Goal: Task Accomplishment & Management: Manage account settings

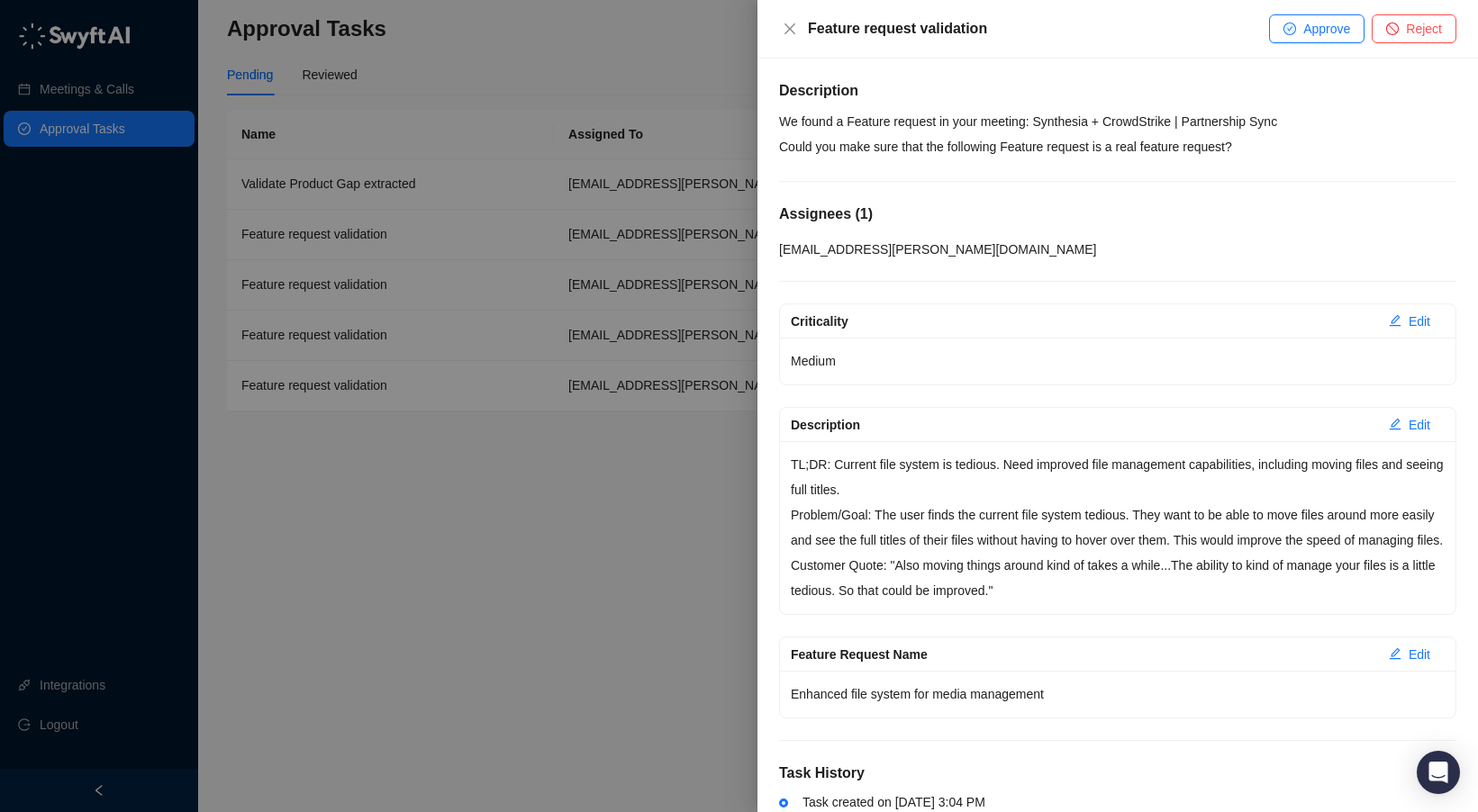
click at [1048, 134] on p "We found a Feature request in your meeting: Synthesia + CrowdStrike | Partnersh…" at bounding box center [1118, 134] width 678 height 51
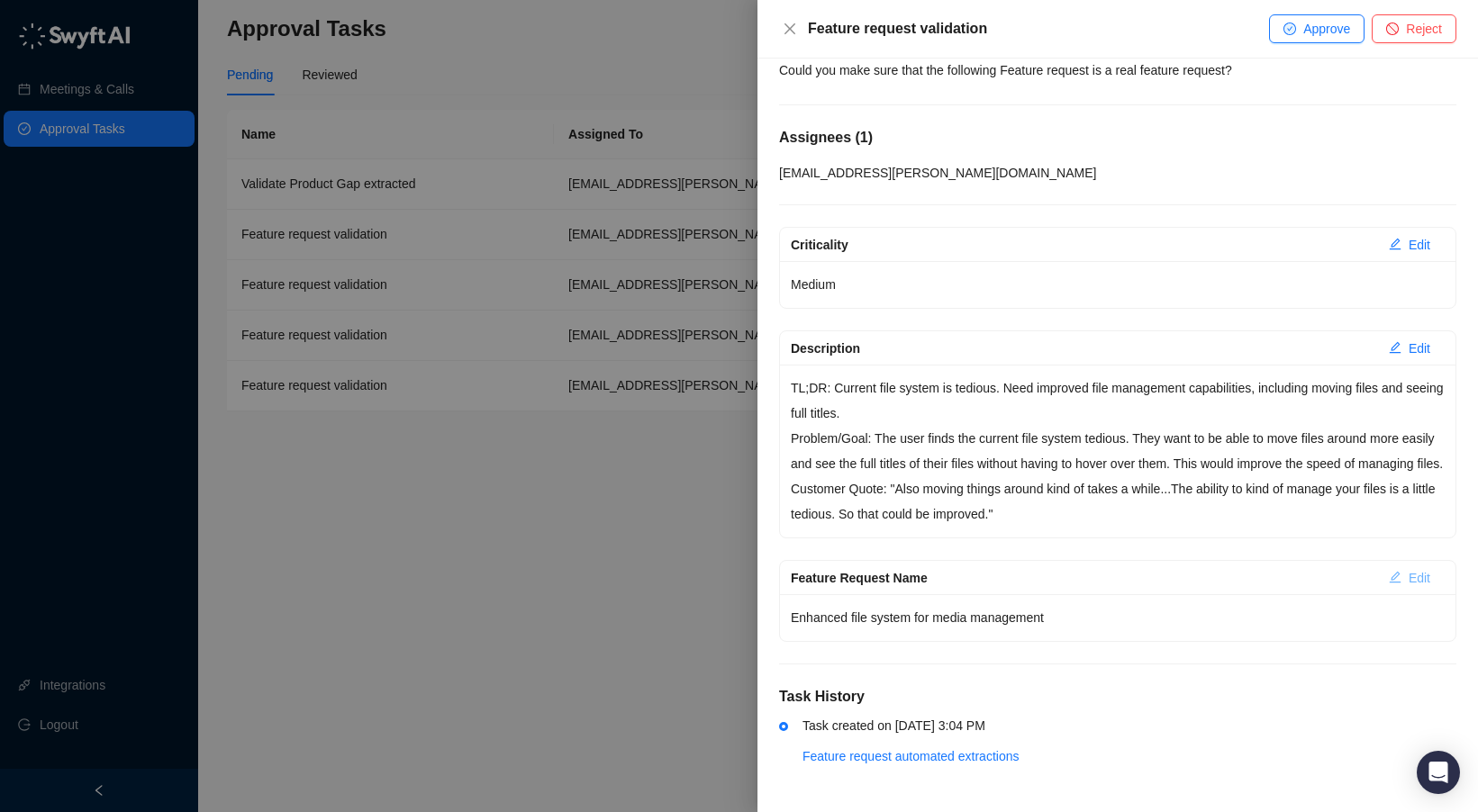
click at [1324, 578] on span "Edit" at bounding box center [1419, 578] width 21 height 19
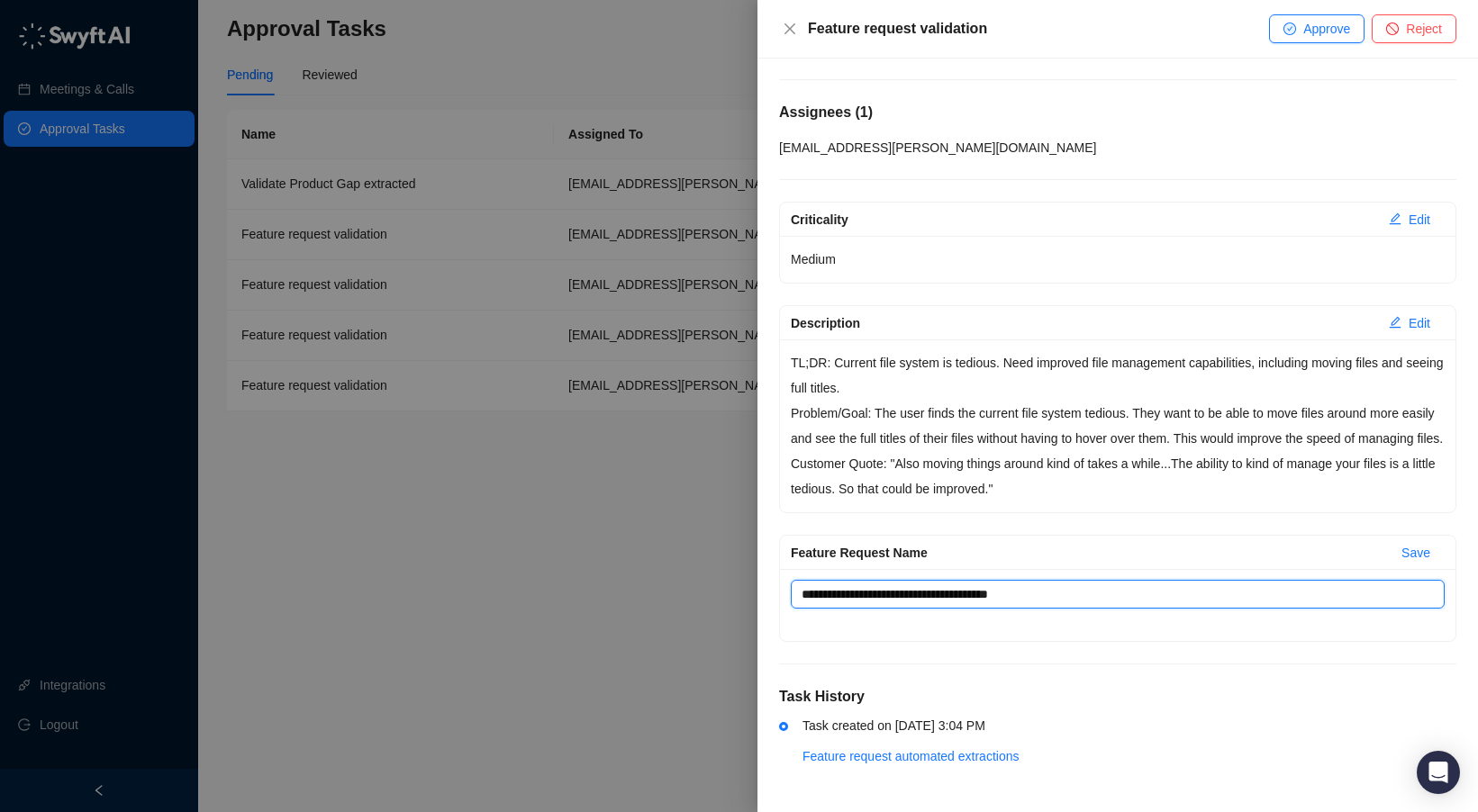
click at [1046, 609] on textarea "**********" at bounding box center [1118, 593] width 655 height 29
drag, startPoint x: 1046, startPoint y: 624, endPoint x: 1126, endPoint y: 624, distance: 80.0
click at [1046, 609] on textarea "**********" at bounding box center [1118, 593] width 655 height 29
click at [1126, 609] on textarea "**********" at bounding box center [1118, 593] width 655 height 29
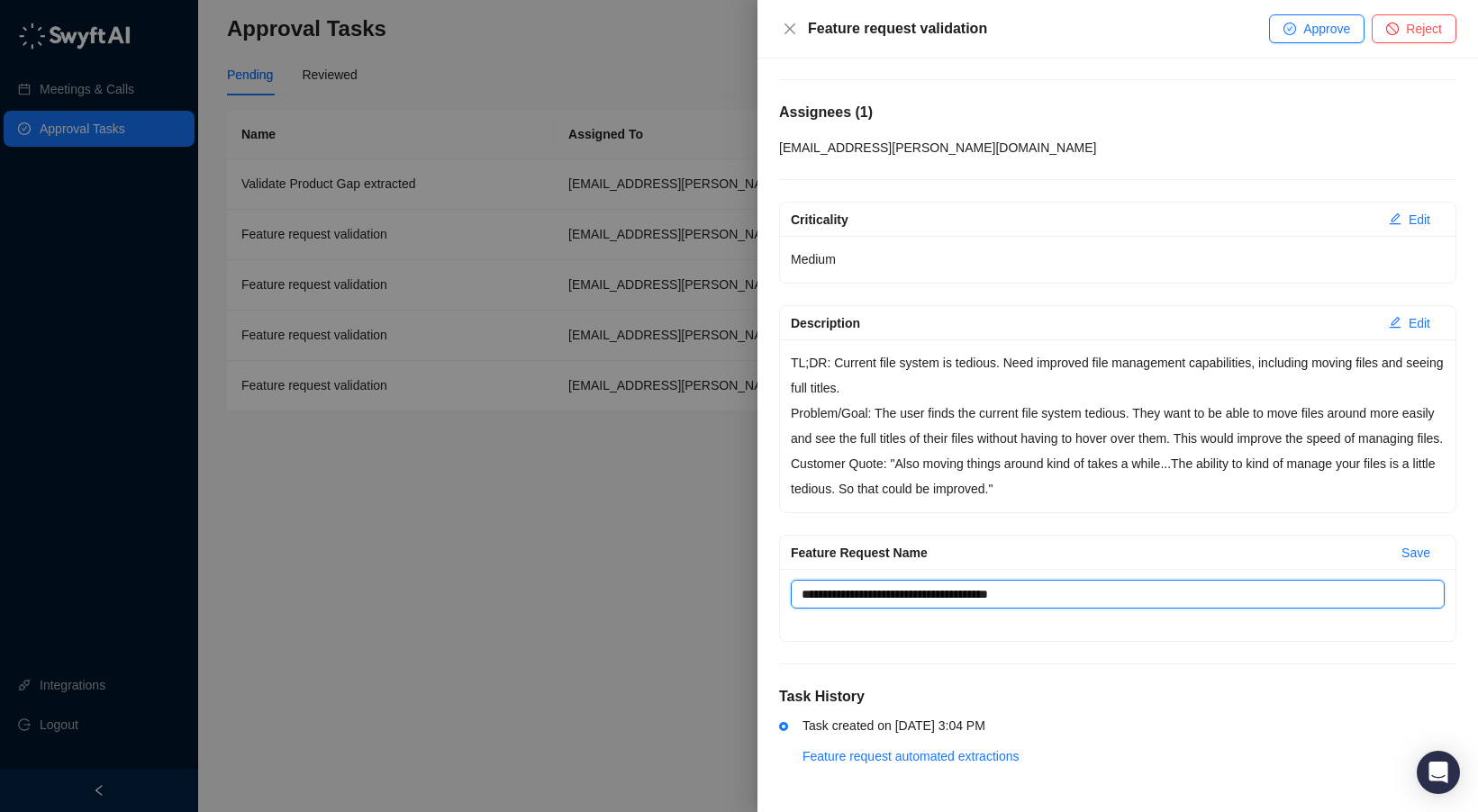
click at [869, 609] on textarea "**********" at bounding box center [1118, 593] width 655 height 29
type textarea "**********"
click at [939, 609] on textarea "**********" at bounding box center [1118, 593] width 655 height 29
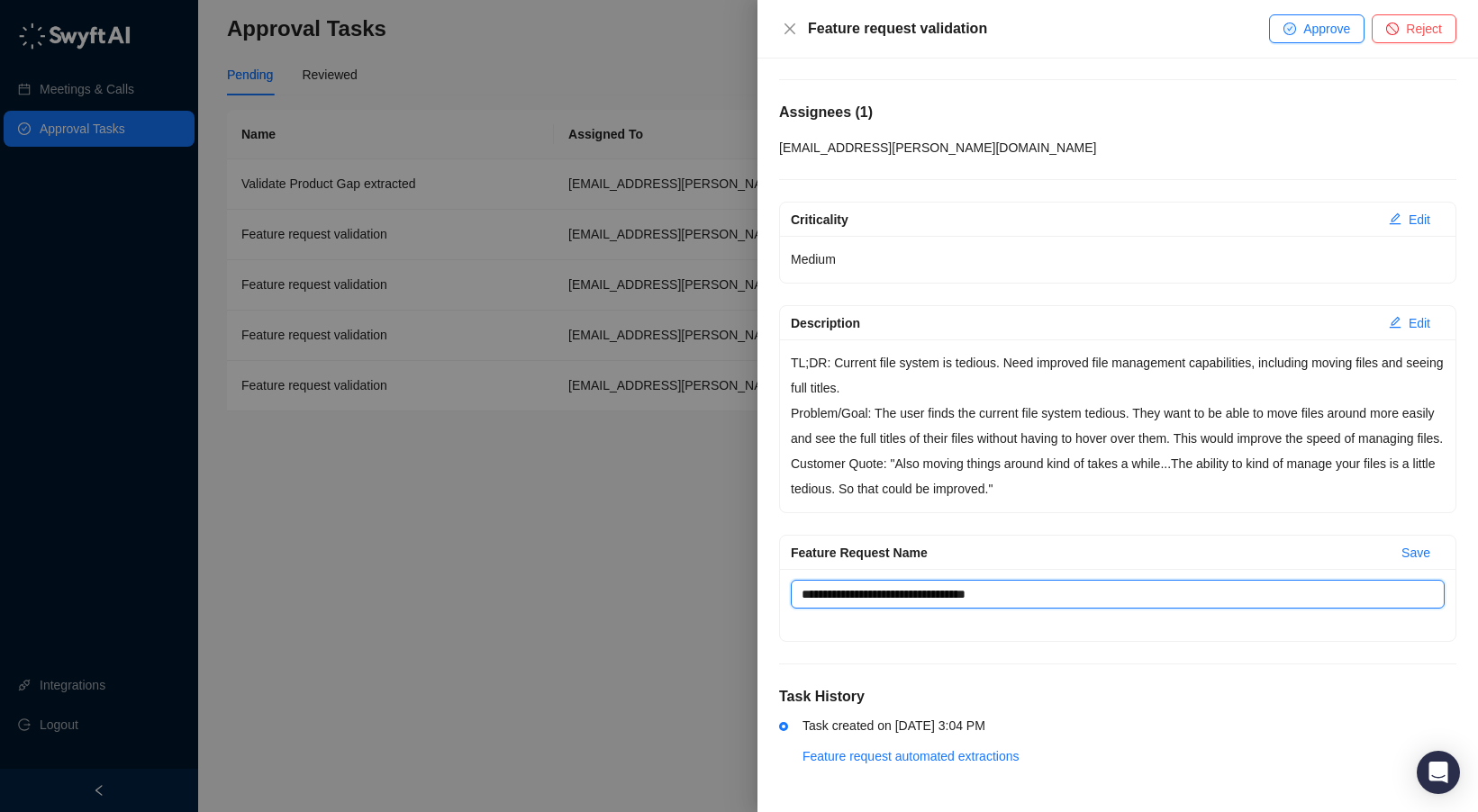
click at [939, 609] on textarea "**********" at bounding box center [1118, 593] width 655 height 29
type textarea "**********"
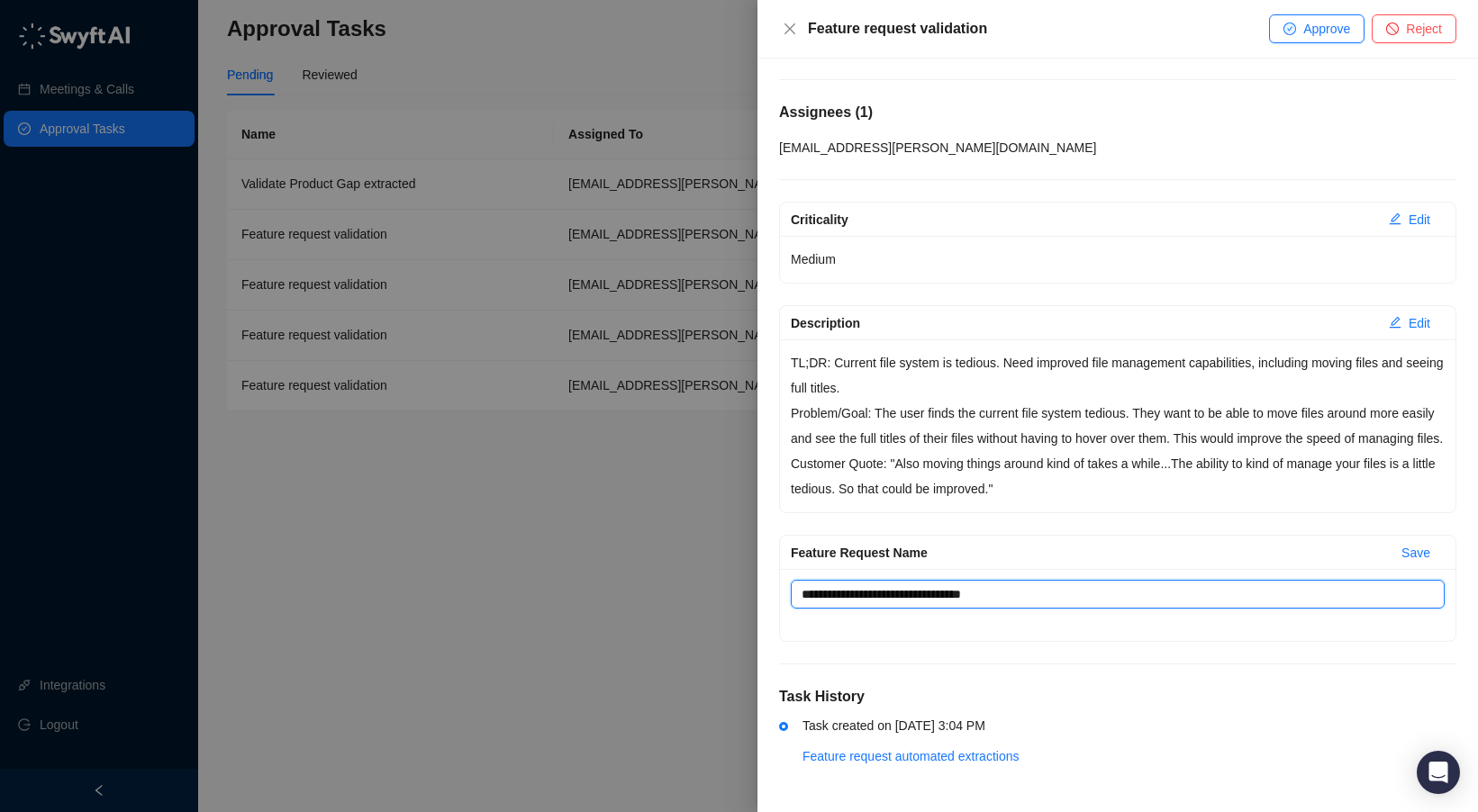
type textarea "**********"
drag, startPoint x: 863, startPoint y: 620, endPoint x: 926, endPoint y: 617, distance: 63.1
click at [926, 609] on textarea "**********" at bounding box center [1118, 593] width 655 height 29
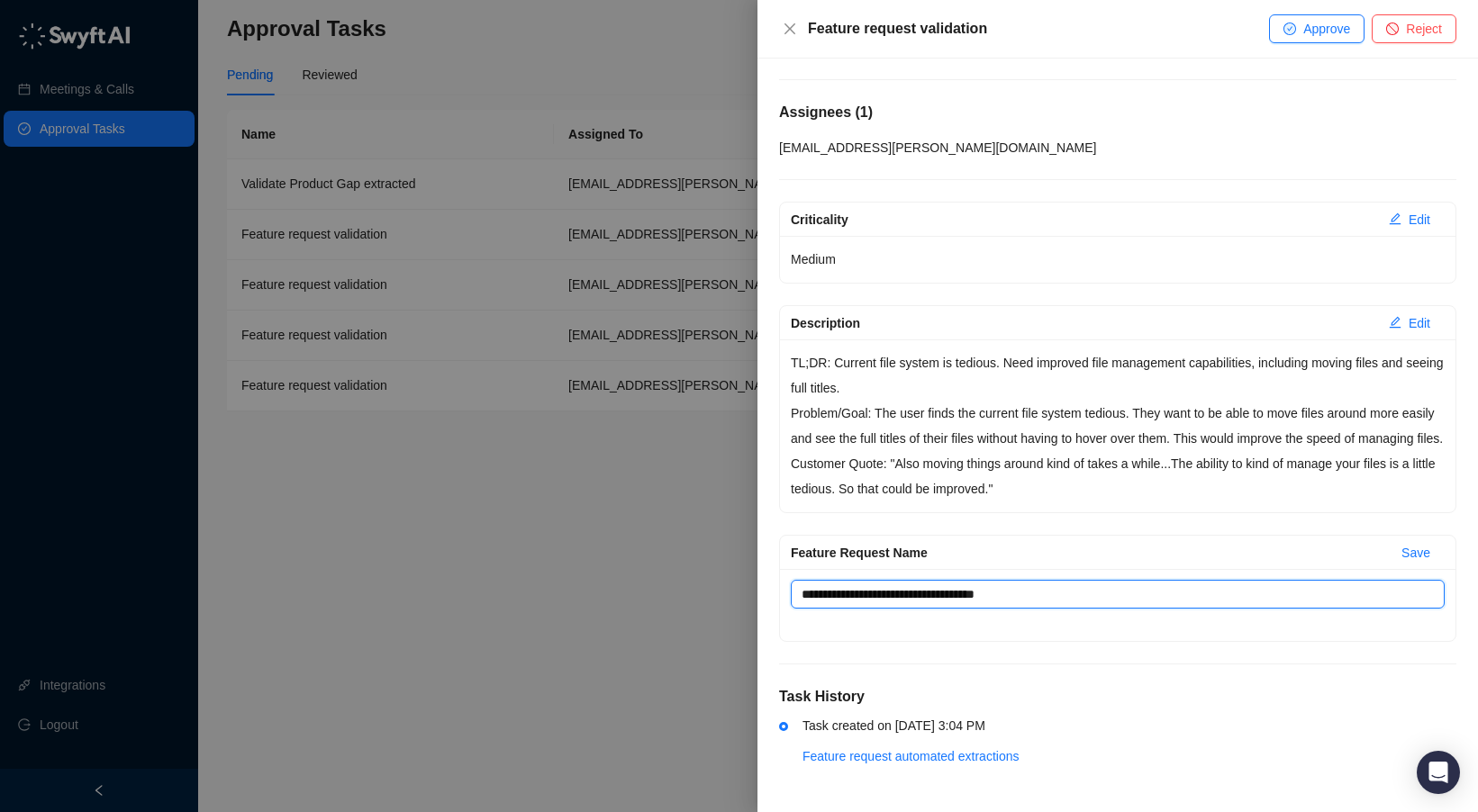
type textarea "**********"
click at [847, 609] on textarea "**********" at bounding box center [1118, 593] width 655 height 29
type textarea "**********"
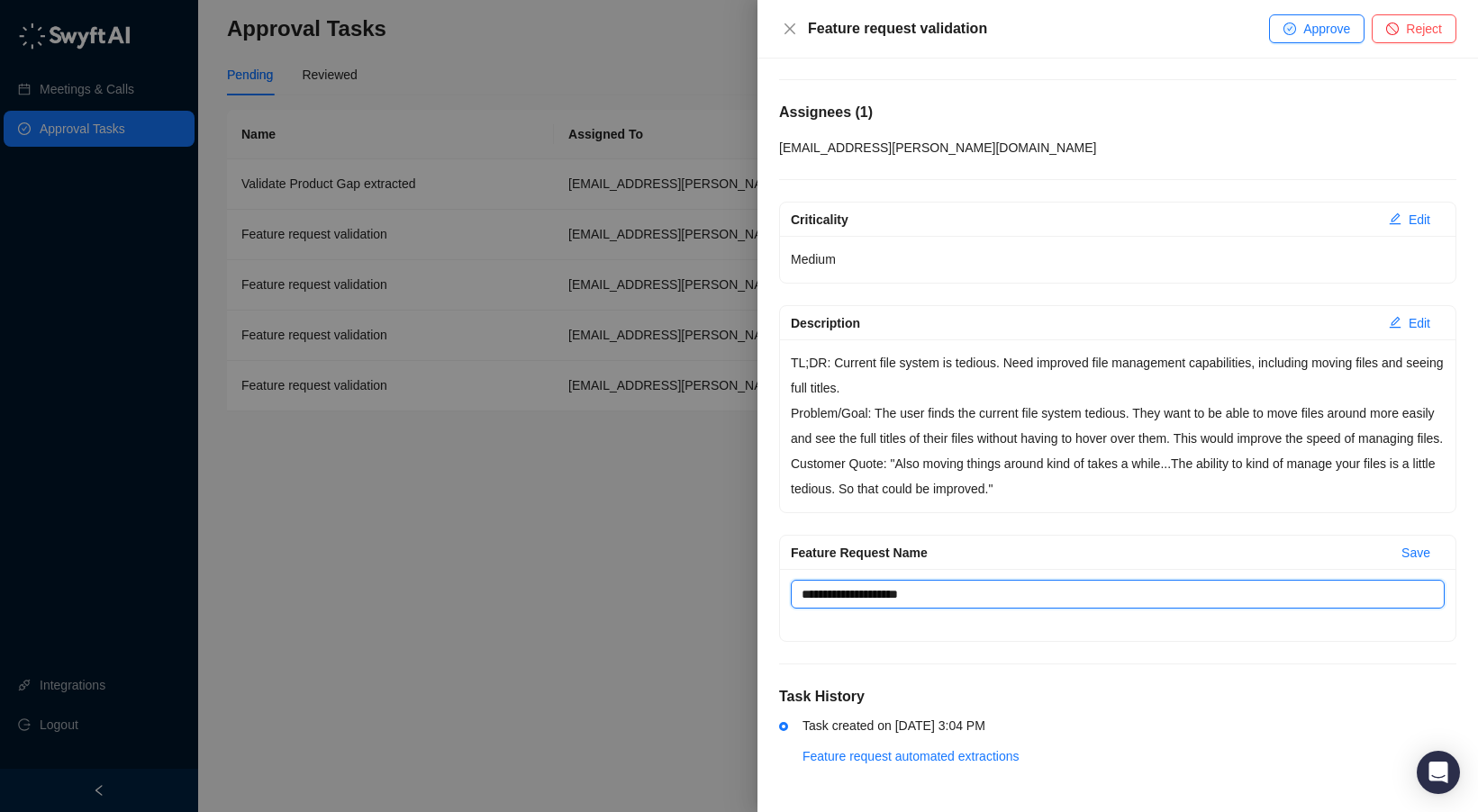
type textarea "**********"
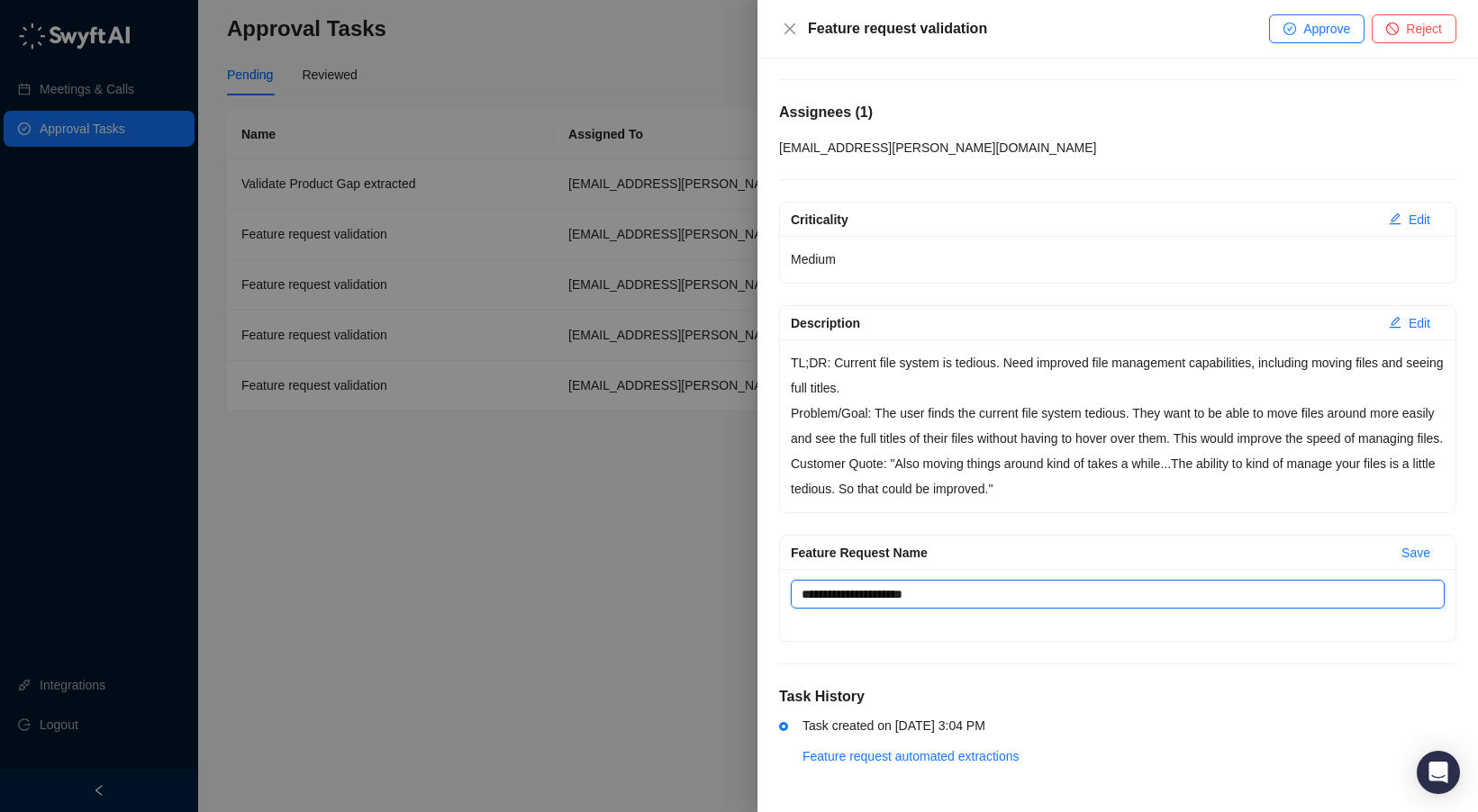
type textarea "**********"
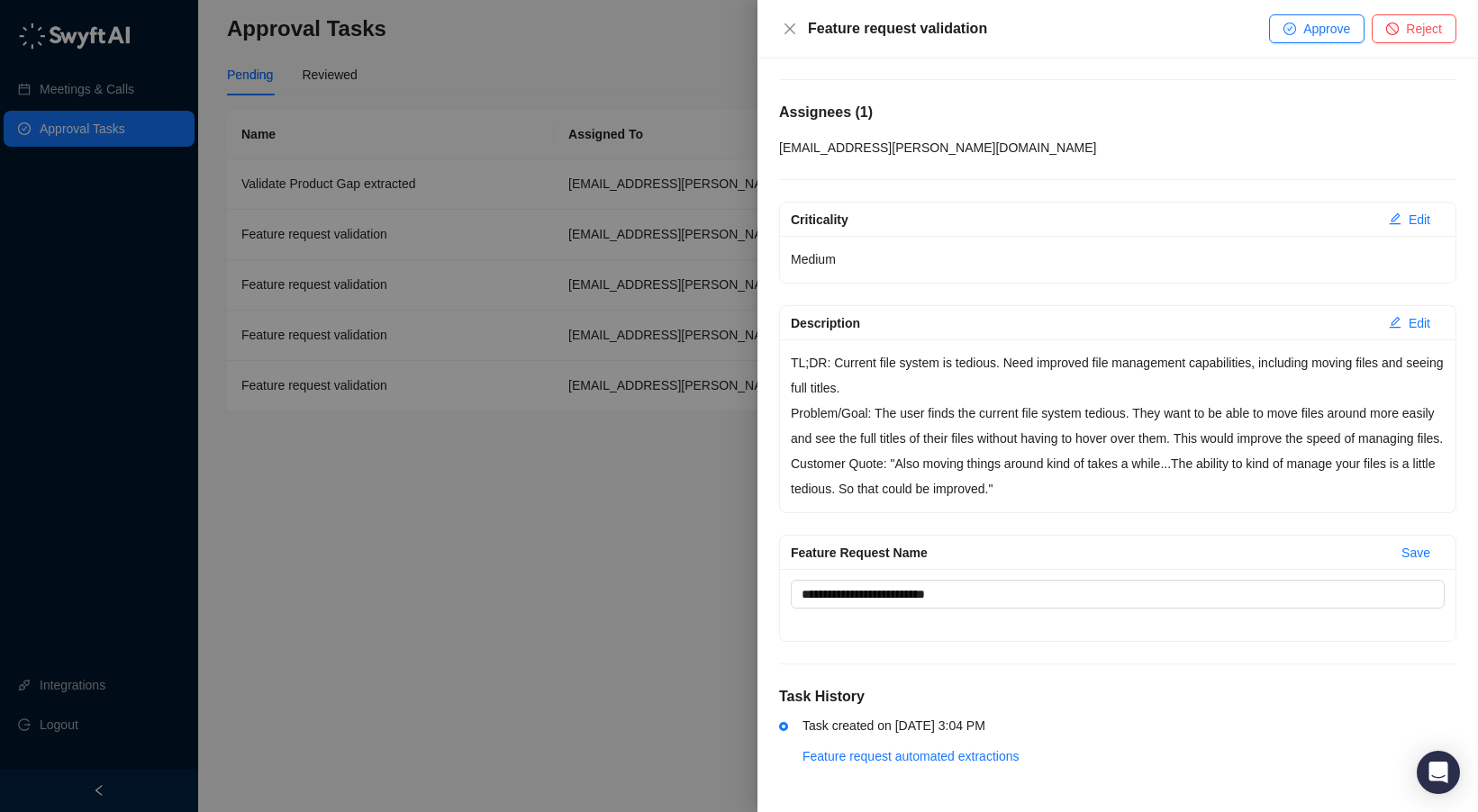
click at [1132, 556] on div "**********" at bounding box center [1118, 422] width 678 height 440
click at [1324, 563] on span "Save" at bounding box center [1416, 552] width 29 height 19
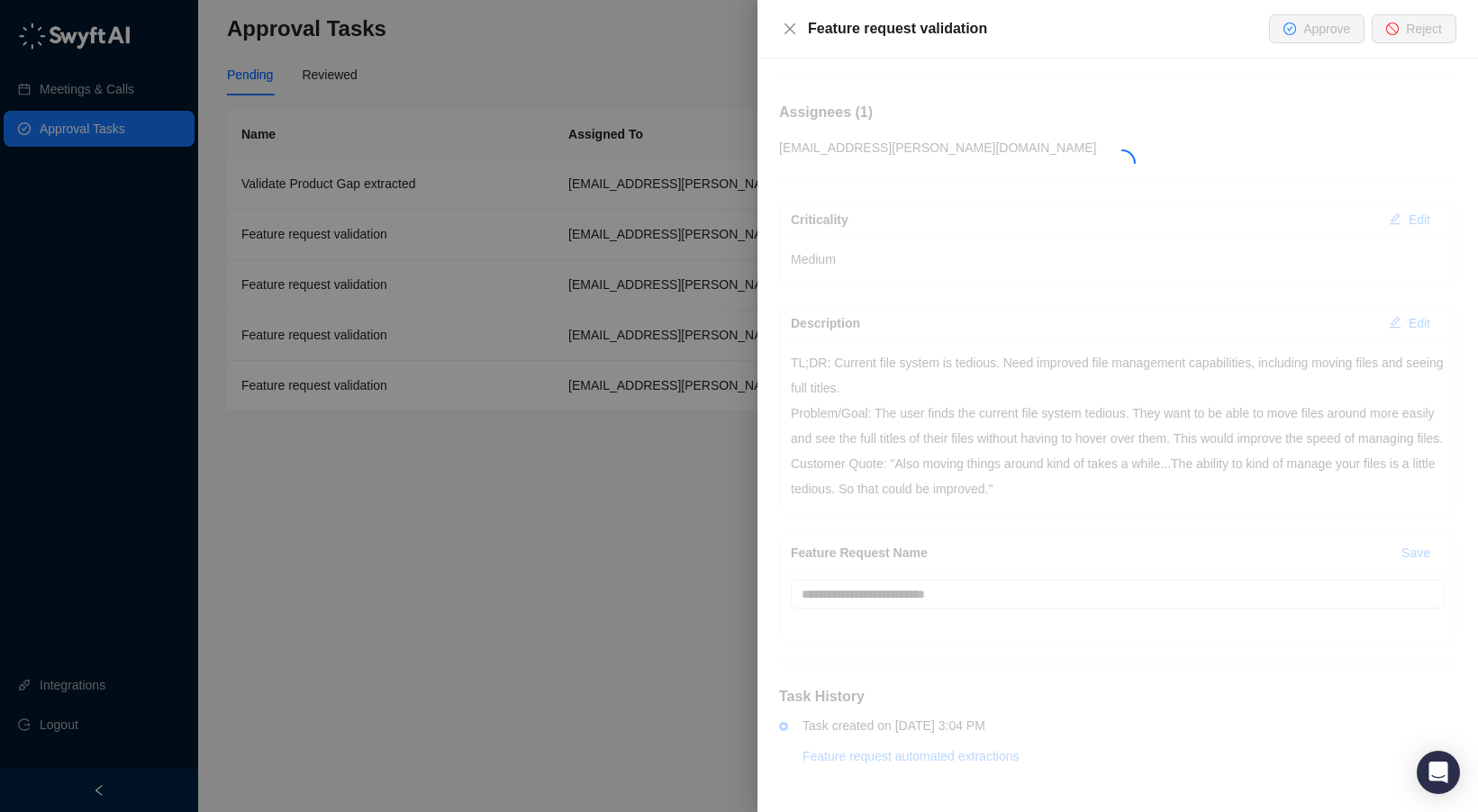
scroll to position [102, 0]
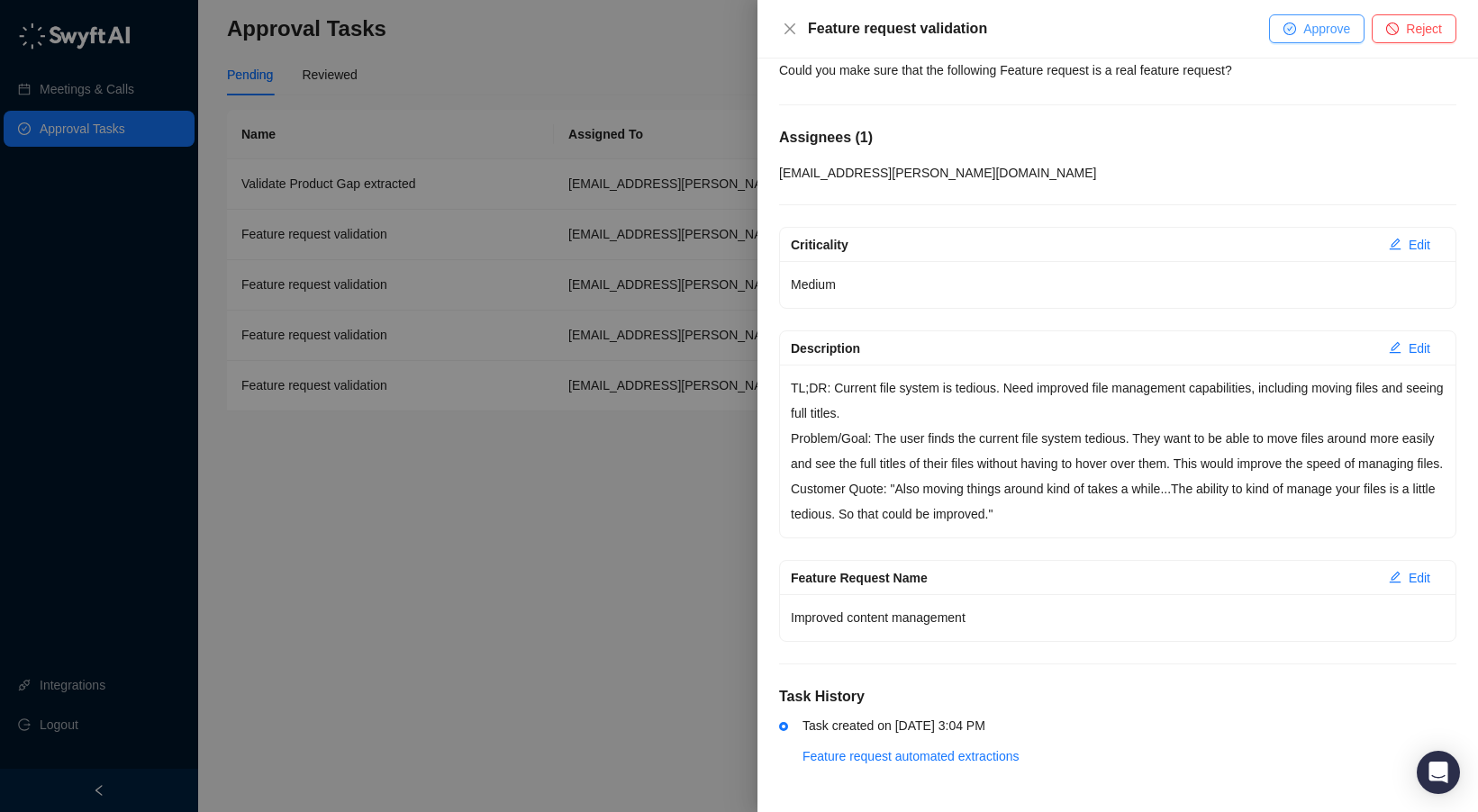
click at [1324, 27] on span "Approve" at bounding box center [1327, 28] width 47 height 19
type textarea "**********"
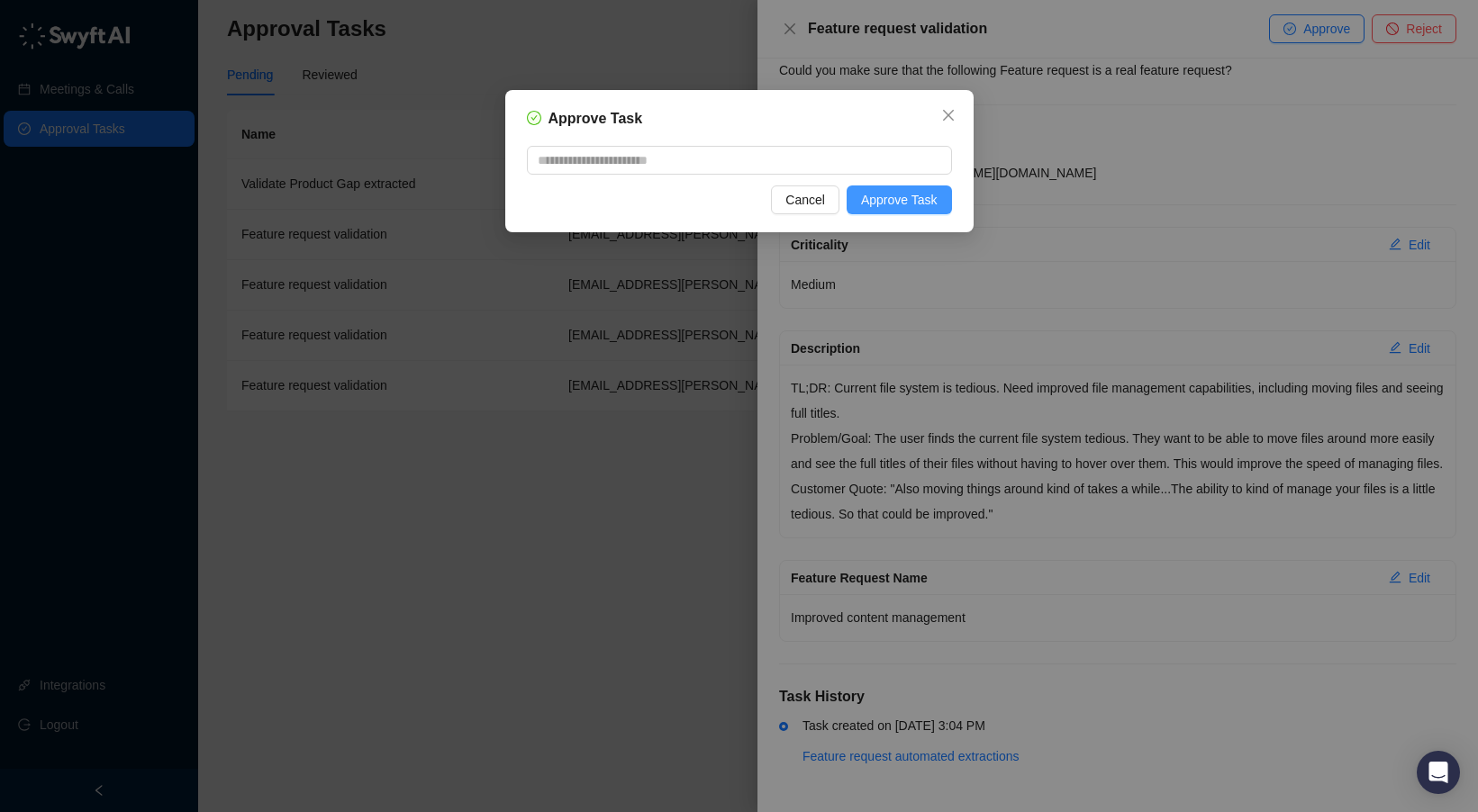
click at [895, 205] on span "Approve Task" at bounding box center [899, 199] width 77 height 19
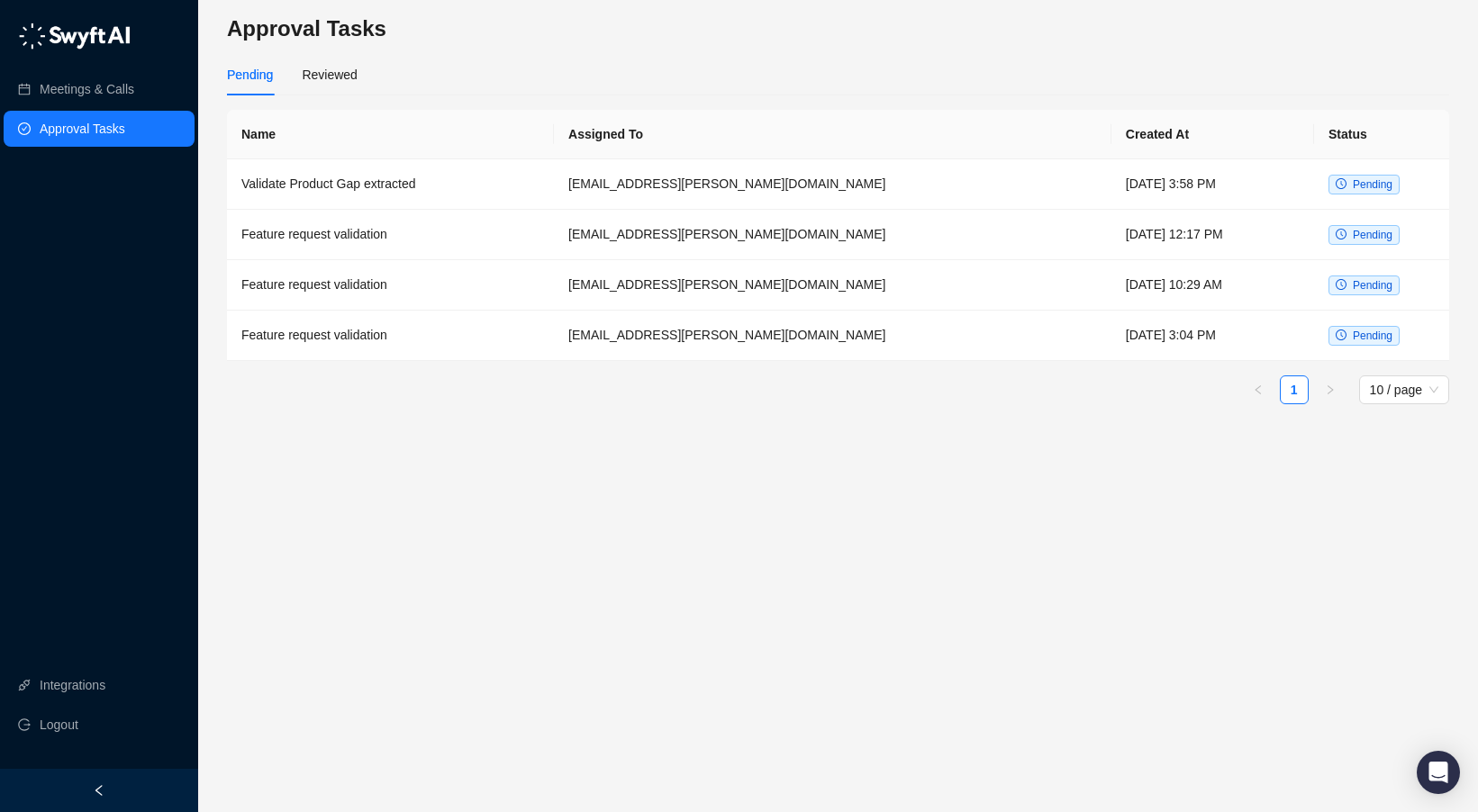
click at [68, 44] on img at bounding box center [75, 35] width 113 height 27
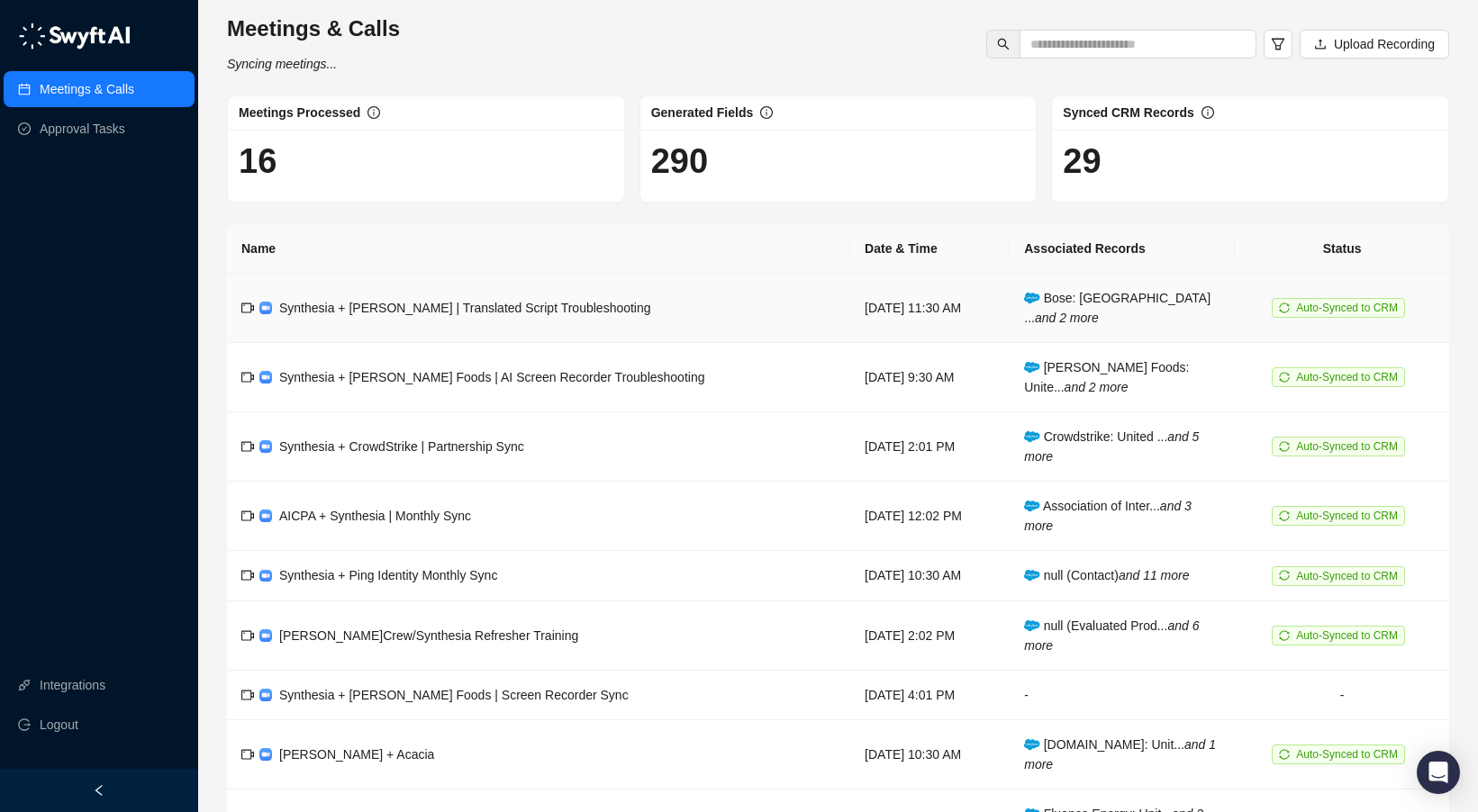
click at [547, 307] on span "Synthesia + [PERSON_NAME] | Translated Script Troubleshooting" at bounding box center [465, 308] width 372 height 15
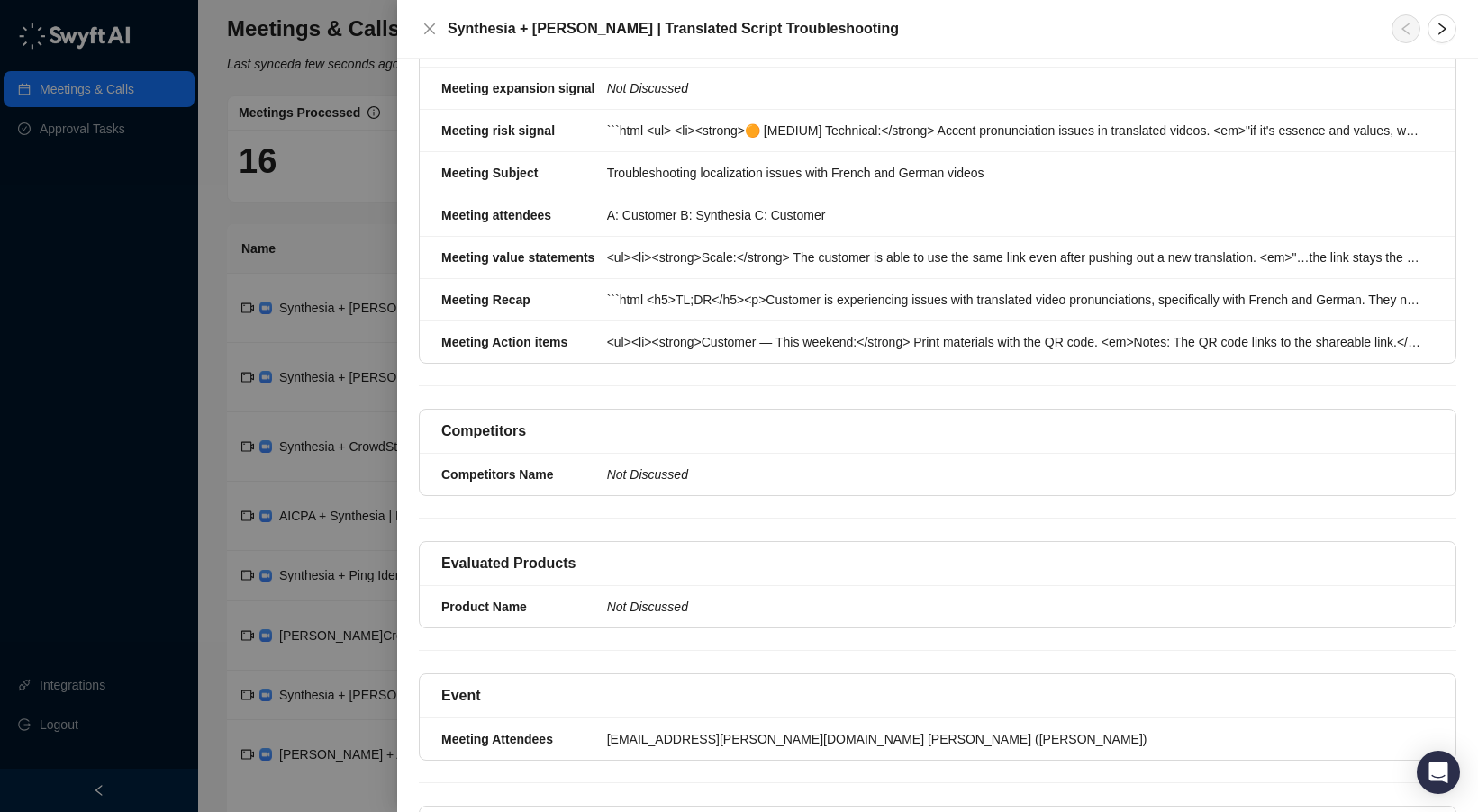
scroll to position [361, 0]
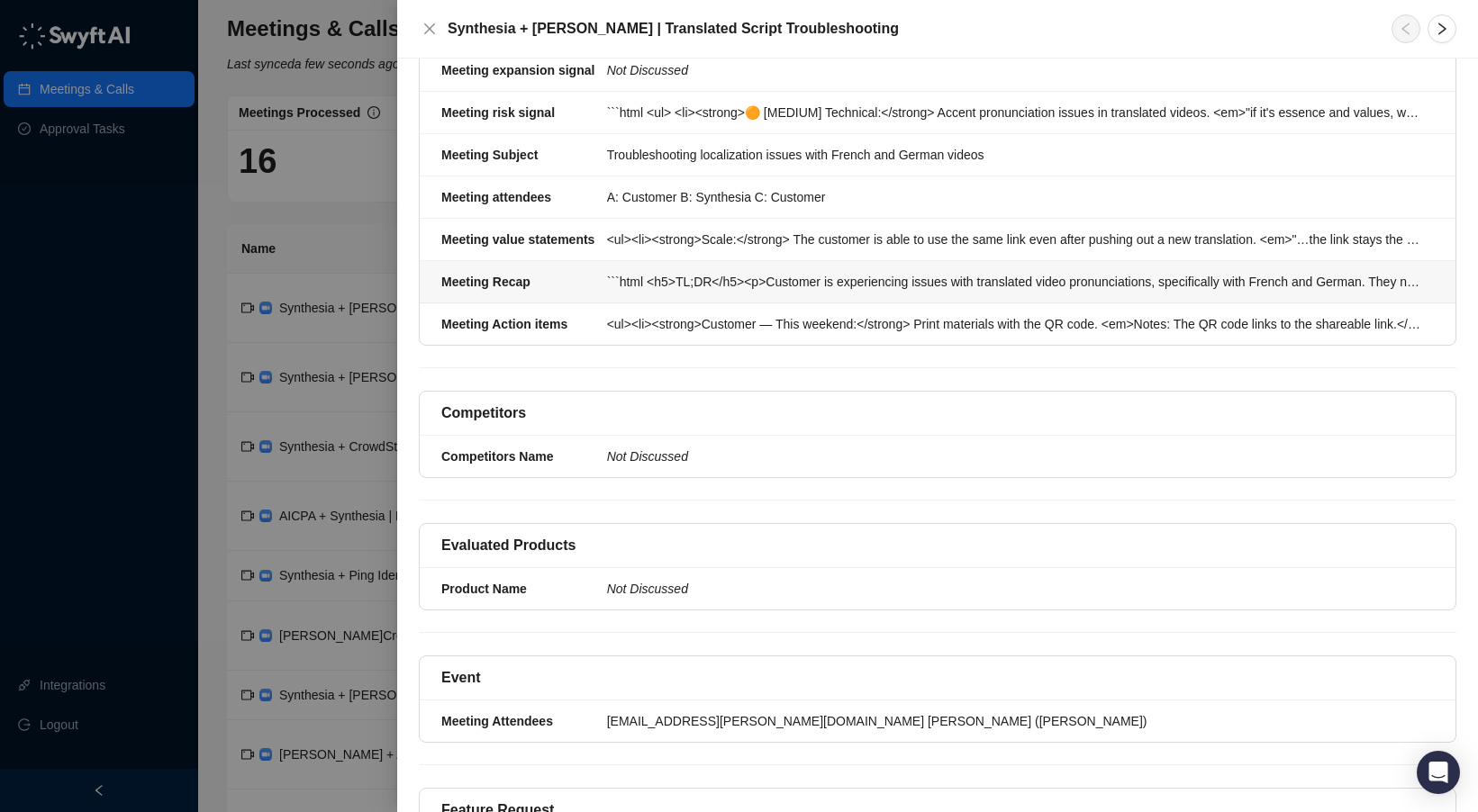
click at [640, 272] on div "```html <h5>TL;DR</h5><p>Customer is experiencing issues with translated video …" at bounding box center [1015, 281] width 816 height 19
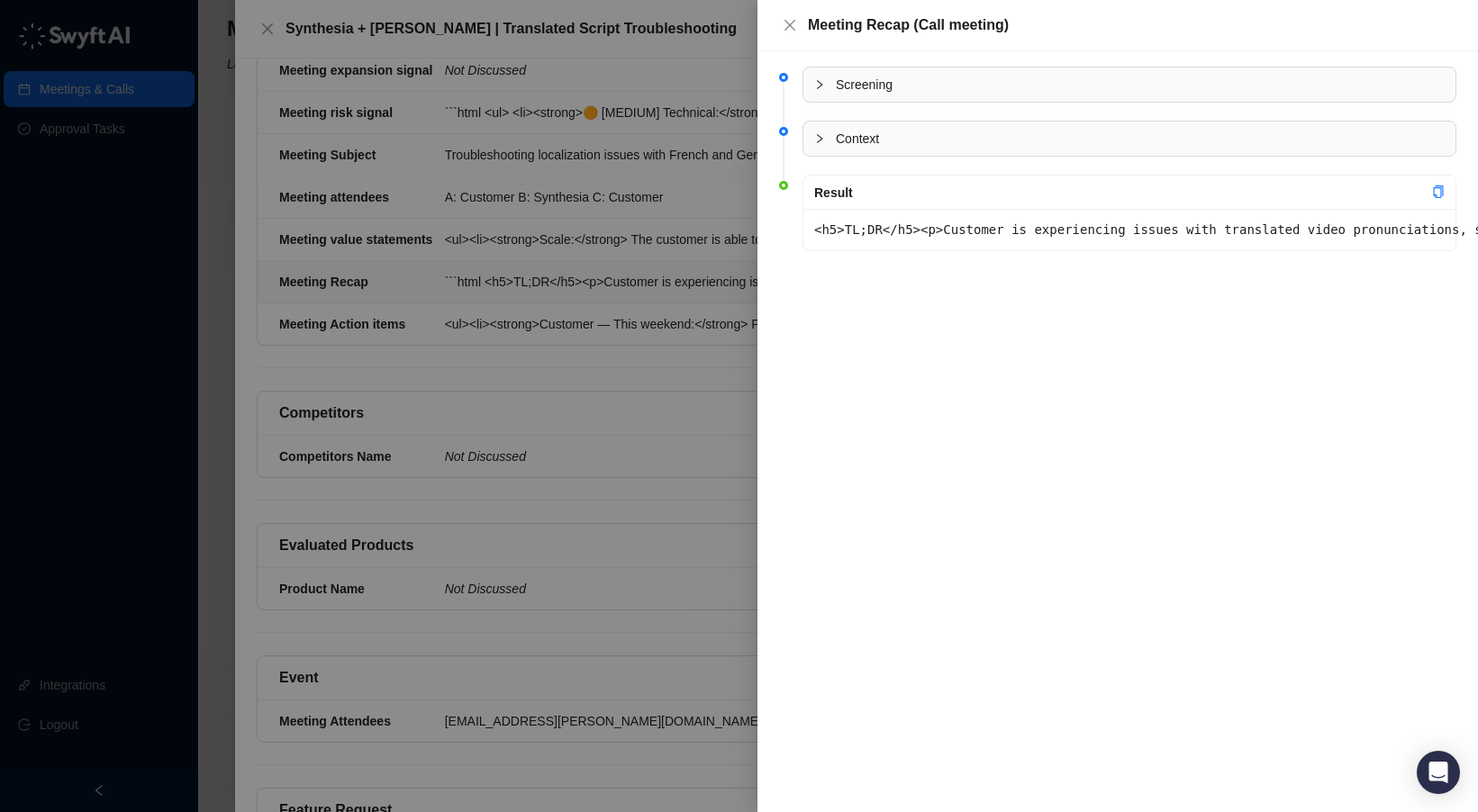
click at [1132, 237] on pre "<h5>TL;DR</h5><p>Customer is experiencing issues with translated video pronunci…" at bounding box center [1129, 229] width 631 height 19
drag, startPoint x: 1275, startPoint y: 239, endPoint x: 902, endPoint y: 213, distance: 373.9
click at [1275, 239] on pre "<h5>TL;DR</h5><p>Customer is experiencing issues with translated video pronunci…" at bounding box center [1129, 229] width 631 height 19
drag, startPoint x: 810, startPoint y: 158, endPoint x: 820, endPoint y: 140, distance: 20.6
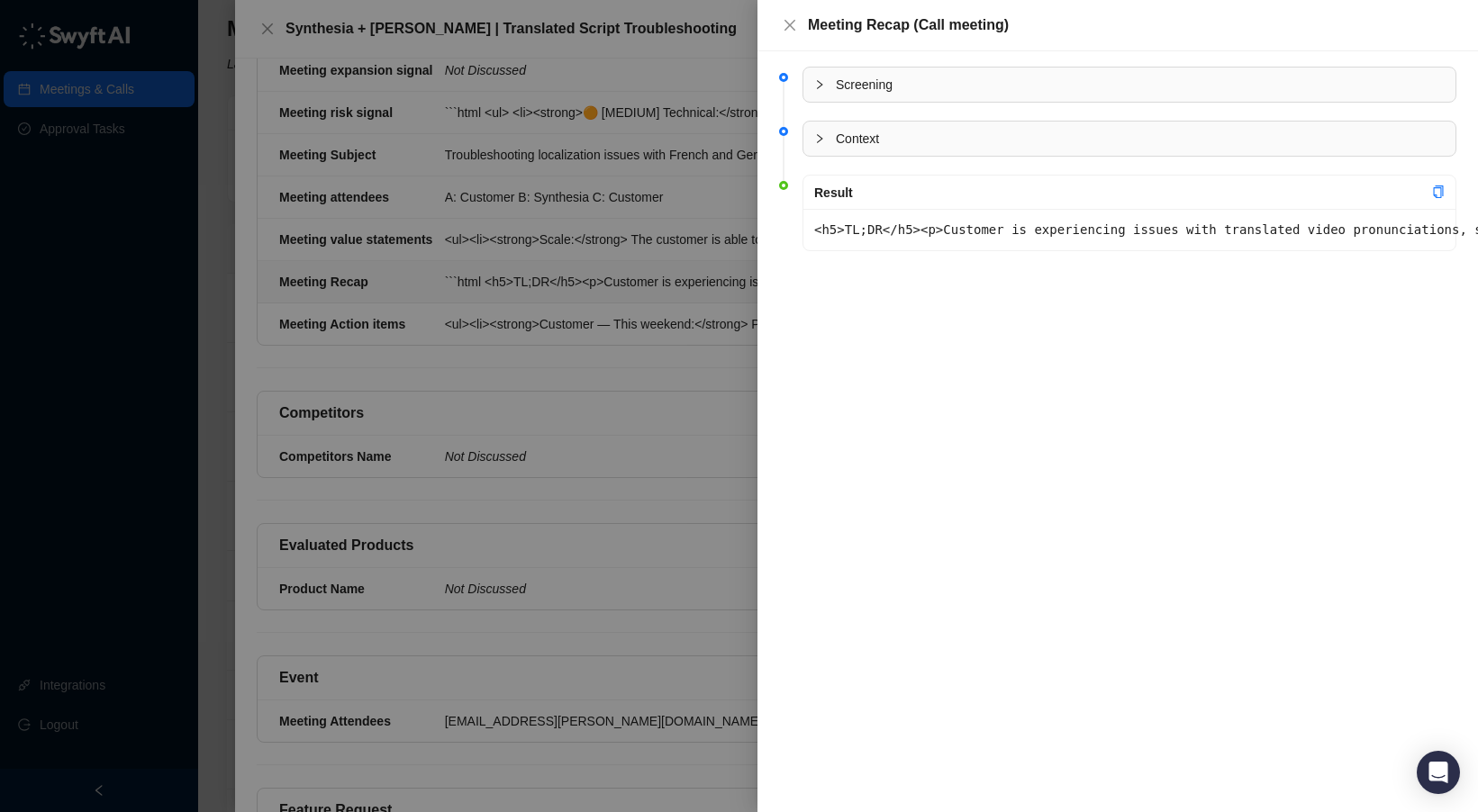
click at [811, 154] on li "Context" at bounding box center [1118, 154] width 678 height 54
click at [820, 139] on icon "collapsed" at bounding box center [820, 138] width 6 height 9
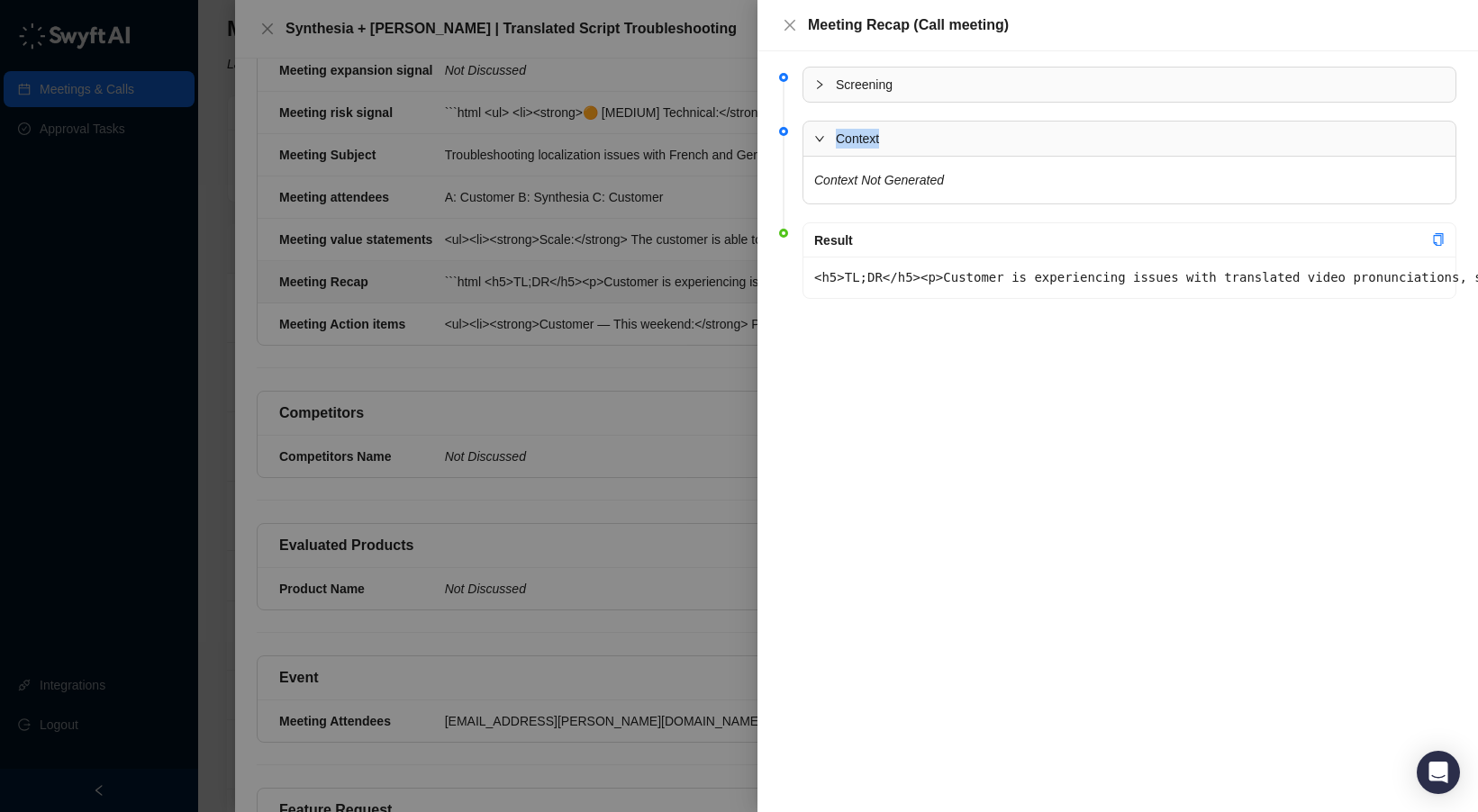
click at [820, 139] on icon "expanded" at bounding box center [820, 138] width 9 height 6
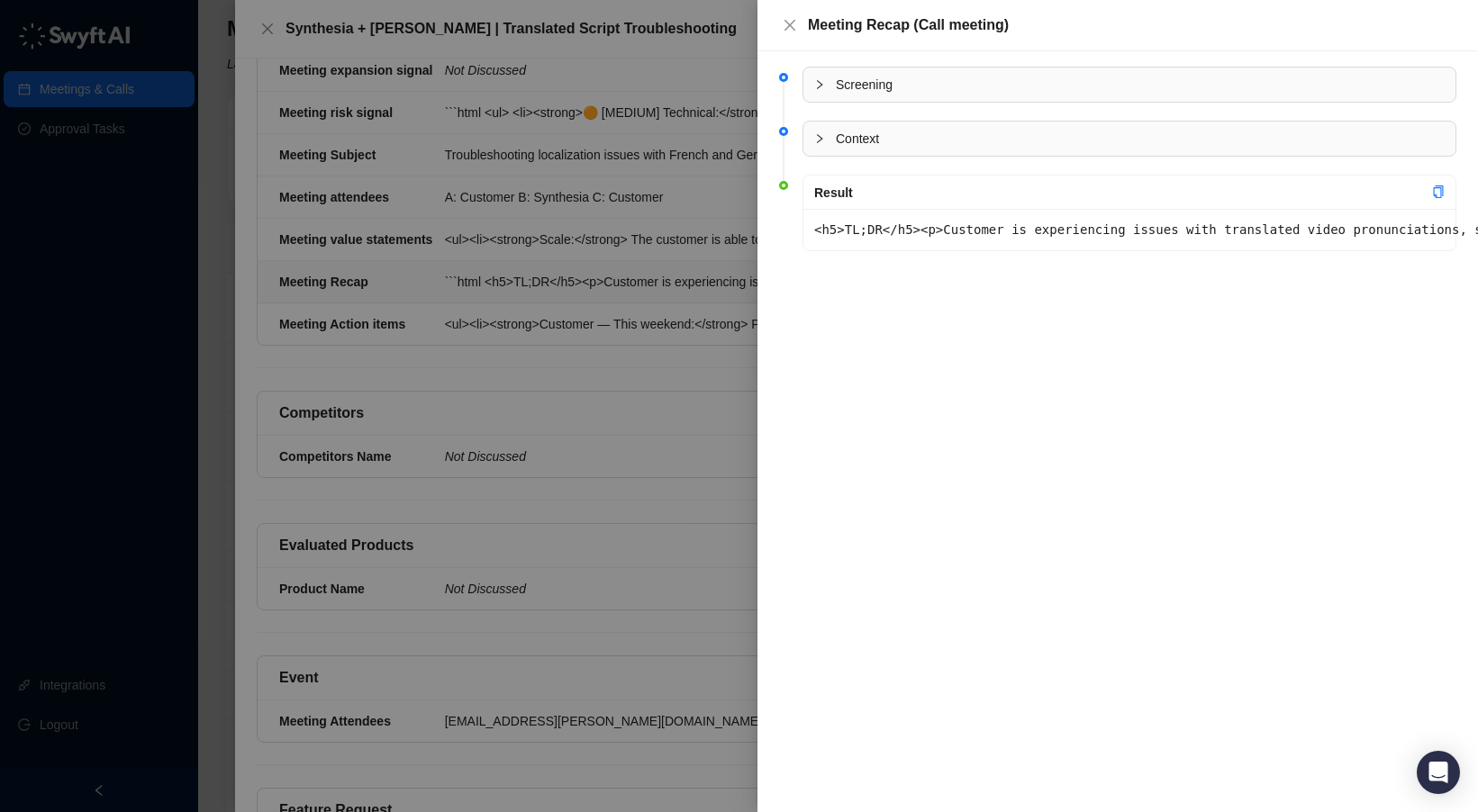
click at [839, 239] on pre "<h5>TL;DR</h5><p>Customer is experiencing issues with translated video pronunci…" at bounding box center [1129, 229] width 631 height 19
click at [512, 304] on div at bounding box center [739, 406] width 1478 height 812
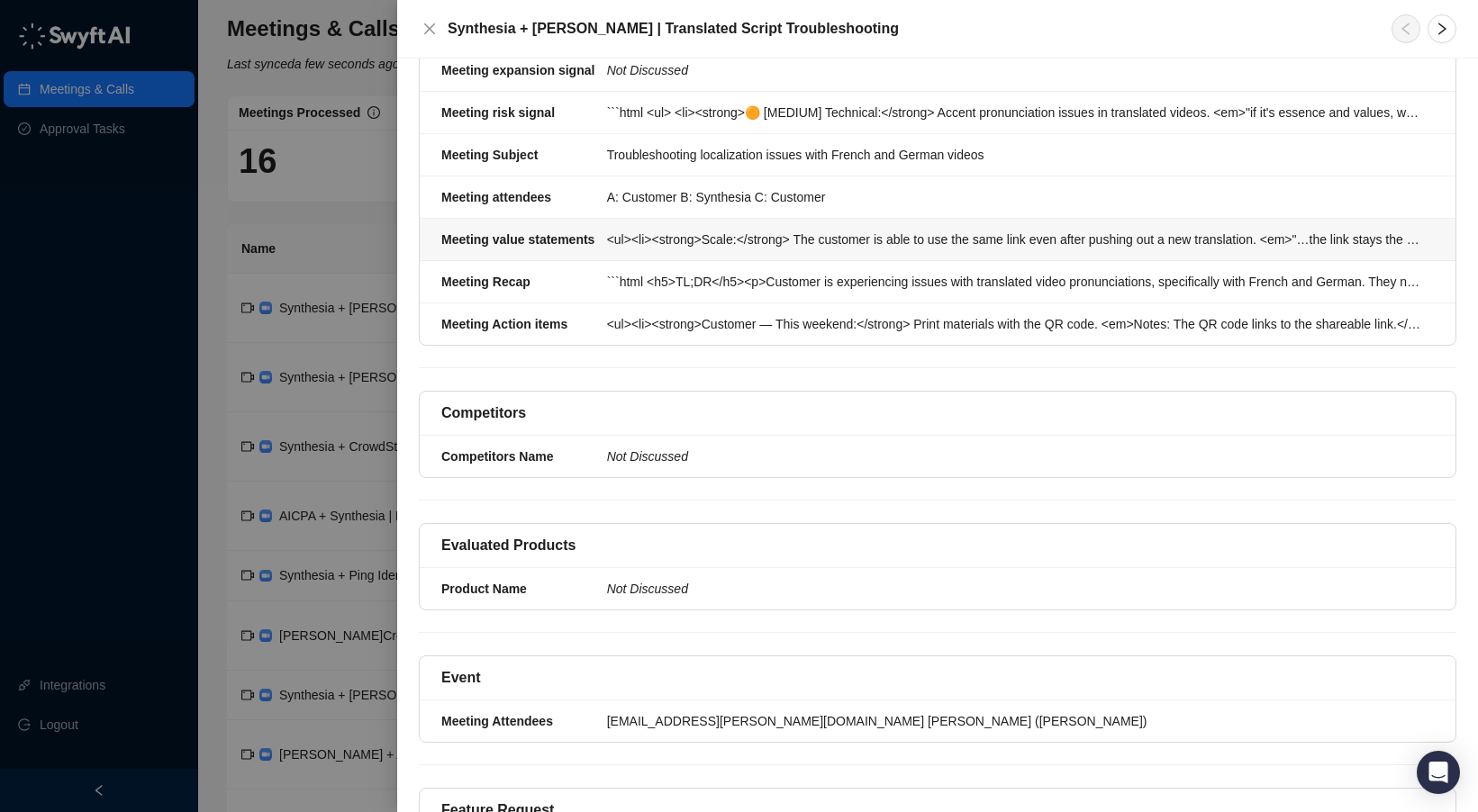
click at [698, 230] on div "<ul><li><strong>Scale:</strong> The customer is able to use the same link even …" at bounding box center [1015, 239] width 816 height 19
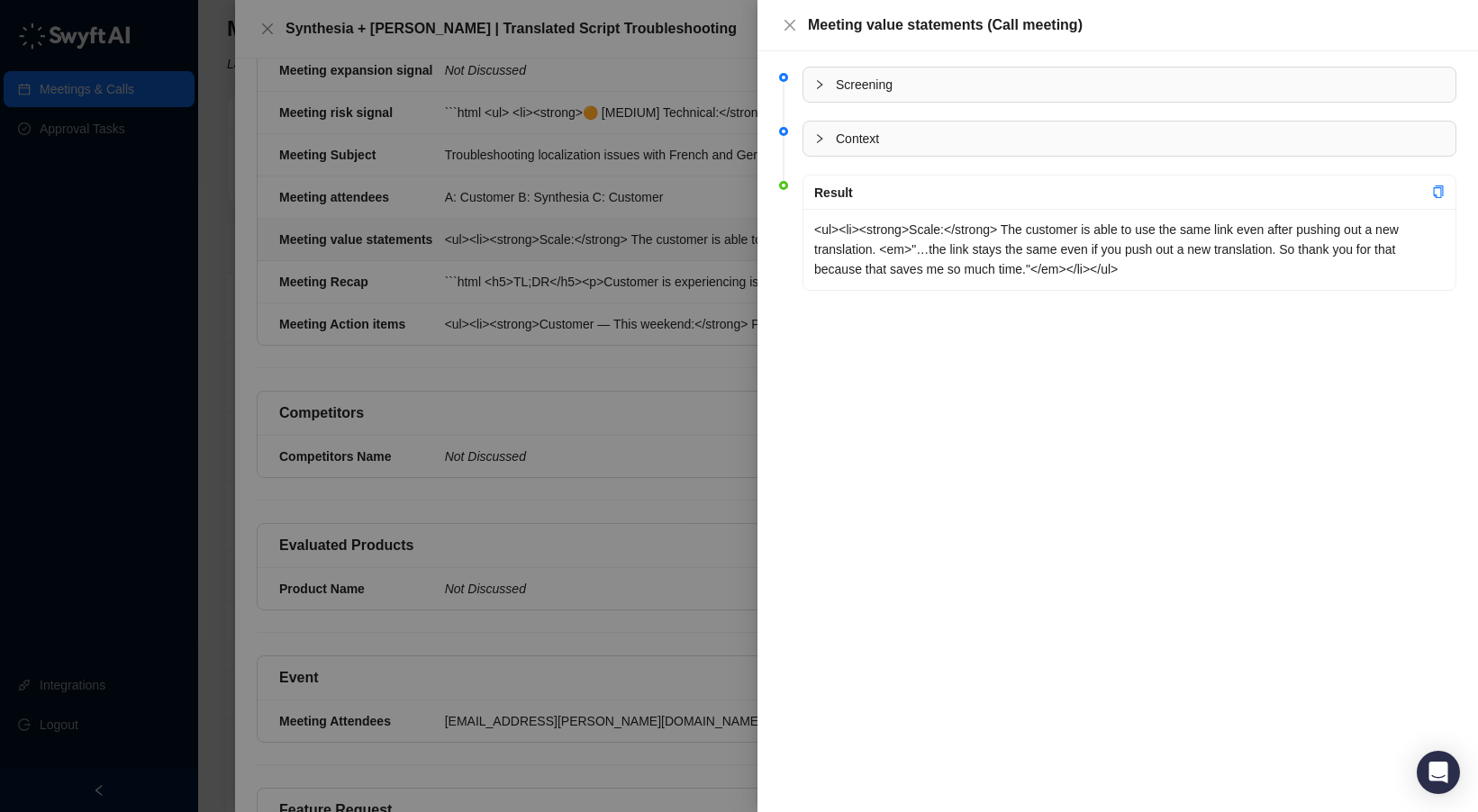
drag, startPoint x: 562, startPoint y: 223, endPoint x: 533, endPoint y: 267, distance: 52.7
click at [562, 223] on div at bounding box center [739, 406] width 1478 height 812
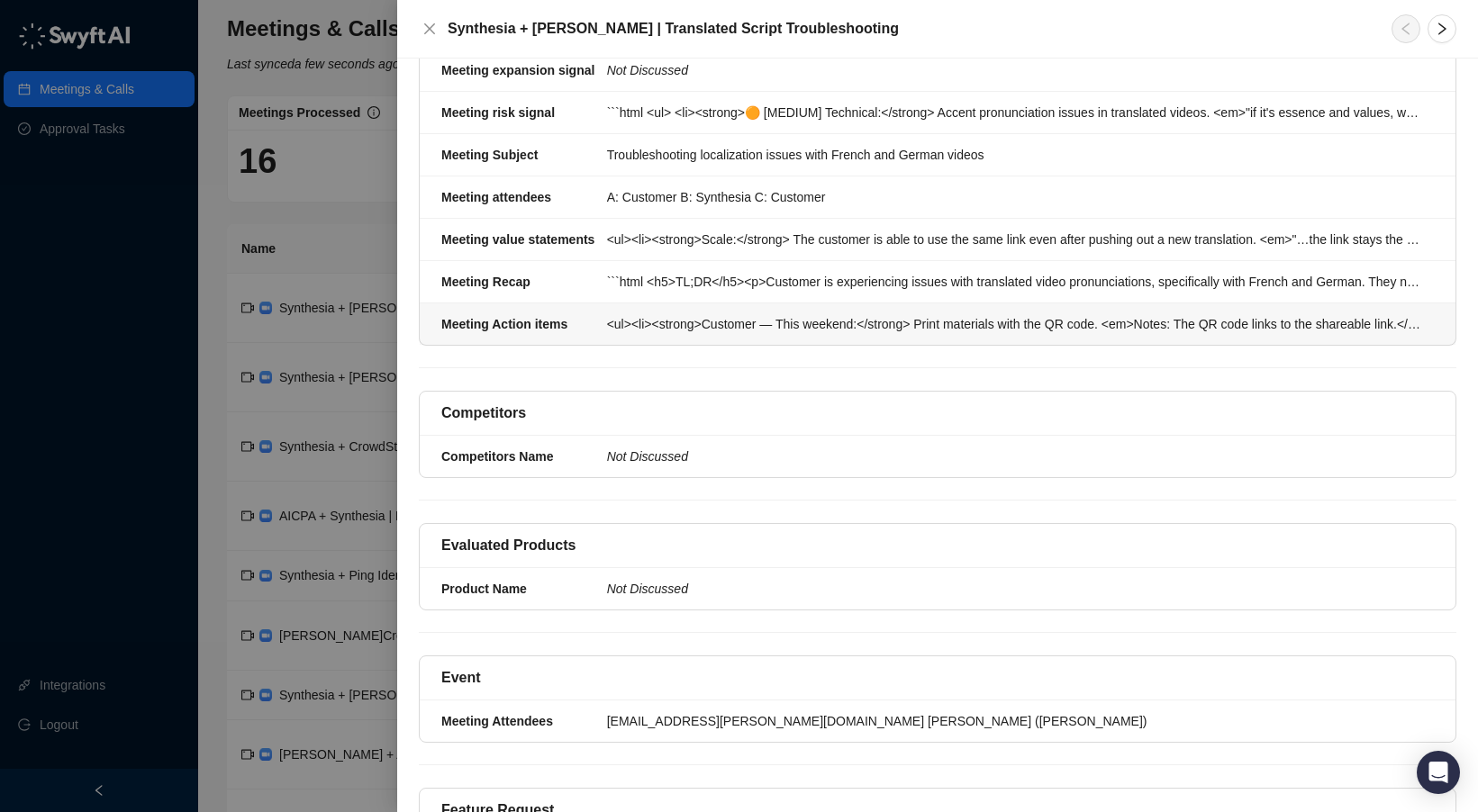
click at [647, 315] on div "<ul><li><strong>Customer — This weekend:</strong> Print materials with the QR c…" at bounding box center [1015, 324] width 816 height 19
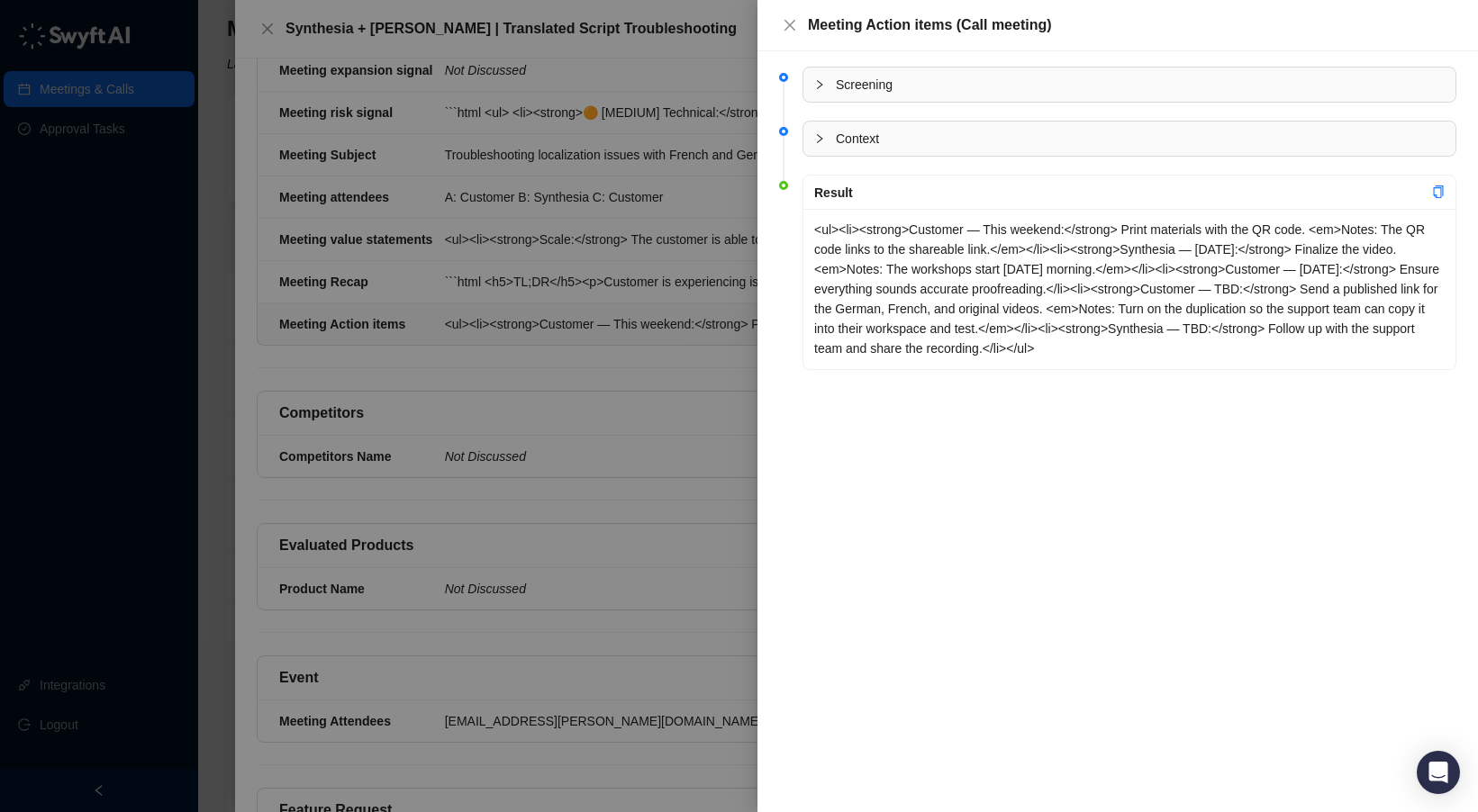
drag, startPoint x: 651, startPoint y: 284, endPoint x: 659, endPoint y: 305, distance: 22.5
click at [650, 284] on div at bounding box center [739, 406] width 1478 height 812
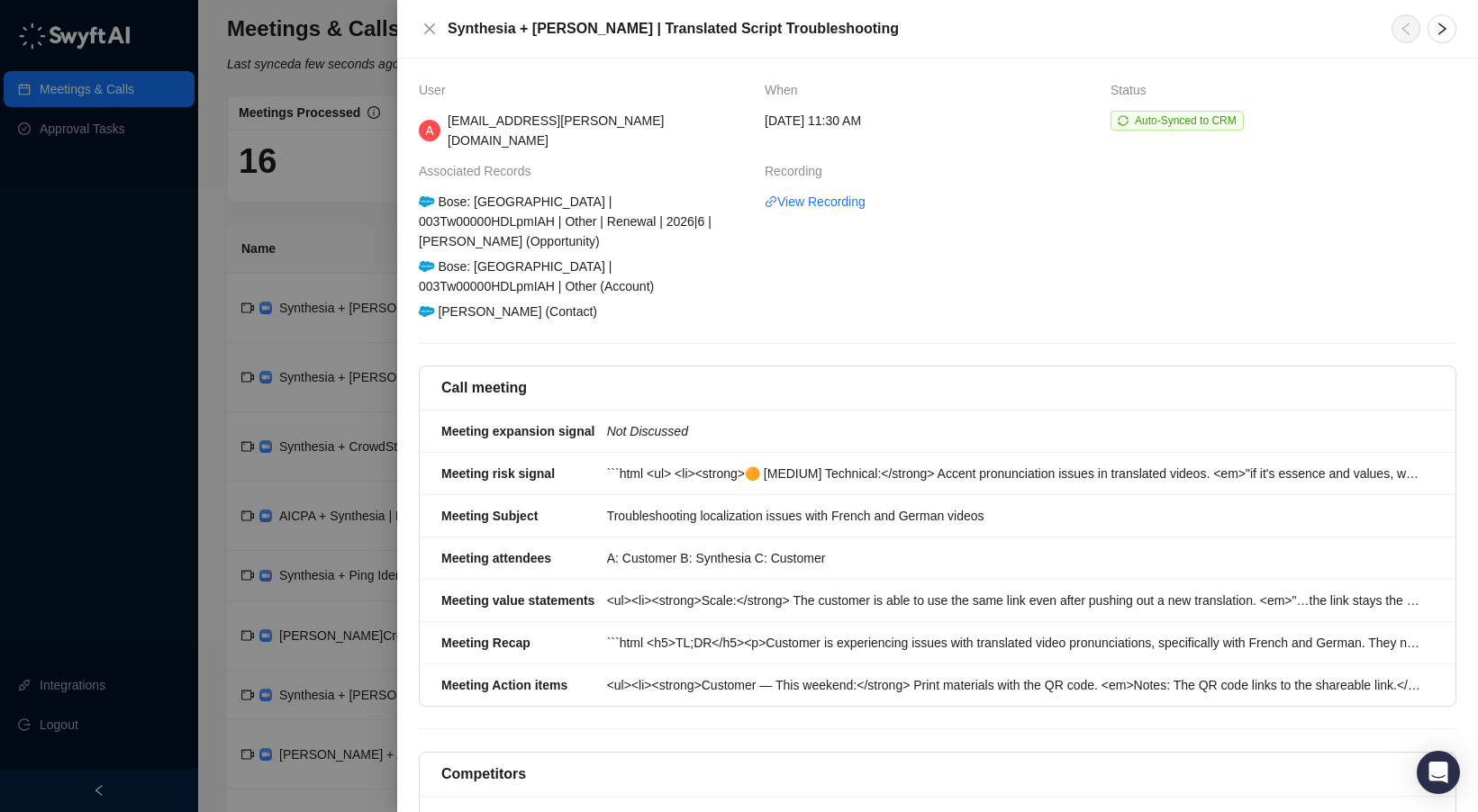
click at [303, 326] on div at bounding box center [739, 406] width 1478 height 812
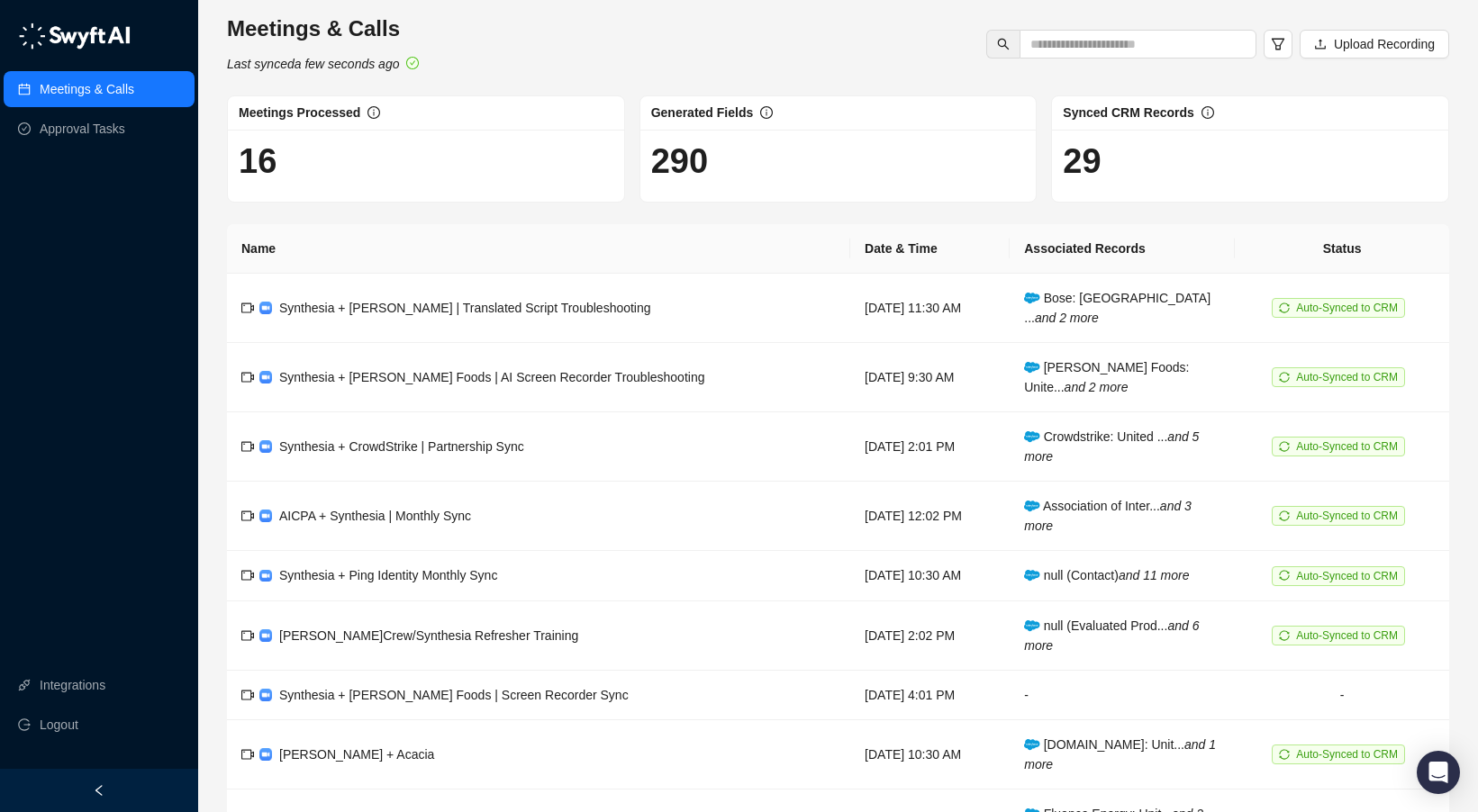
click at [76, 33] on img at bounding box center [75, 35] width 113 height 27
click at [90, 140] on link "Approval Tasks" at bounding box center [82, 128] width 86 height 36
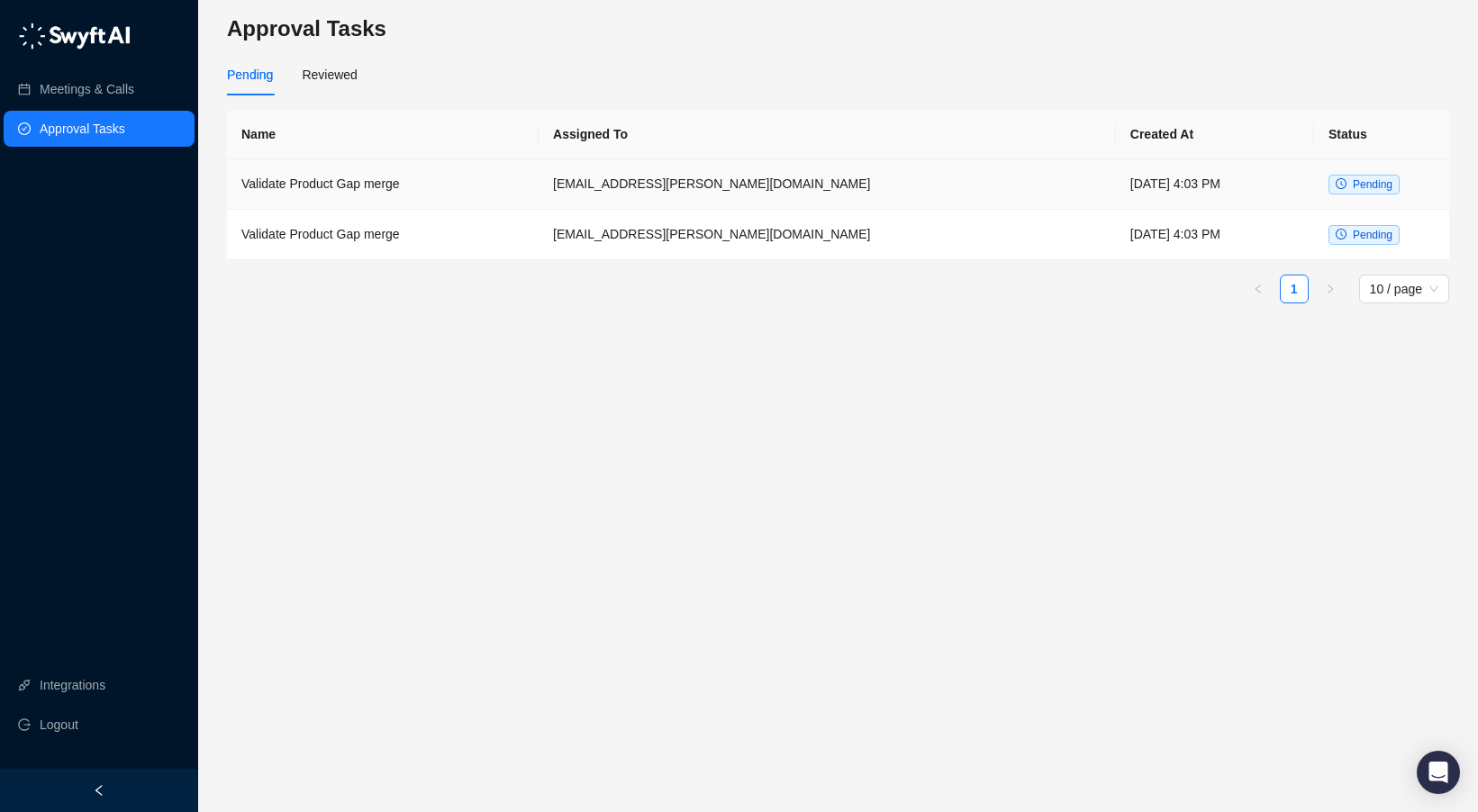
click at [931, 183] on td "[EMAIL_ADDRESS][PERSON_NAME][DOMAIN_NAME]" at bounding box center [828, 185] width 578 height 51
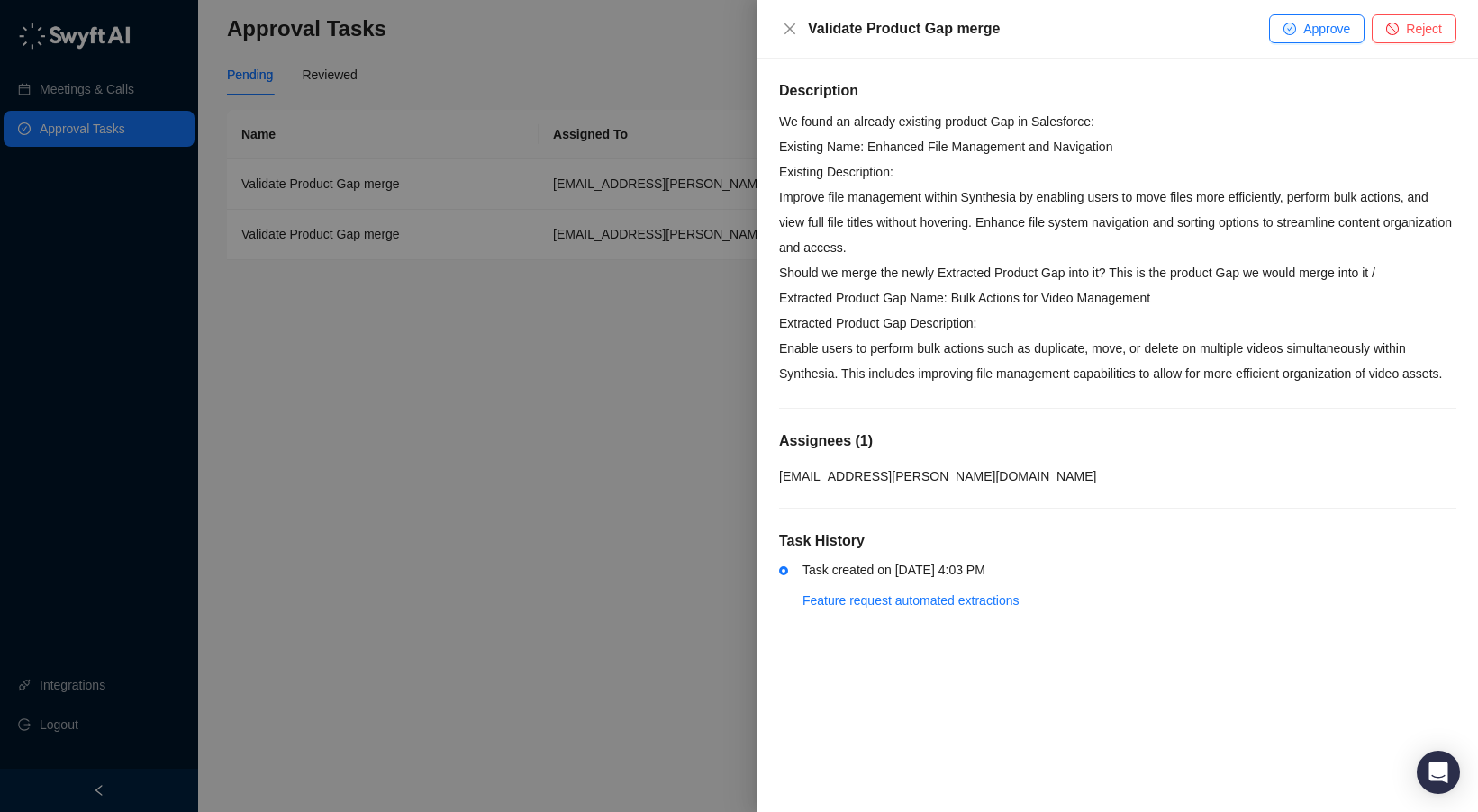
click at [1156, 257] on p "Existing Name: Enhanced File Management and Navigation Existing Description: Im…" at bounding box center [1118, 197] width 678 height 126
click at [727, 302] on div at bounding box center [739, 406] width 1478 height 812
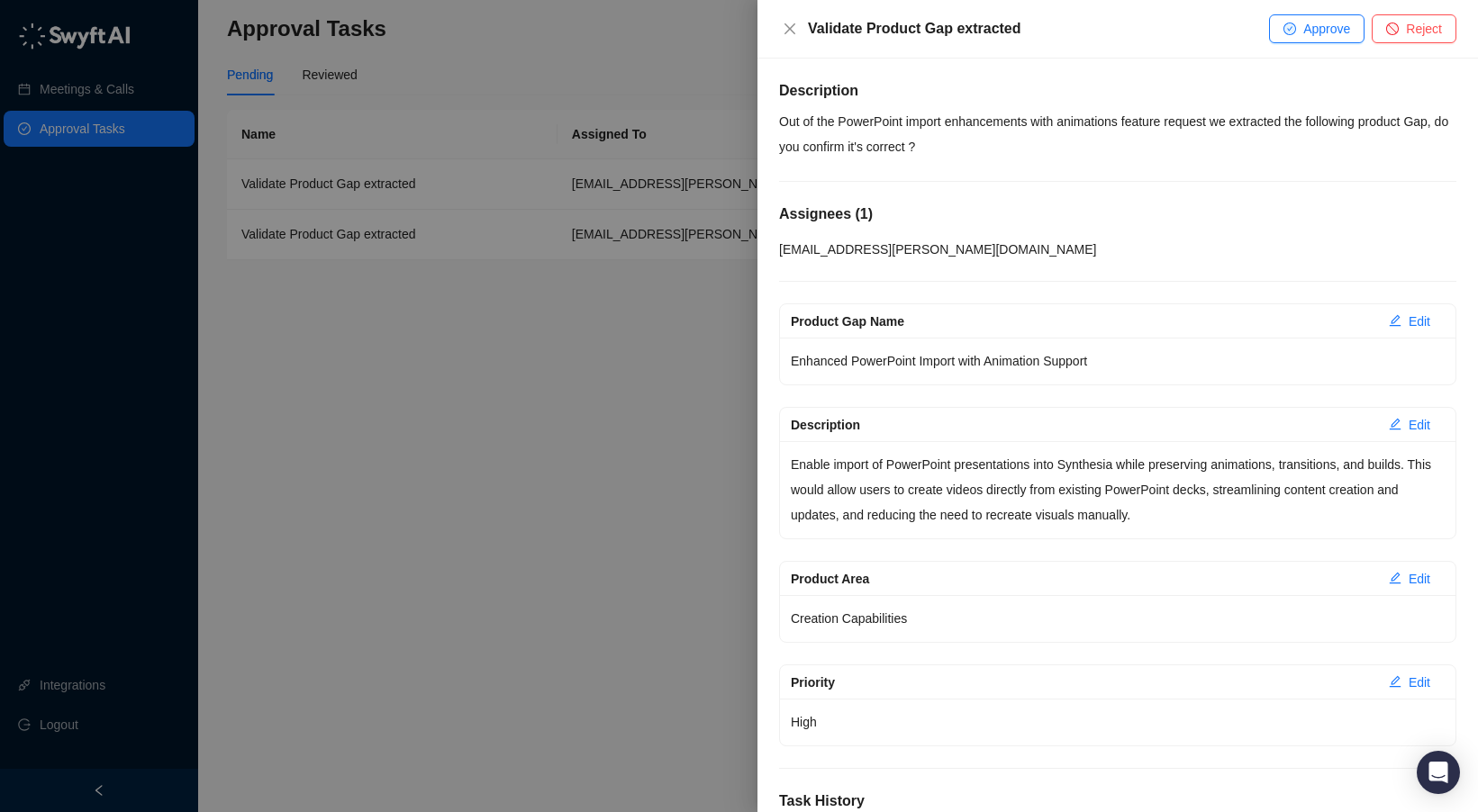
click at [1138, 122] on p "Out of the PowerPoint import enhancements with animations feature request we ex…" at bounding box center [1118, 134] width 678 height 51
click at [916, 121] on p "Out of the PowerPoint import enhancements with animations feature request we ex…" at bounding box center [1118, 134] width 678 height 51
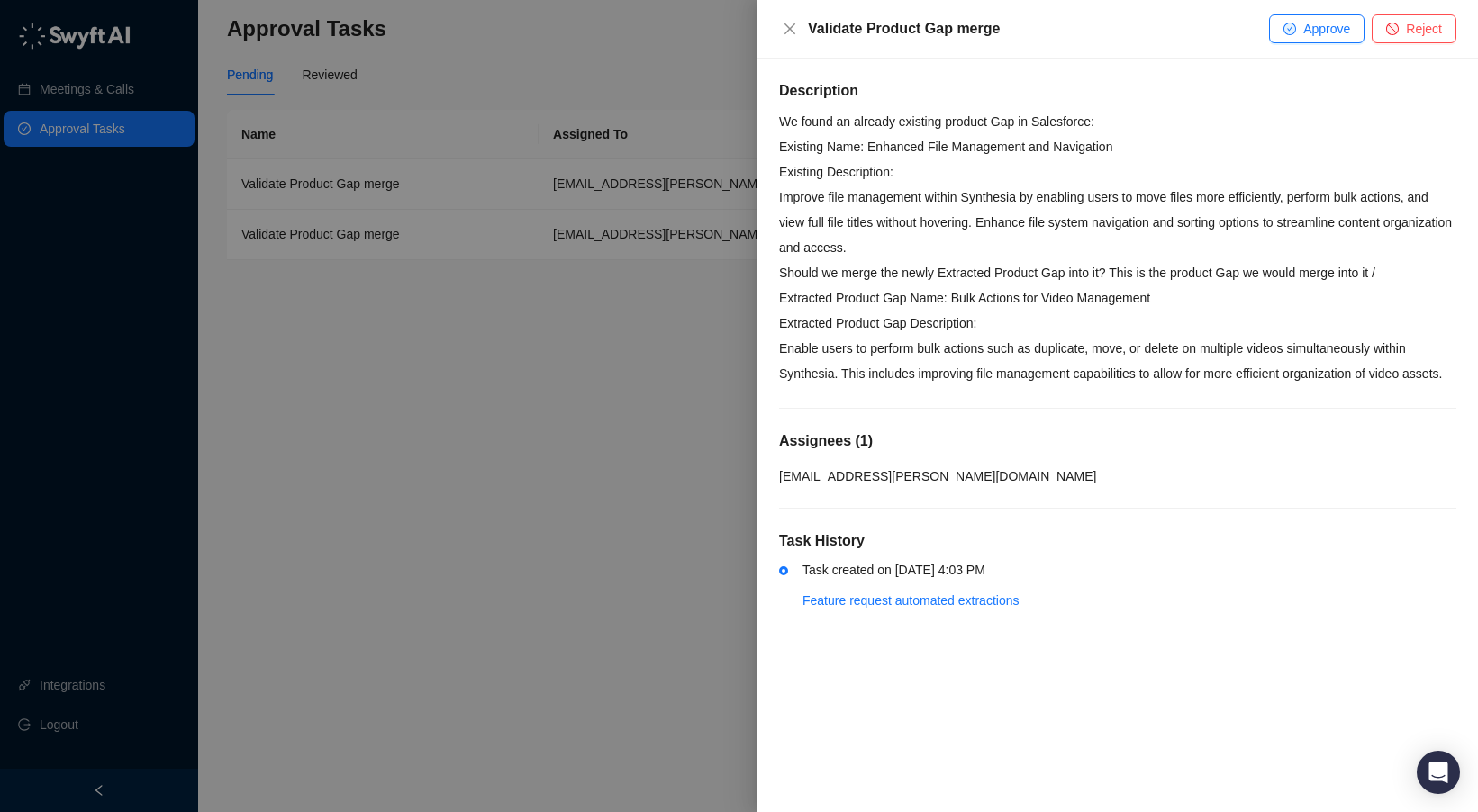
click at [532, 381] on div at bounding box center [739, 406] width 1478 height 812
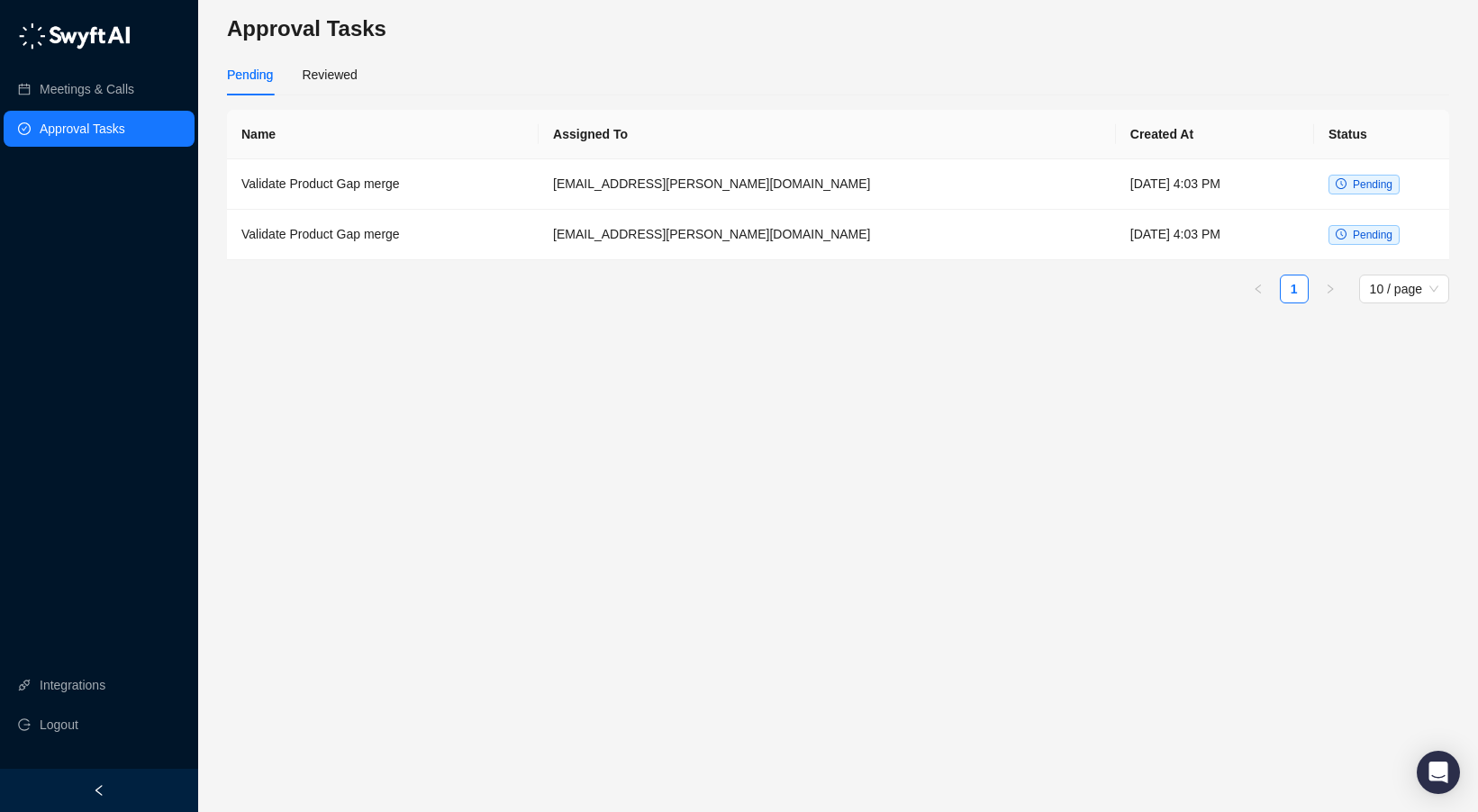
click at [684, 387] on main "Approval Tasks Pending Reviewed Name Assigned To Created At Status Validate Pro…" at bounding box center [838, 406] width 1222 height 783
click at [1355, 182] on span "Pending" at bounding box center [1373, 185] width 40 height 13
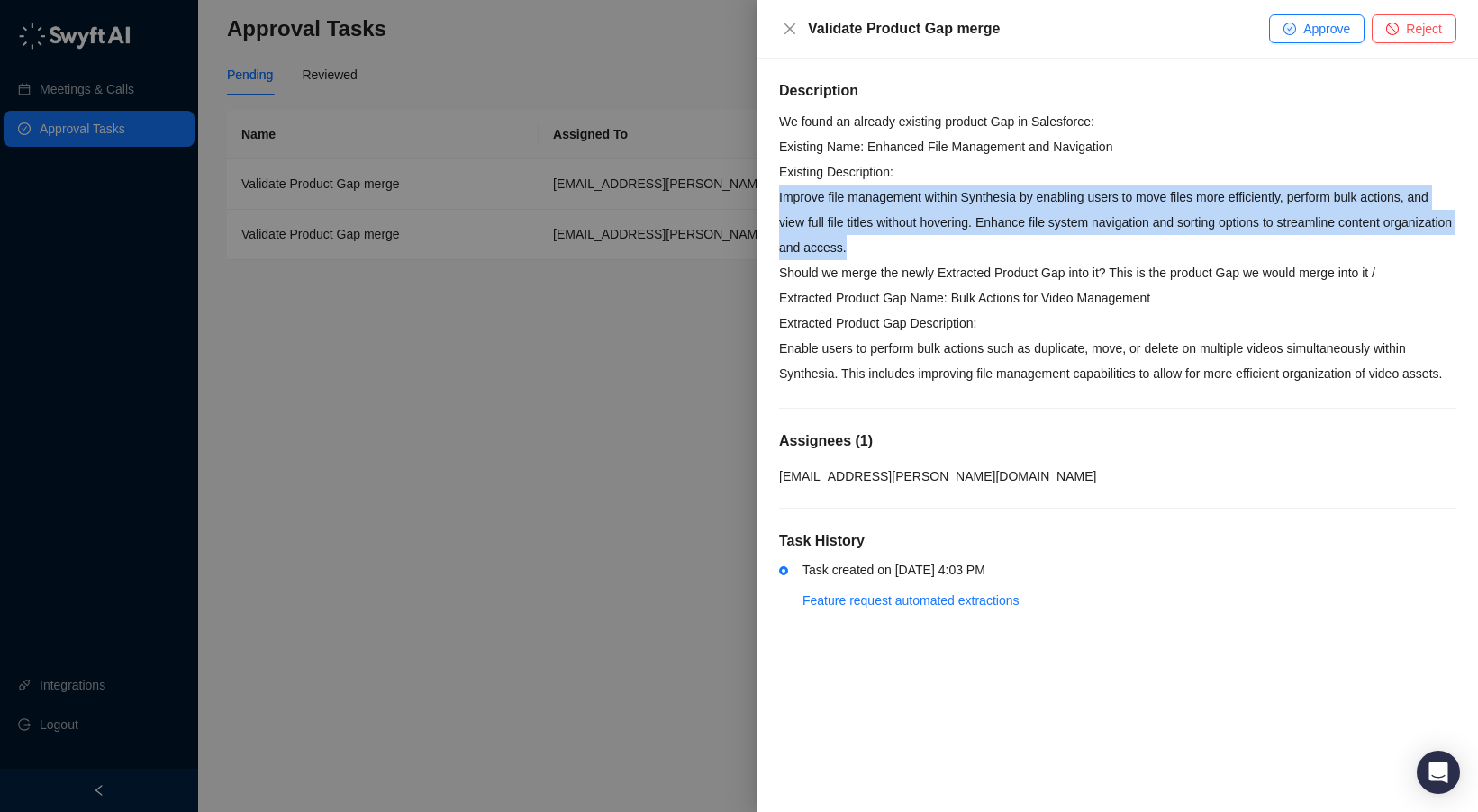
drag, startPoint x: 779, startPoint y: 196, endPoint x: 958, endPoint y: 253, distance: 187.9
click at [958, 253] on p "Existing Name: Enhanced File Management and Navigation Existing Description: Im…" at bounding box center [1118, 197] width 678 height 126
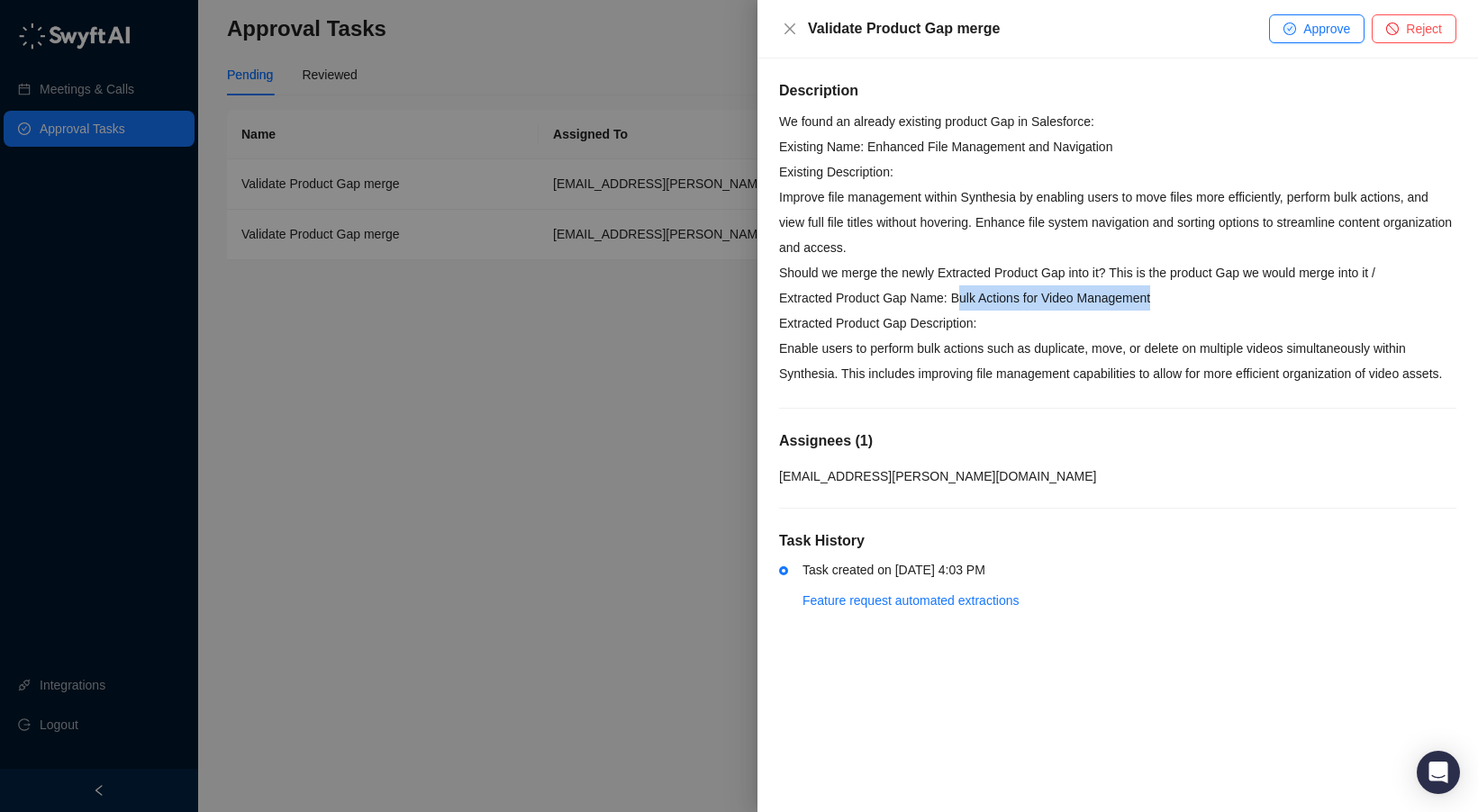
drag, startPoint x: 960, startPoint y: 295, endPoint x: 1201, endPoint y: 293, distance: 241.0
click at [1201, 293] on p "Extracted Product Gap Name: Bulk Actions for Video Management Extracted Product…" at bounding box center [1118, 335] width 678 height 101
click at [841, 206] on p "Existing Name: Enhanced File Management and Navigation Existing Description: Im…" at bounding box center [1118, 197] width 678 height 126
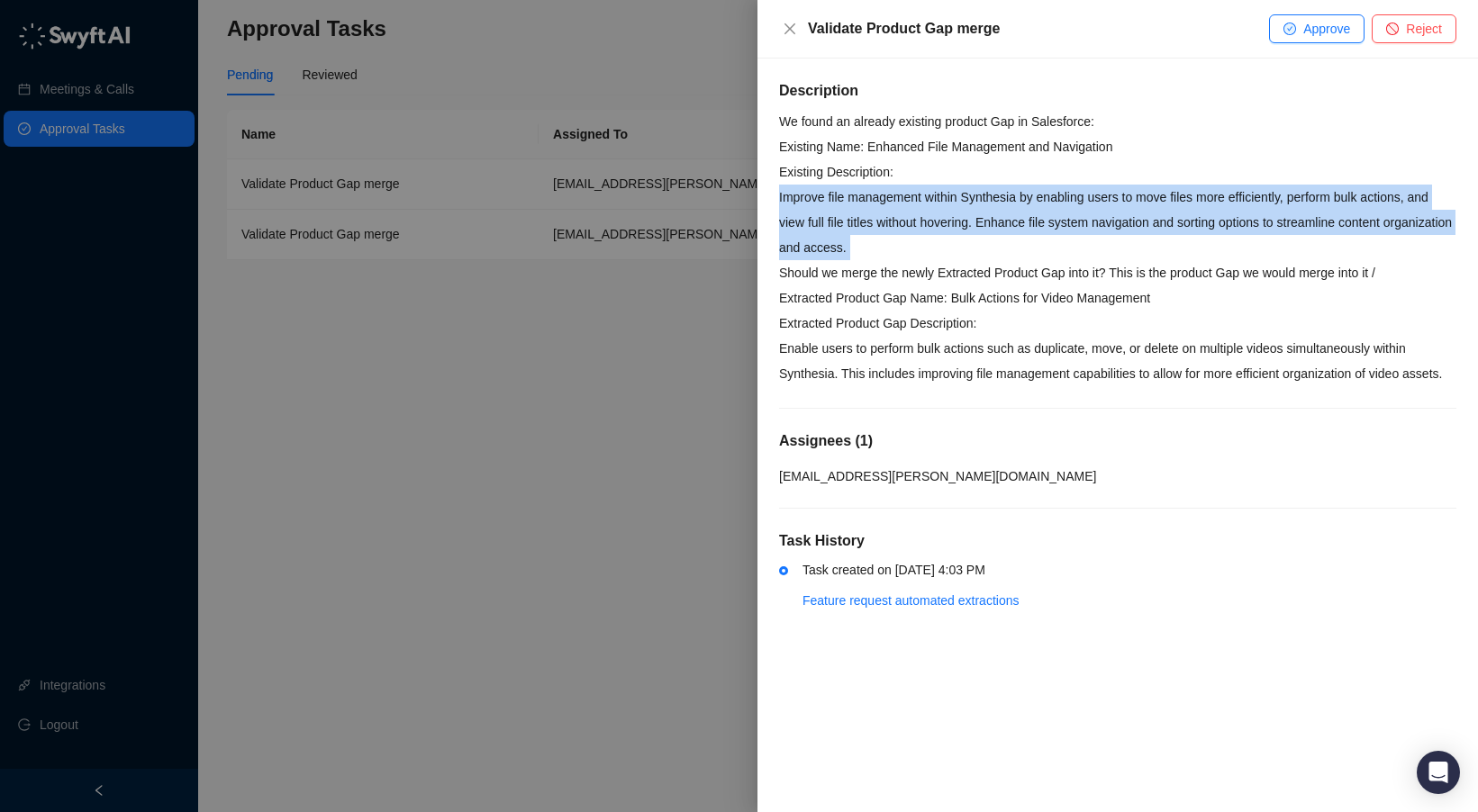
click at [841, 206] on p "Existing Name: Enhanced File Management and Navigation Existing Description: Im…" at bounding box center [1118, 197] width 678 height 126
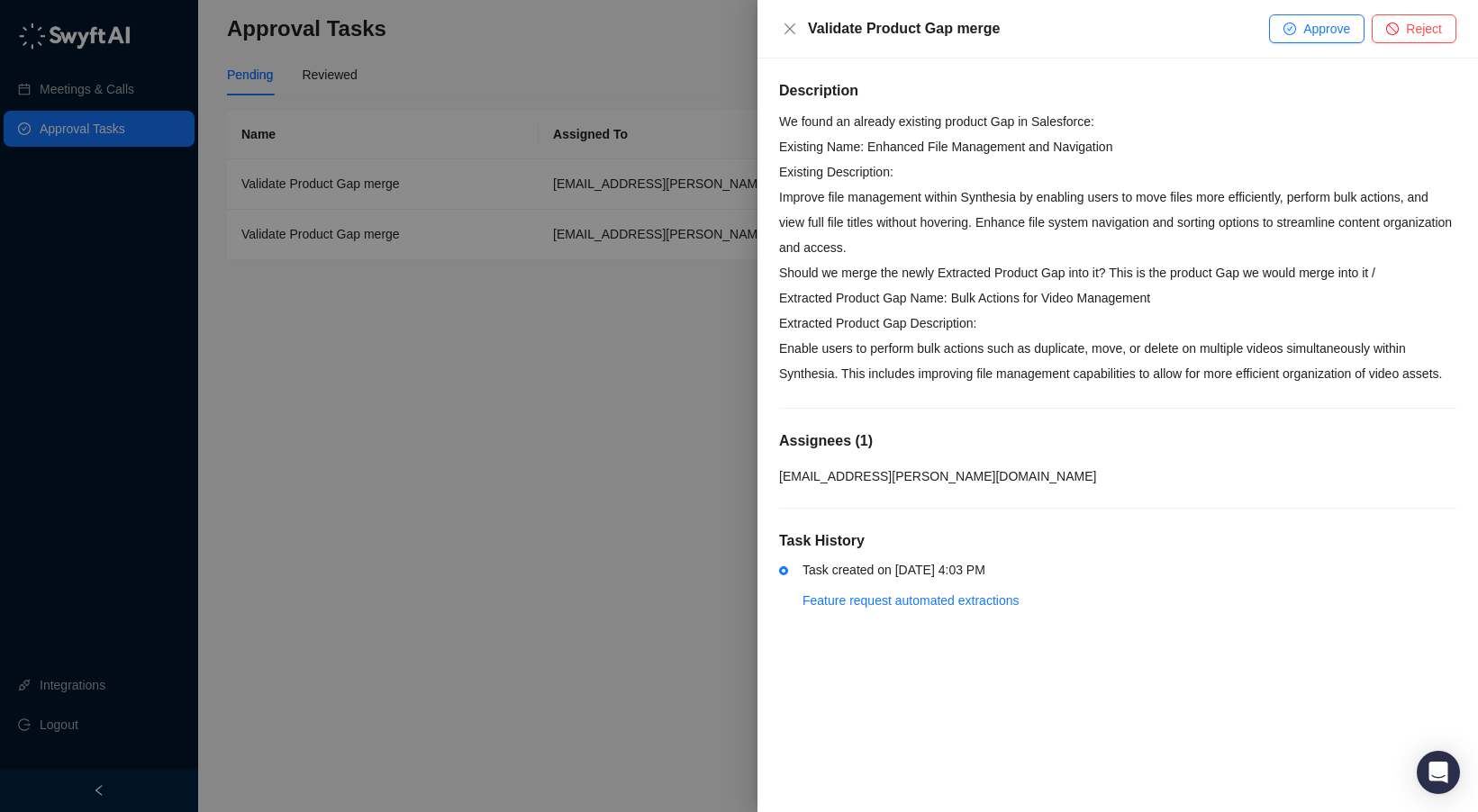
click at [1281, 203] on p "Existing Name: Enhanced File Management and Navigation Existing Description: Im…" at bounding box center [1118, 197] width 678 height 126
click at [1312, 36] on span "Approve" at bounding box center [1327, 28] width 47 height 19
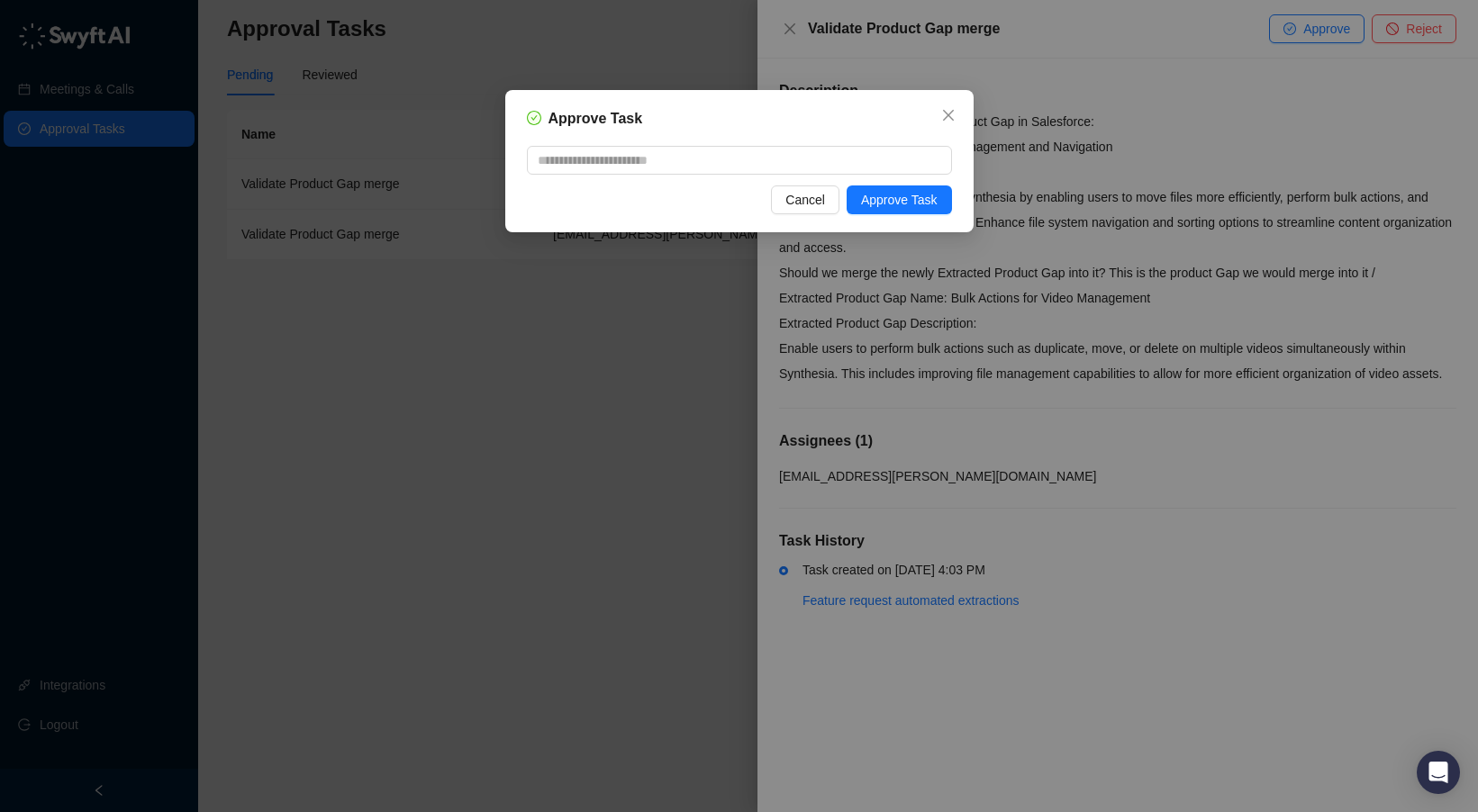
click at [962, 195] on div "Approve Task Cancel Approve Task" at bounding box center [739, 161] width 468 height 142
click at [897, 198] on span "Approve Task" at bounding box center [899, 199] width 77 height 19
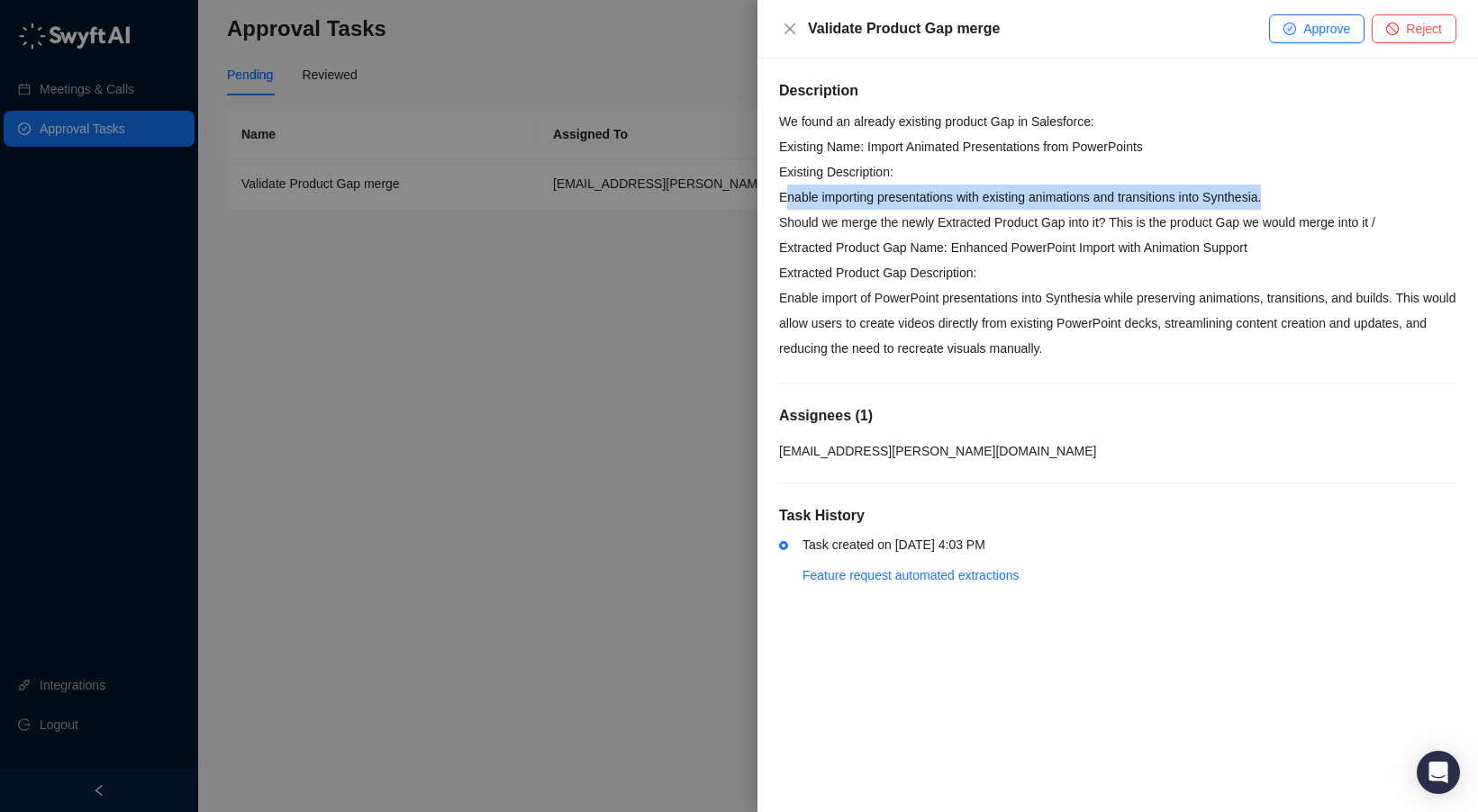
drag, startPoint x: 842, startPoint y: 201, endPoint x: 1354, endPoint y: 201, distance: 512.0
click at [1354, 201] on p "Existing Name: Import Animated Presentations from PowerPoints Existing Descript…" at bounding box center [1118, 172] width 678 height 76
click at [1192, 257] on p "Extracted Product Gap Name: Enhanced PowerPoint Import with Animation Support E…" at bounding box center [1118, 298] width 678 height 126
click at [1309, 24] on span "Approve" at bounding box center [1327, 28] width 47 height 19
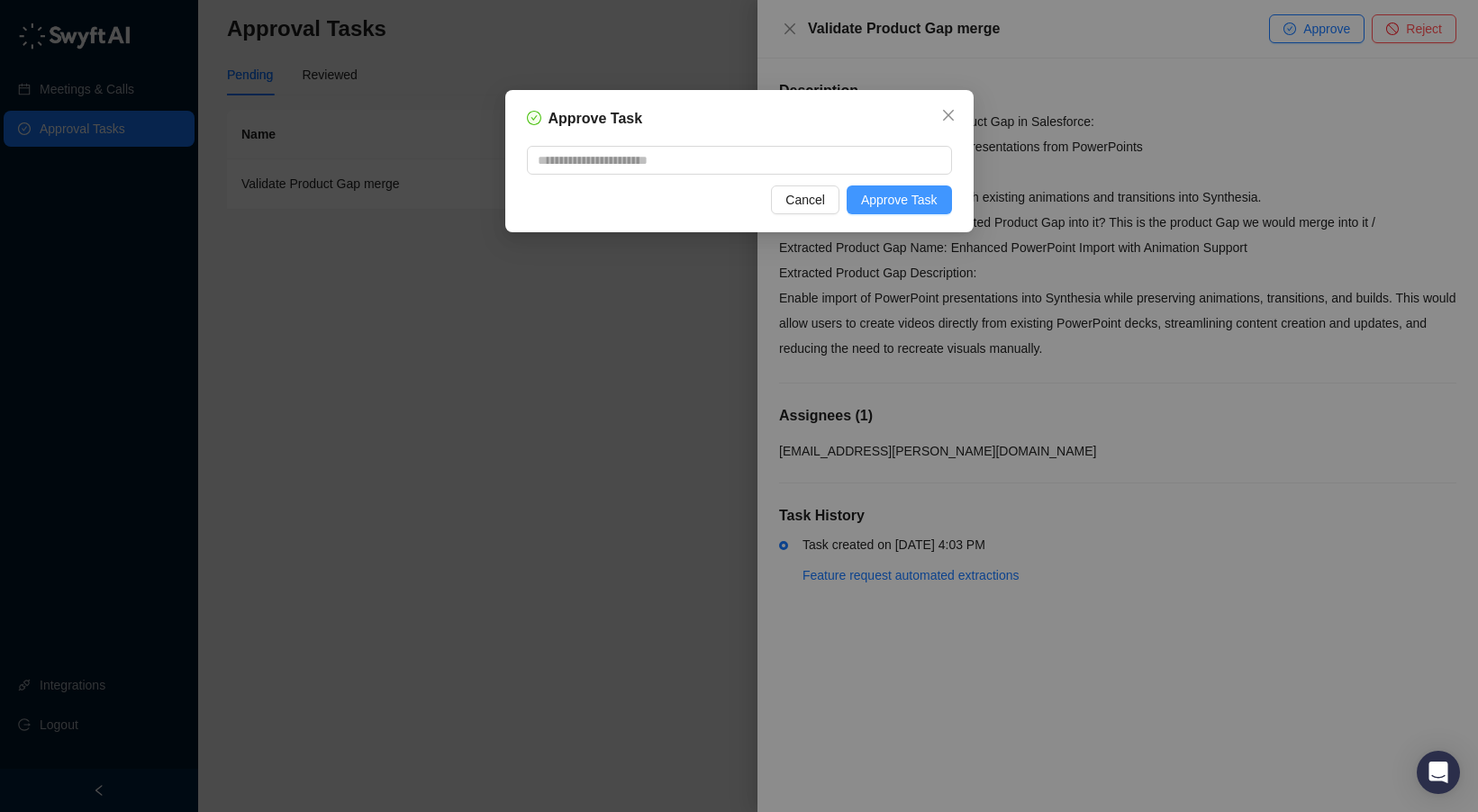
click at [918, 197] on span "Approve Task" at bounding box center [899, 199] width 77 height 19
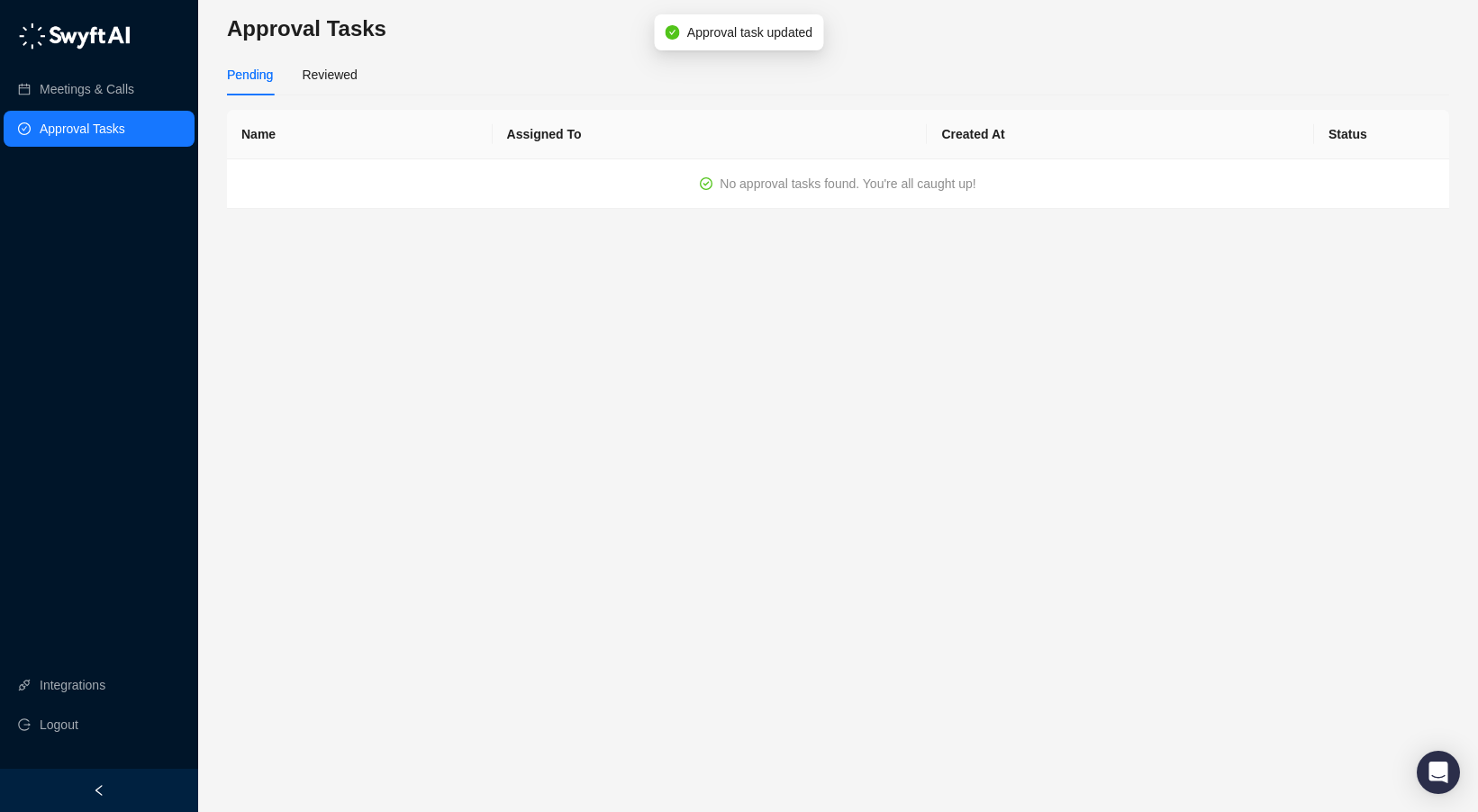
click at [508, 296] on main "Approval Tasks Pending Reviewed Name Assigned To Created At Status No approval …" at bounding box center [838, 406] width 1222 height 783
click at [342, 73] on div "Reviewed" at bounding box center [330, 74] width 55 height 19
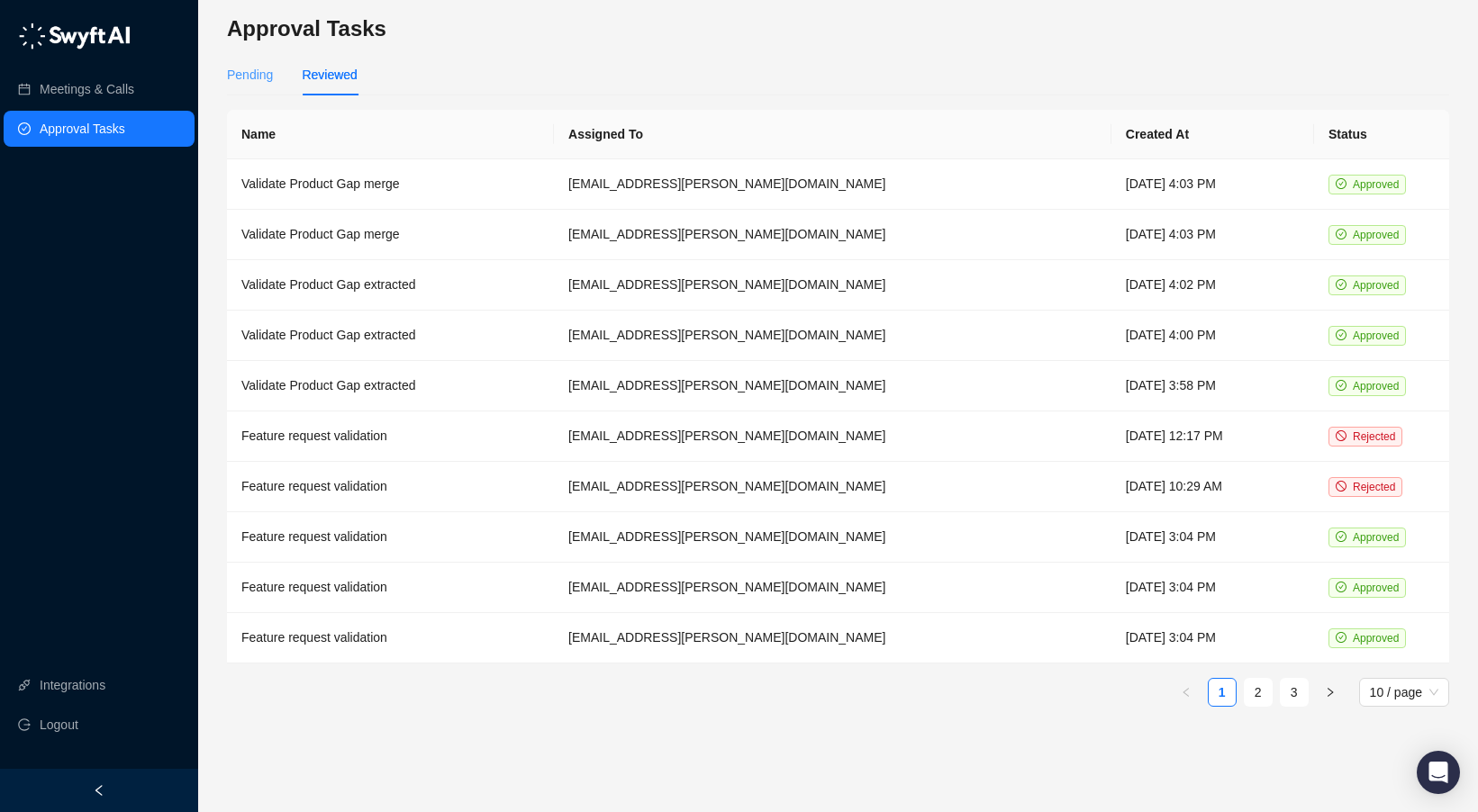
click at [259, 59] on div "Pending" at bounding box center [250, 75] width 46 height 42
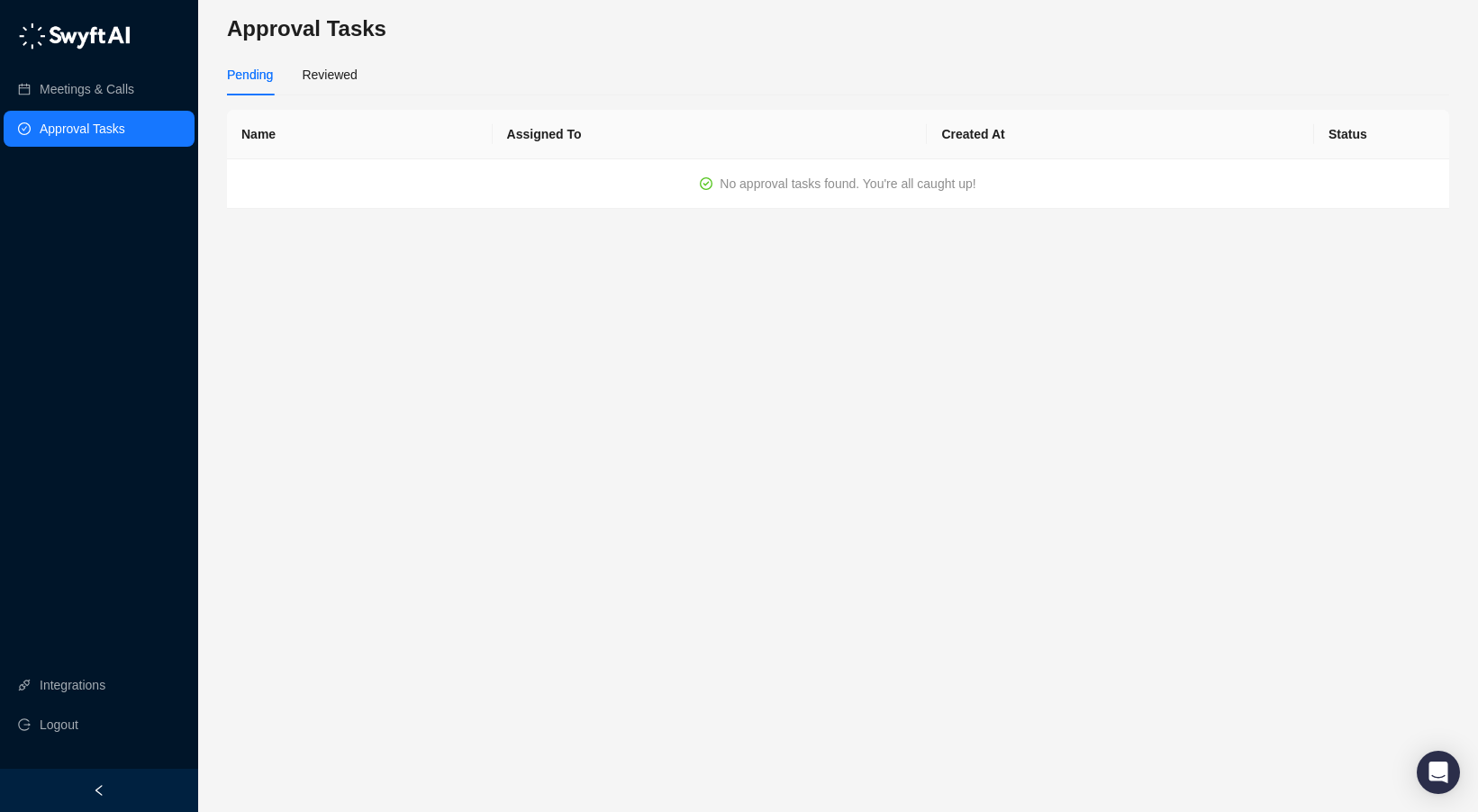
click at [69, 113] on link "Approval Tasks" at bounding box center [82, 128] width 86 height 36
click at [70, 90] on link "Meetings & Calls" at bounding box center [87, 89] width 94 height 36
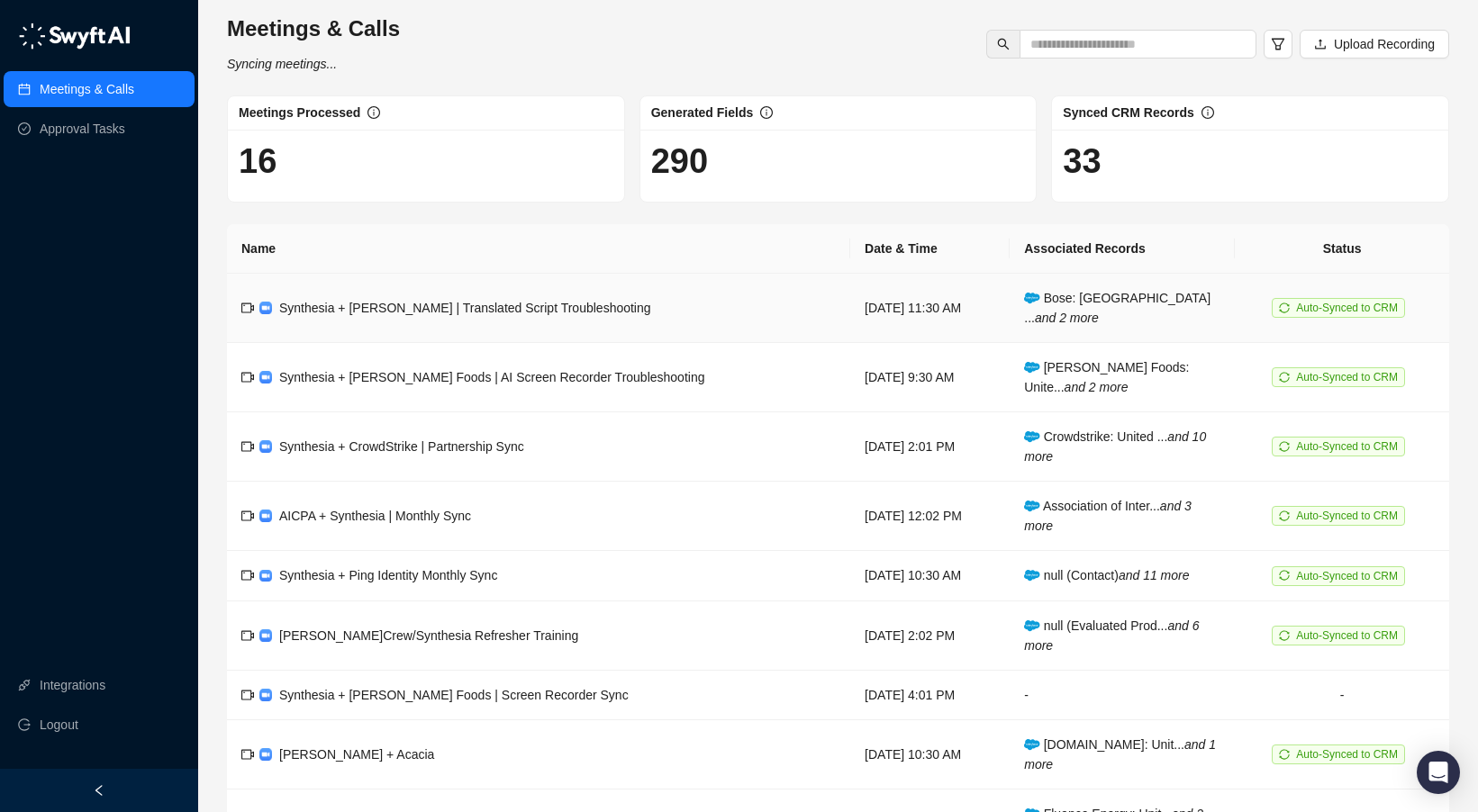
click at [401, 305] on span "Synthesia + [PERSON_NAME] | Translated Script Troubleshooting" at bounding box center [465, 308] width 372 height 15
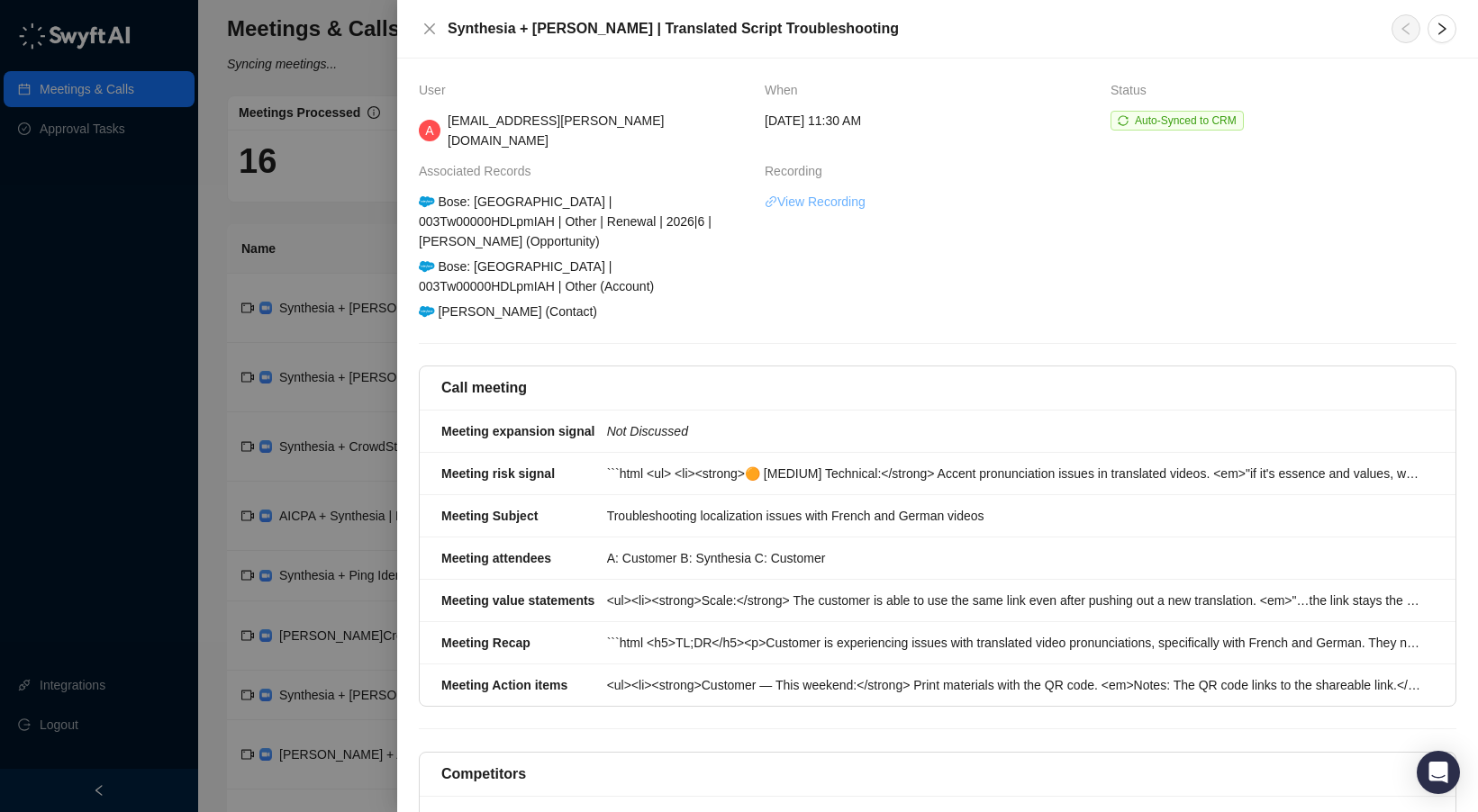
click at [841, 192] on link "View Recording" at bounding box center [815, 201] width 101 height 19
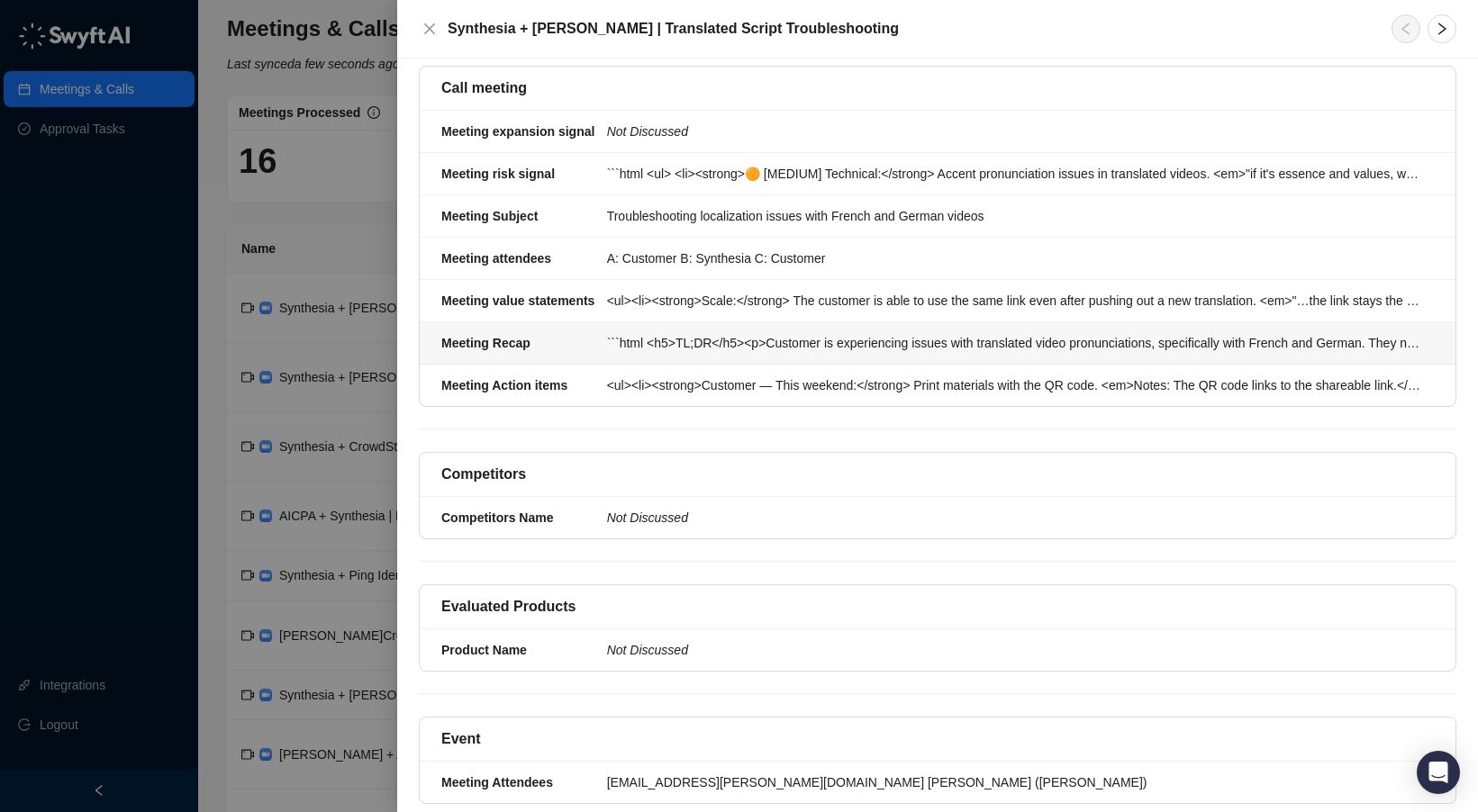
scroll to position [301, 0]
click at [625, 163] on div "```html <ul> <li><strong>🟠 [MEDIUM] Technical:</strong> Accent pronunciation is…" at bounding box center [1015, 173] width 816 height 19
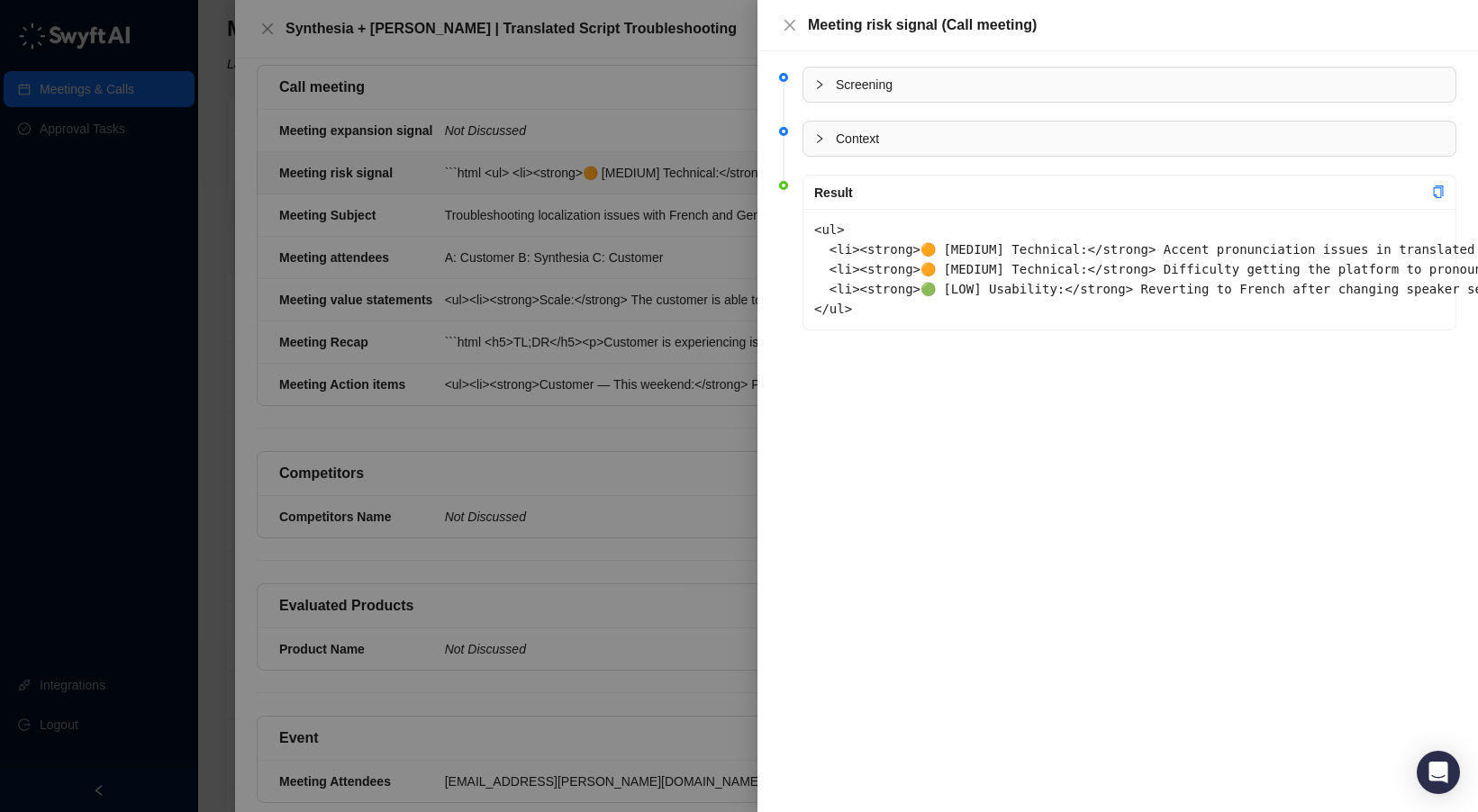
click at [603, 257] on div at bounding box center [739, 406] width 1478 height 812
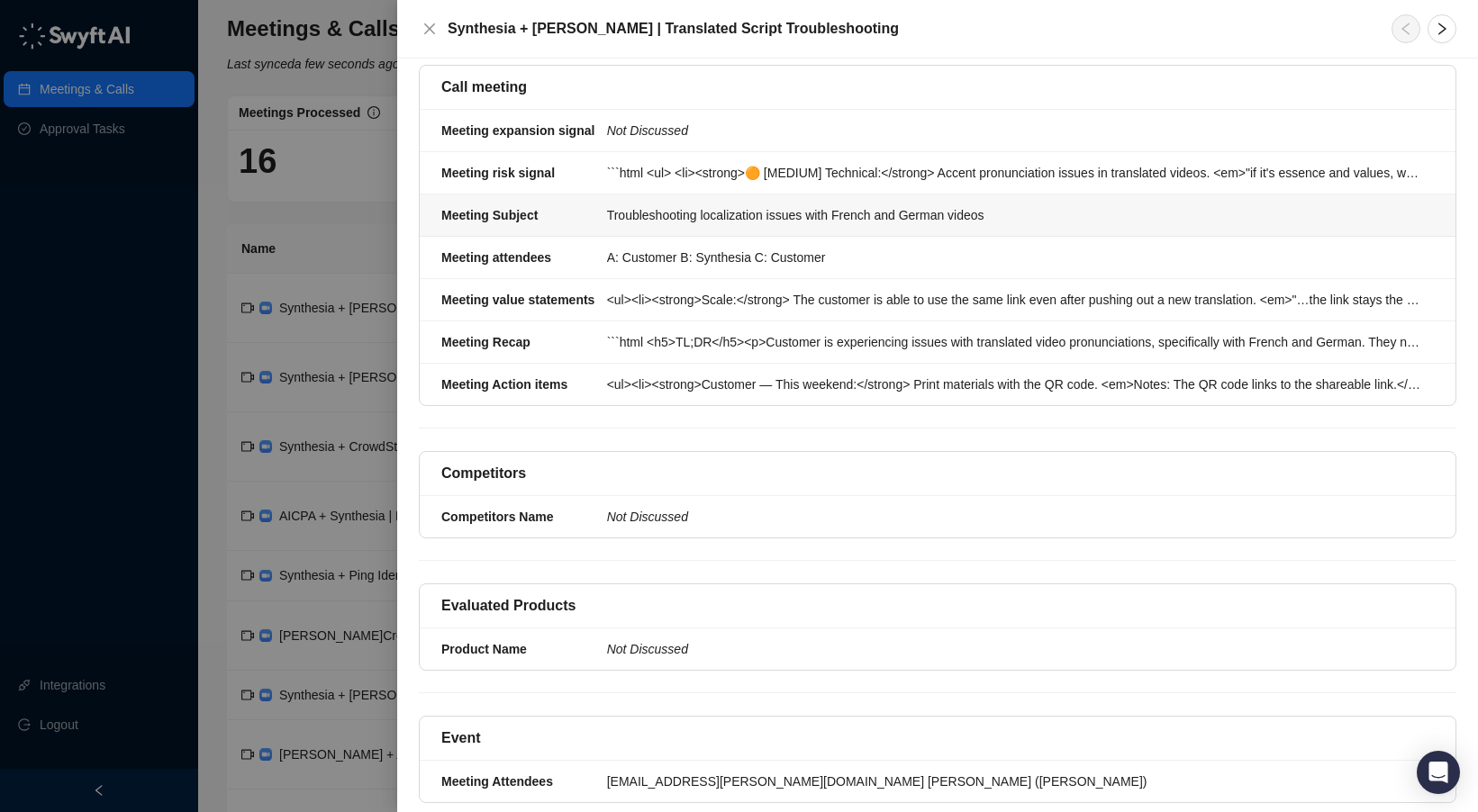
click at [691, 206] on div "Troubleshooting localization issues with French and German videos" at bounding box center [1015, 215] width 816 height 19
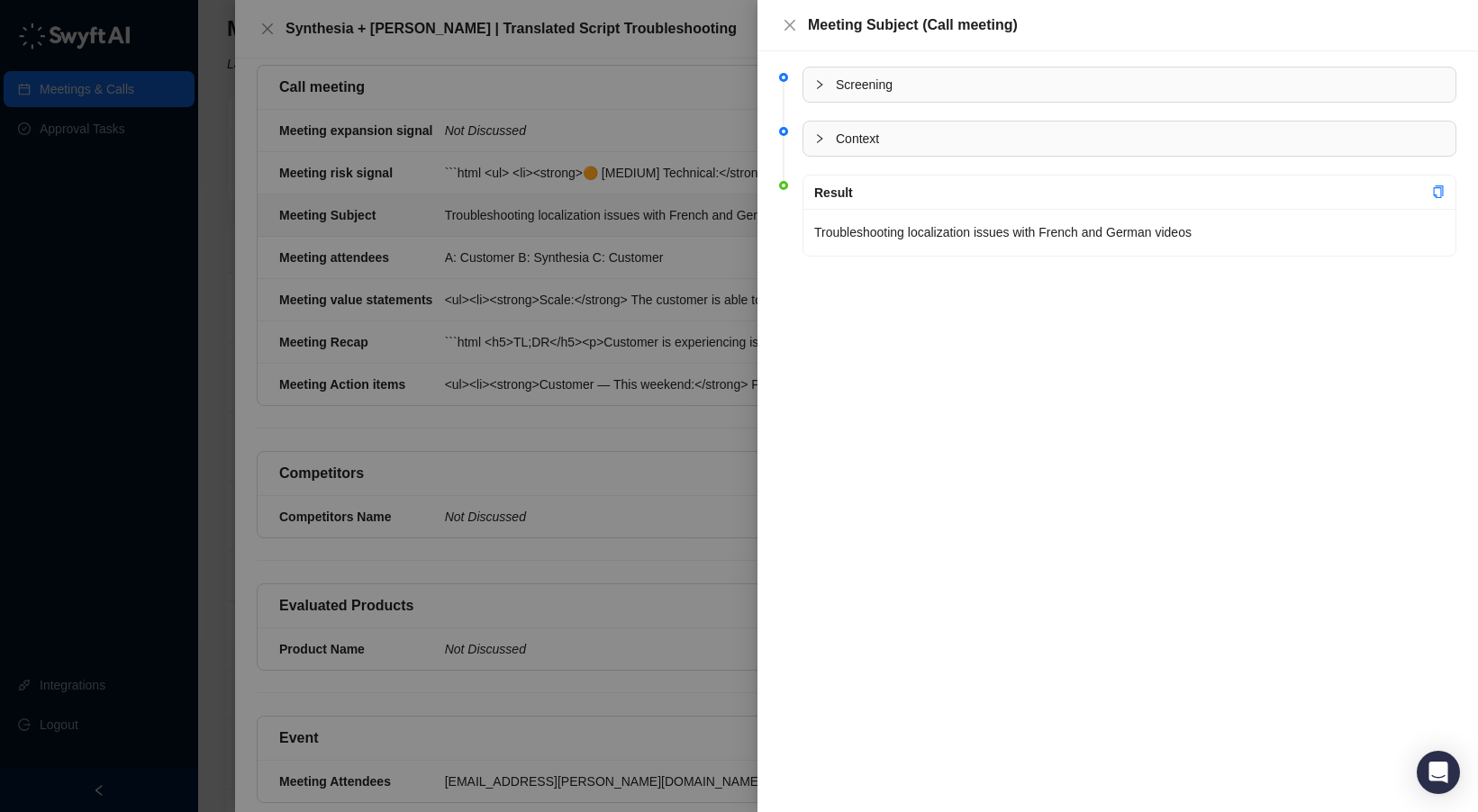
click at [584, 296] on div at bounding box center [739, 406] width 1478 height 812
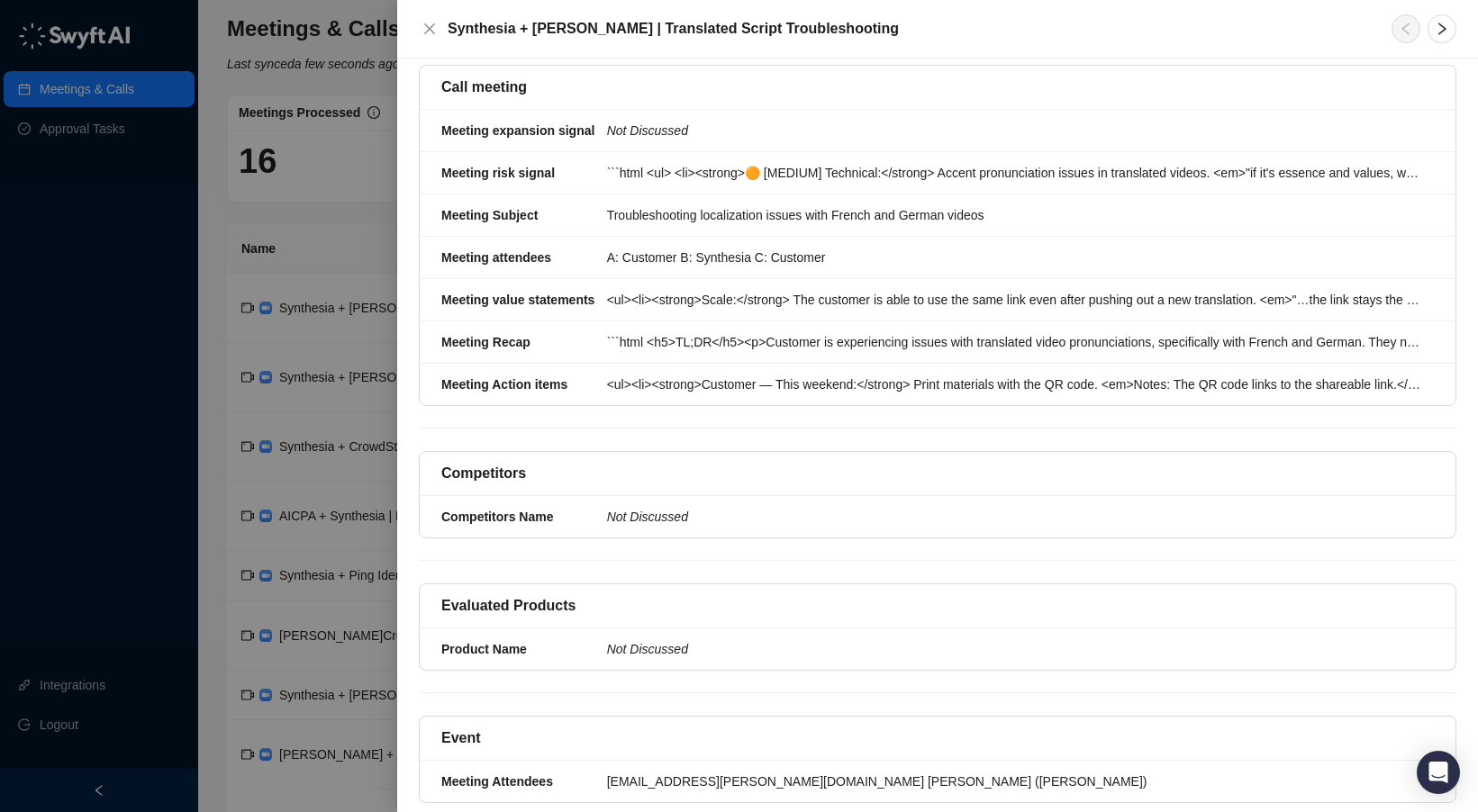
click at [646, 247] on div "A: Customer B: Synthesia C: Customer" at bounding box center [1015, 257] width 816 height 19
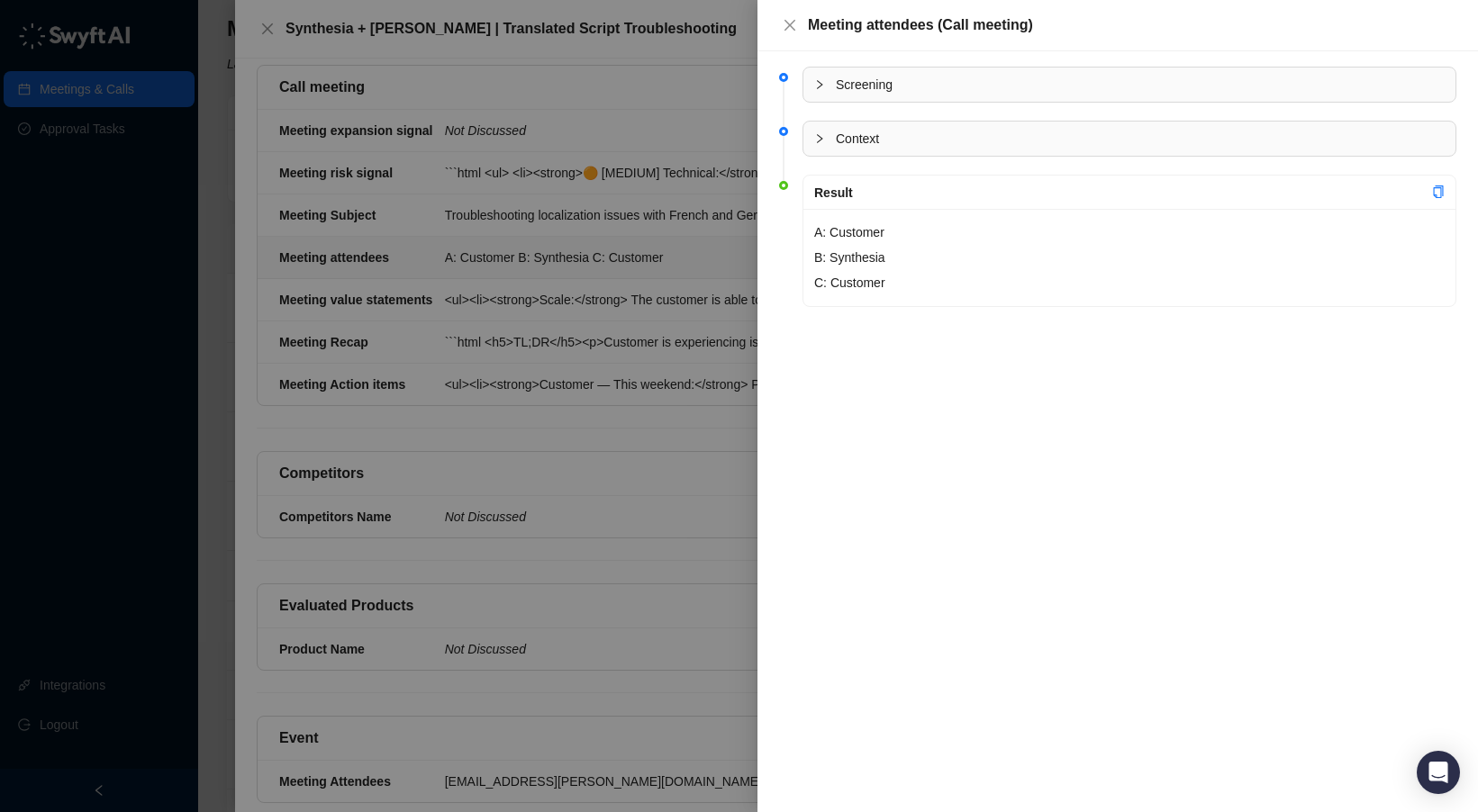
drag, startPoint x: 593, startPoint y: 316, endPoint x: 583, endPoint y: 311, distance: 11.2
click at [593, 316] on div at bounding box center [739, 406] width 1478 height 812
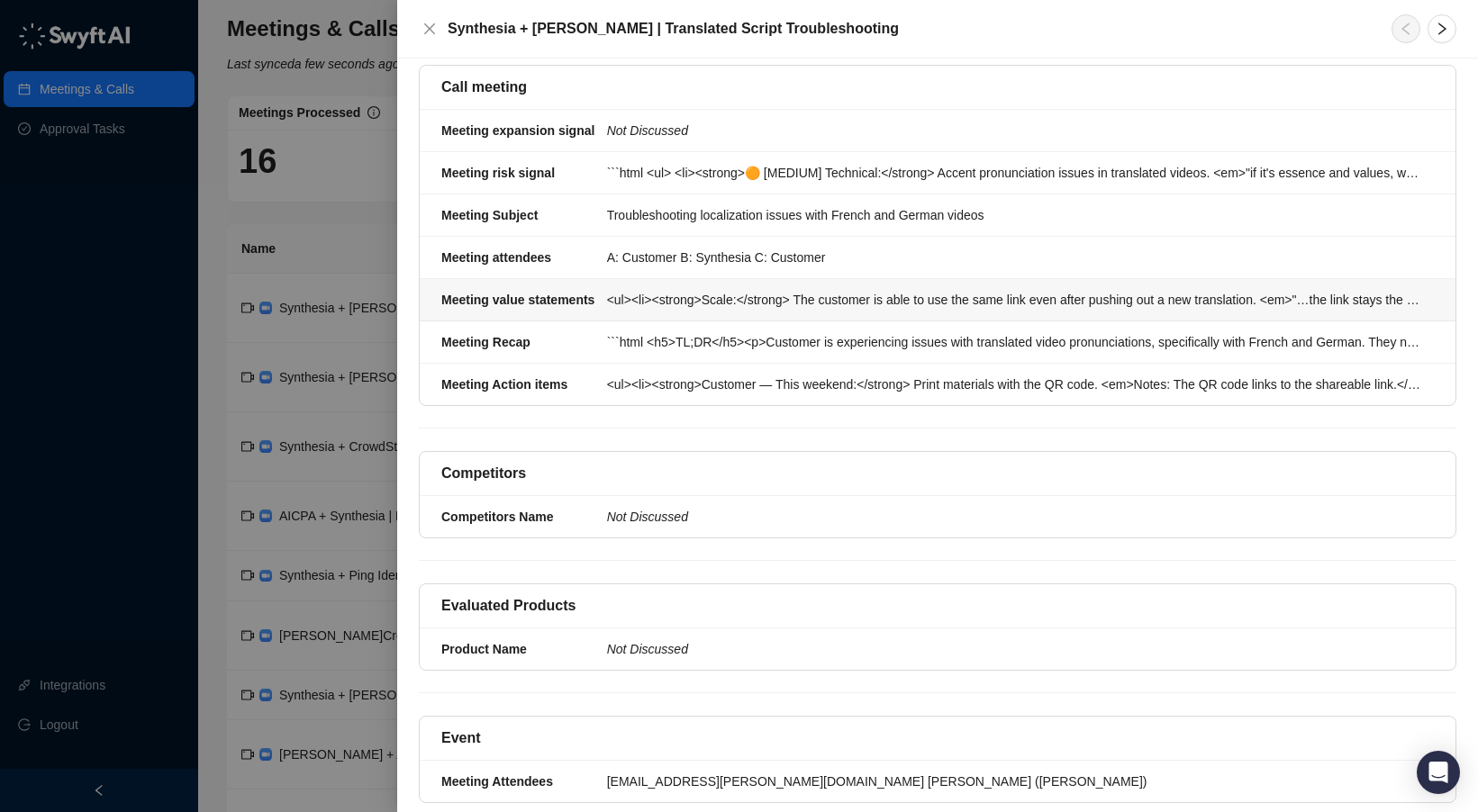
click at [662, 290] on div "<ul><li><strong>Scale:</strong> The customer is able to use the same link even …" at bounding box center [1015, 299] width 816 height 19
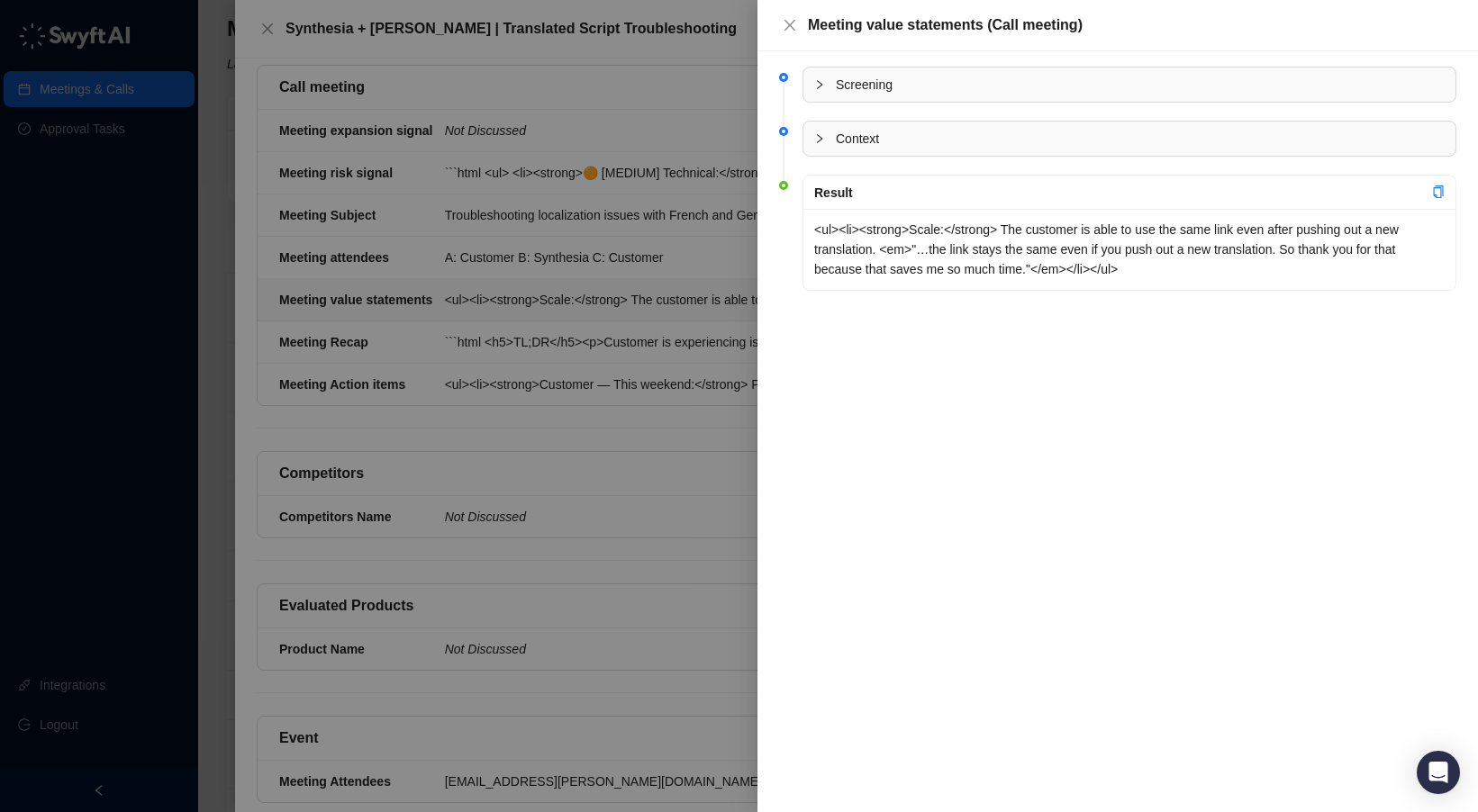
drag, startPoint x: 536, startPoint y: 293, endPoint x: 483, endPoint y: 295, distance: 53.0
click at [536, 293] on div at bounding box center [739, 406] width 1478 height 812
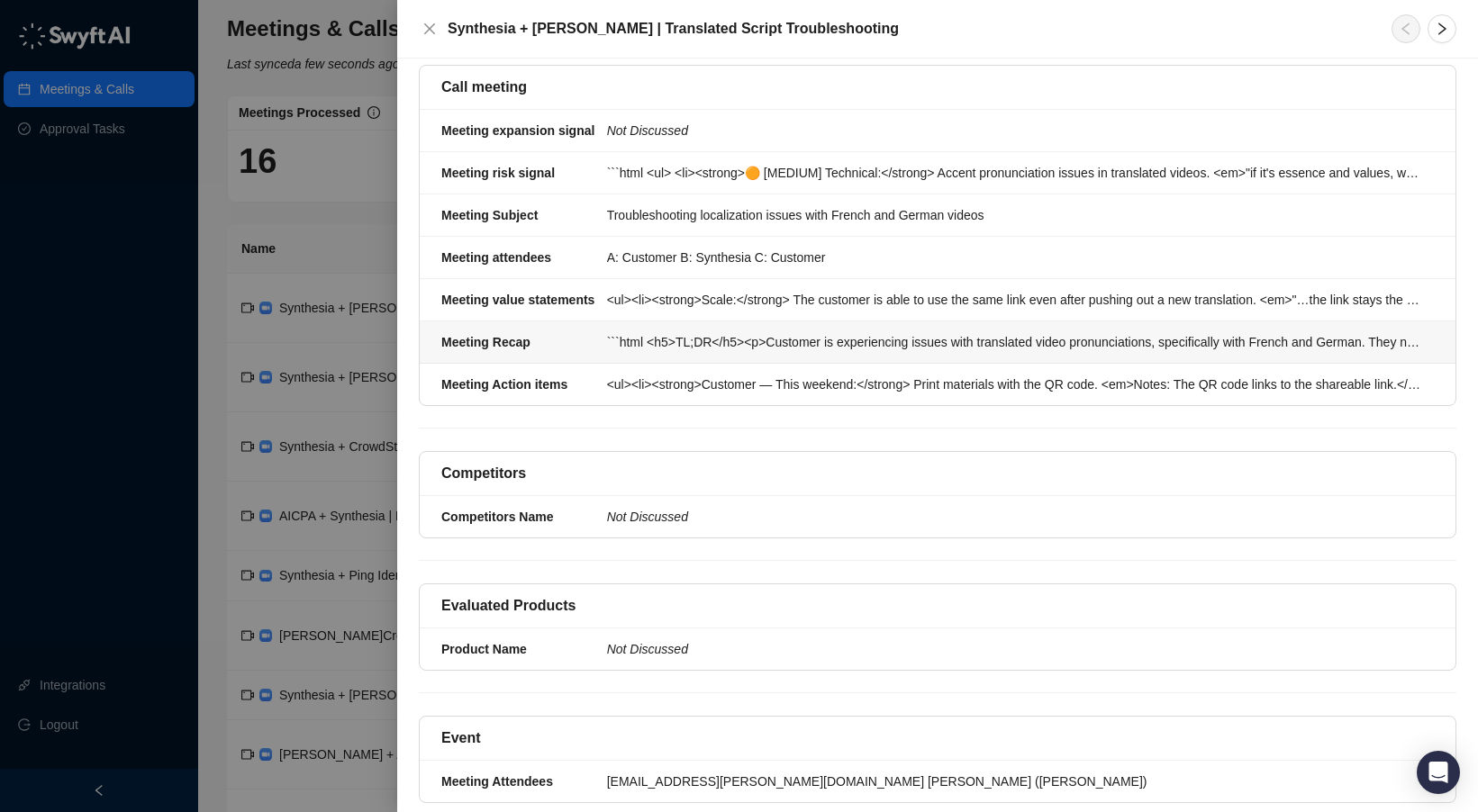
click at [664, 332] on div "```html <h5>TL;DR</h5><p>Customer is experiencing issues with translated video …" at bounding box center [1015, 341] width 816 height 19
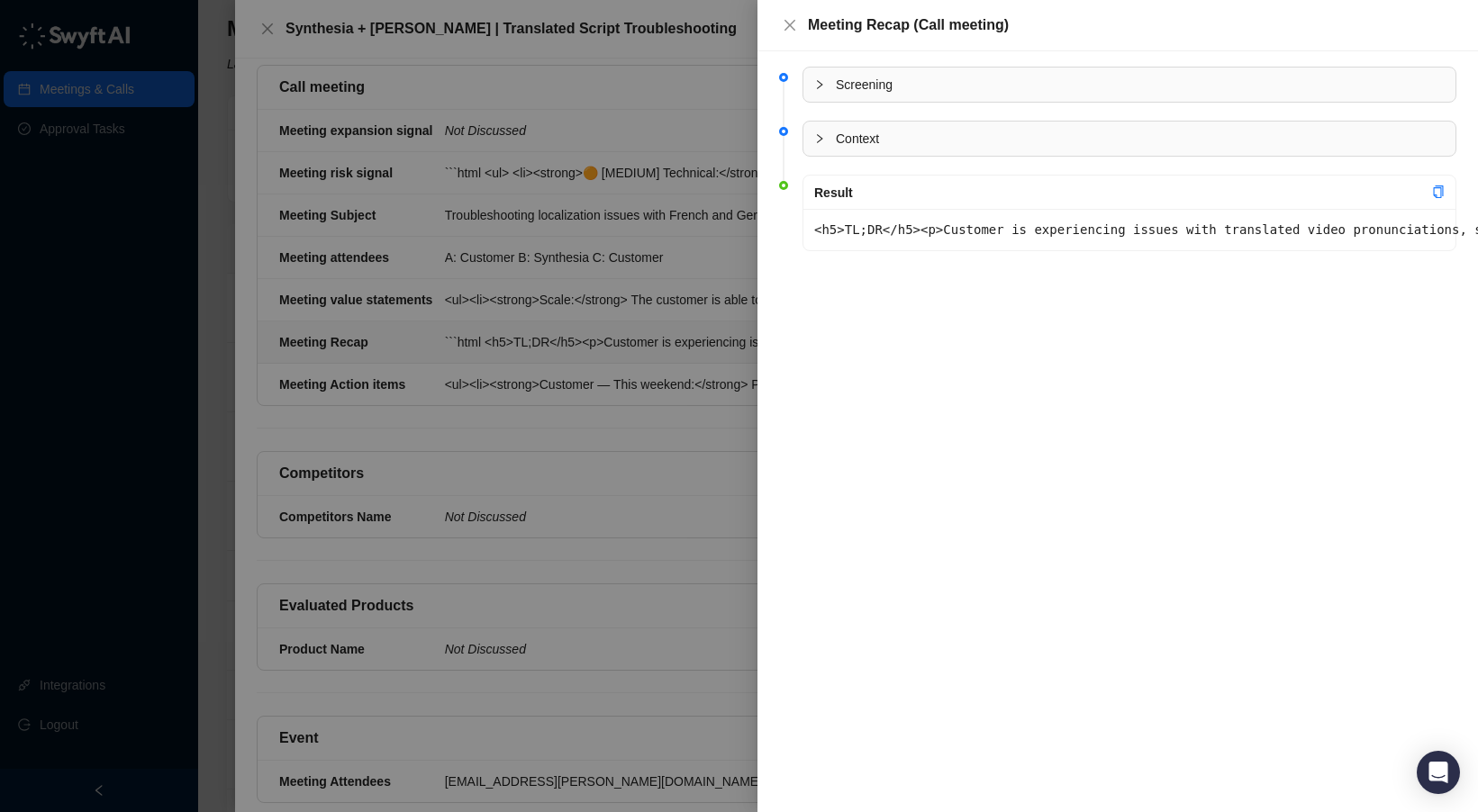
click at [1428, 197] on div "Result" at bounding box center [1123, 192] width 618 height 19
click at [1438, 194] on icon "copy" at bounding box center [1439, 192] width 13 height 13
click at [1320, 209] on div "<h5>TL;DR</h5><p>Customer is experiencing issues with translated video pronunci…" at bounding box center [1130, 229] width 653 height 42
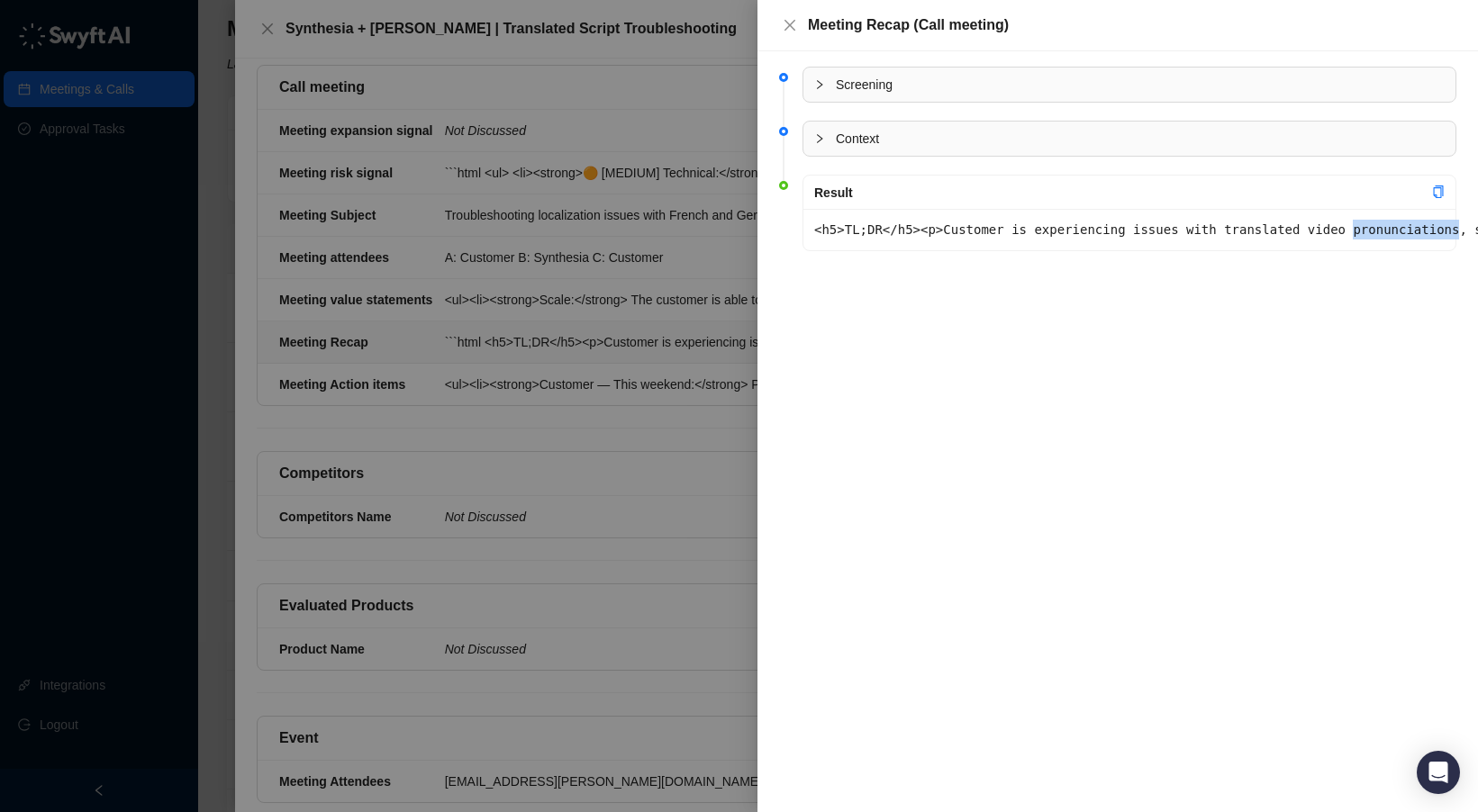
drag, startPoint x: 1095, startPoint y: 368, endPoint x: 1016, endPoint y: 197, distance: 188.4
click at [1095, 368] on div "Screening Context Result <h5>TL;DR</h5><p>Customer is experiencing issues with …" at bounding box center [1118, 432] width 721 height 761
click at [817, 80] on icon "collapsed" at bounding box center [820, 85] width 11 height 11
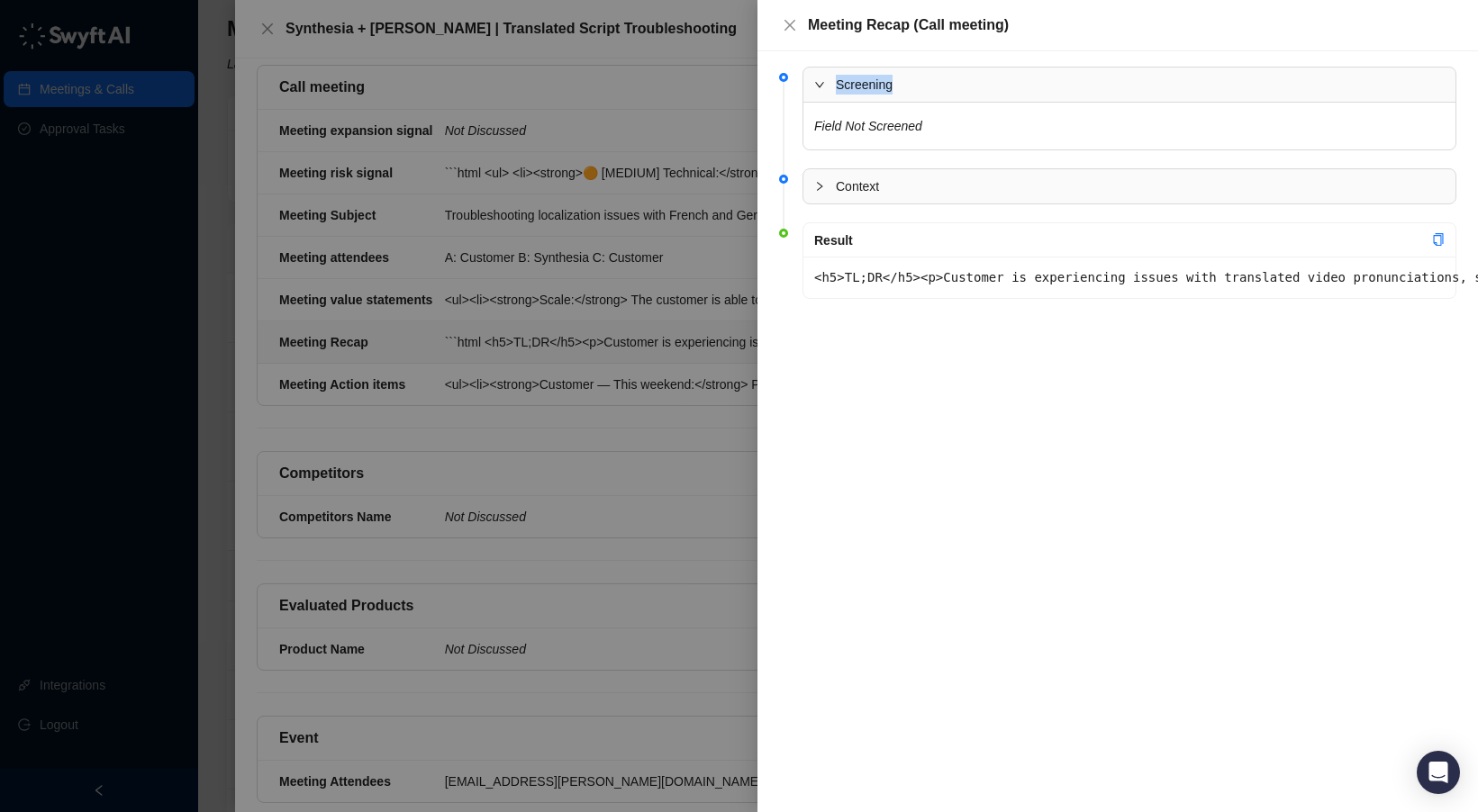
click at [817, 79] on icon "expanded" at bounding box center [820, 85] width 11 height 11
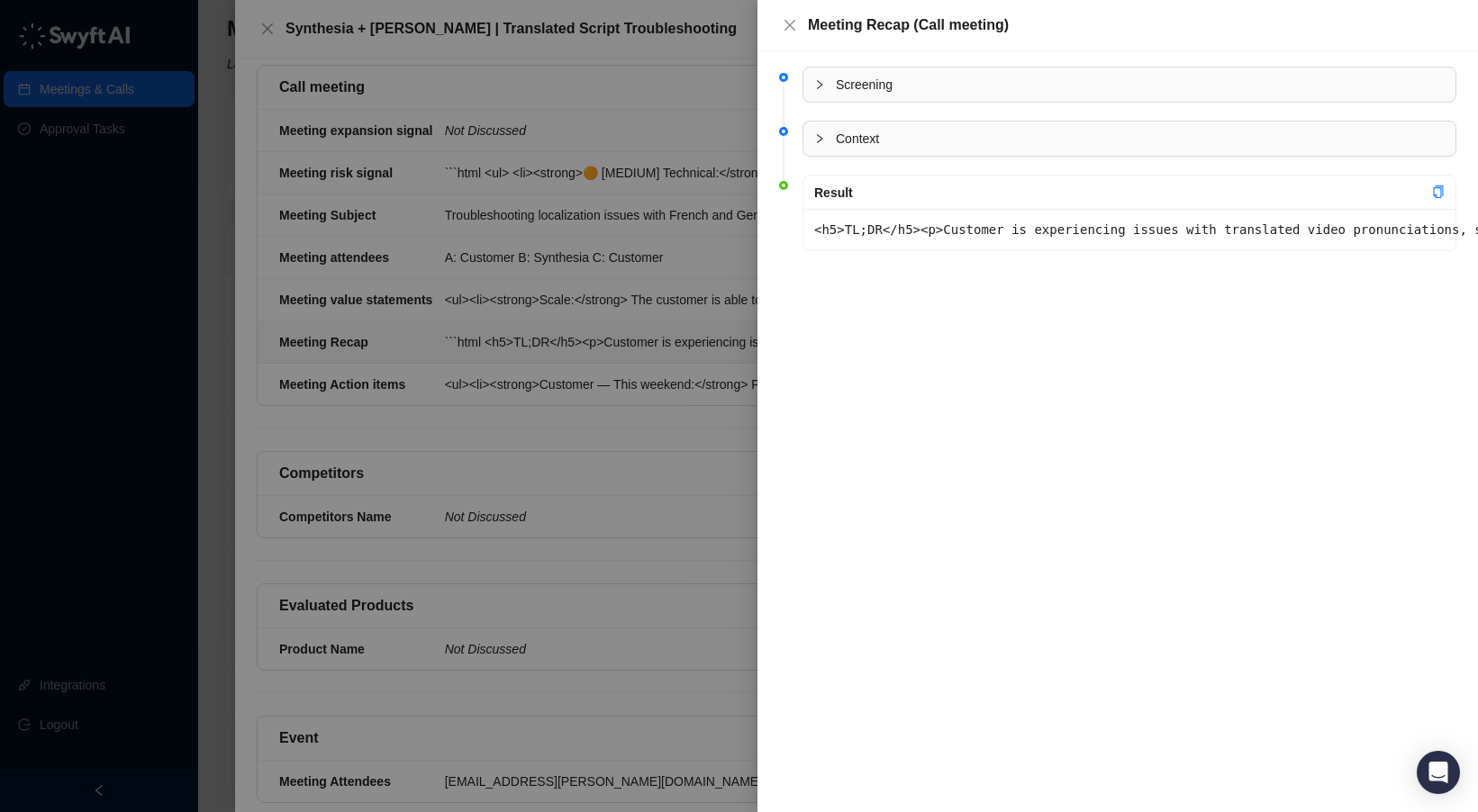
drag, startPoint x: 879, startPoint y: 374, endPoint x: 525, endPoint y: 384, distance: 354.1
click at [879, 374] on div "Screening Field Not Screened Context Result <h5>TL;DR</h5><p>Customer is experi…" at bounding box center [1118, 432] width 721 height 761
click at [512, 384] on div at bounding box center [739, 406] width 1478 height 812
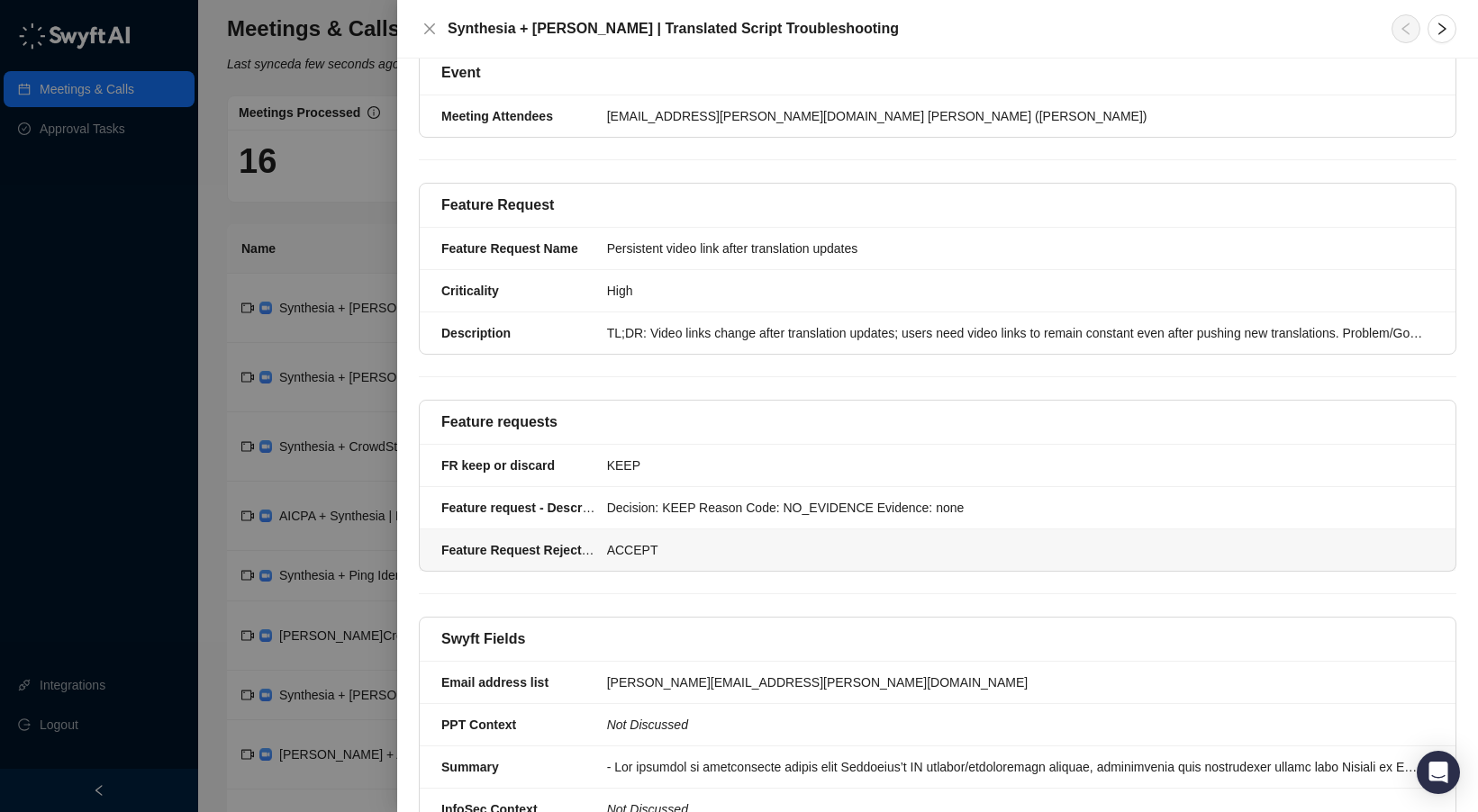
scroll to position [1140, 0]
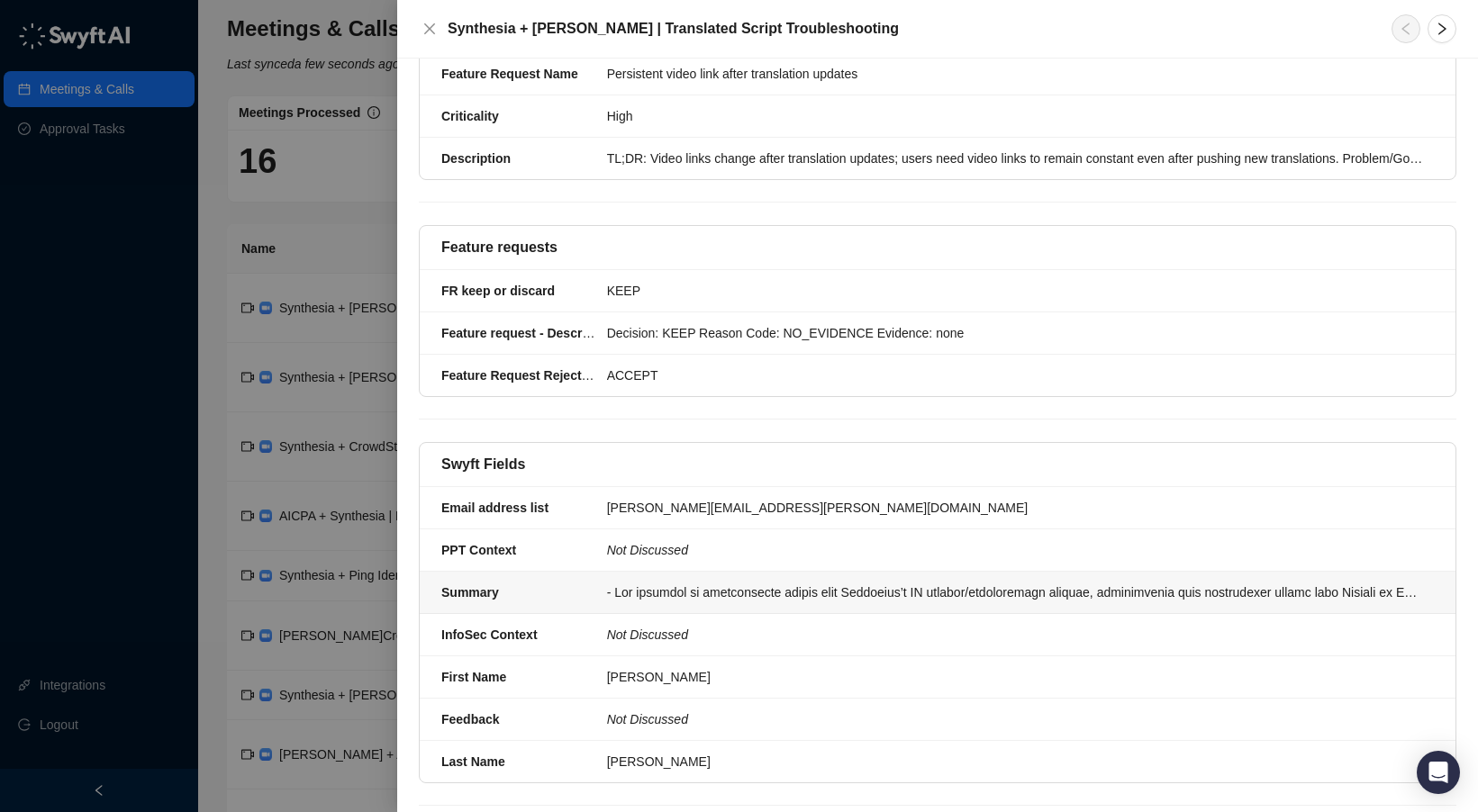
click at [643, 582] on div at bounding box center [1015, 591] width 816 height 19
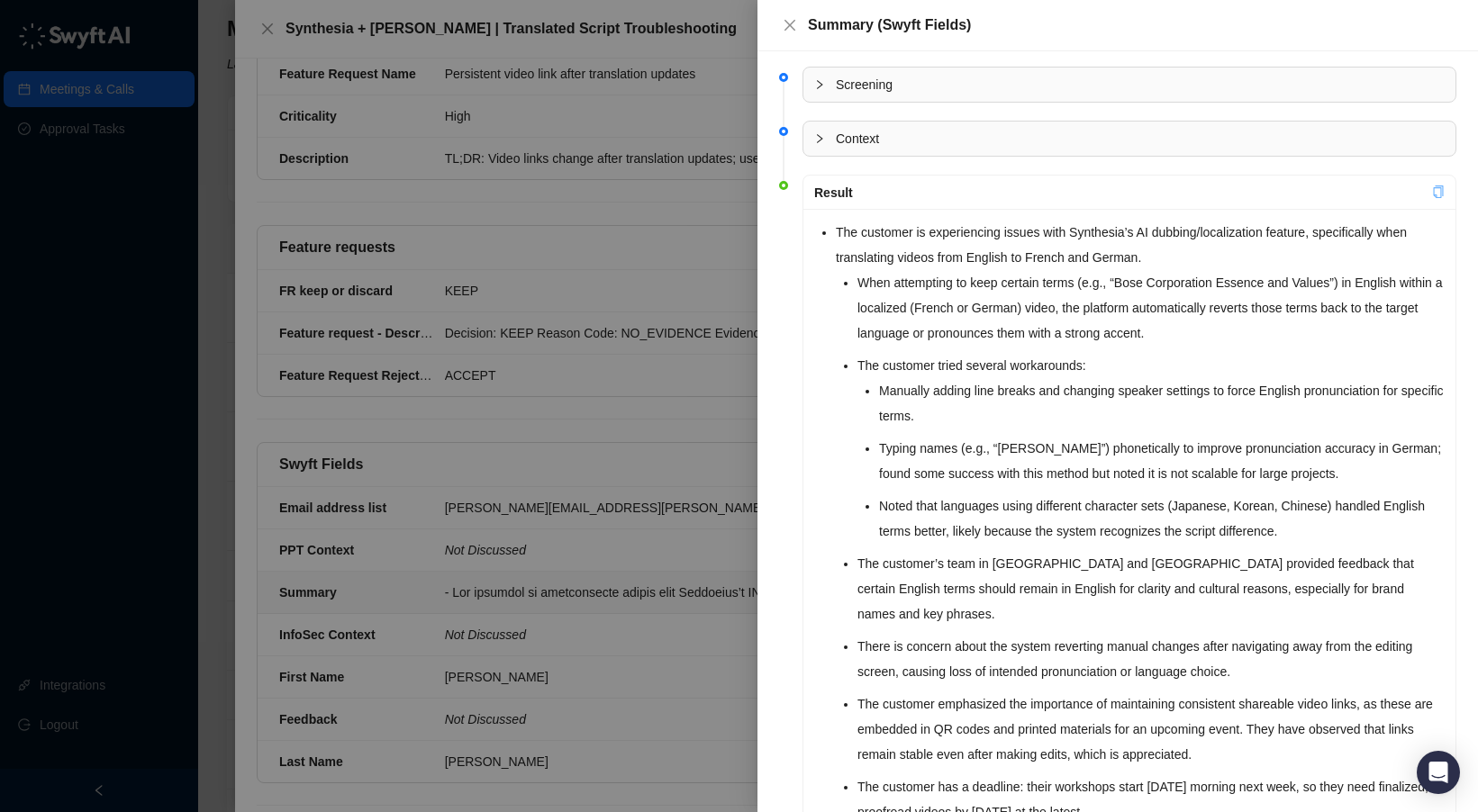
click at [1440, 196] on link at bounding box center [1439, 193] width 13 height 15
click at [1435, 188] on icon "copy" at bounding box center [1439, 192] width 10 height 13
click at [1024, 331] on li "When attempting to keep certain terms (e.g., “Bose Corporation Essence and Valu…" at bounding box center [1151, 308] width 587 height 76
click at [1147, 248] on li "The customer is experiencing issues with Synthesia’s AI dubbing/localization fe…" at bounding box center [1141, 621] width 609 height 804
click at [1228, 242] on li "The customer is experiencing issues with Synthesia’s AI dubbing/localization fe…" at bounding box center [1141, 621] width 609 height 804
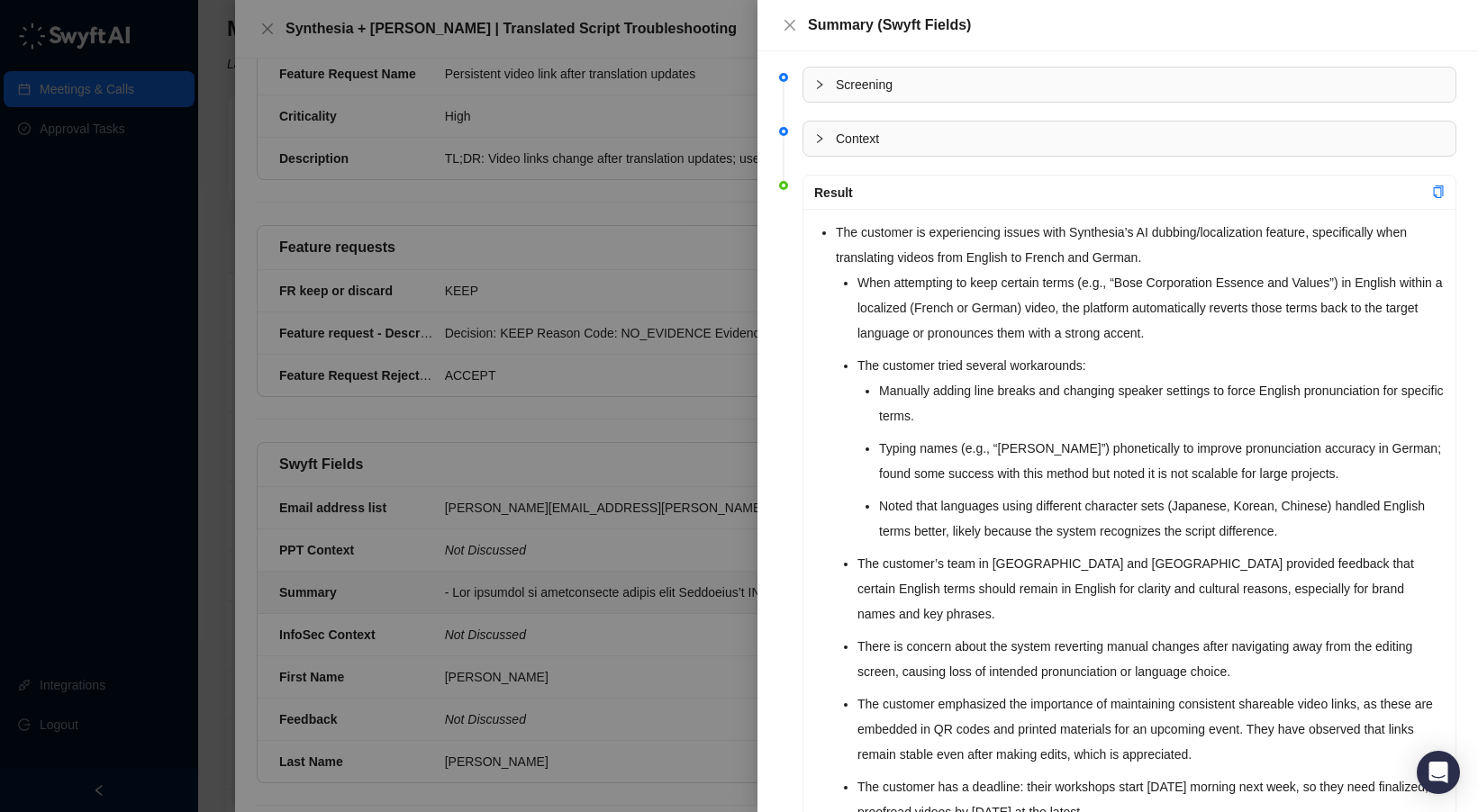
click at [652, 456] on div at bounding box center [739, 406] width 1478 height 812
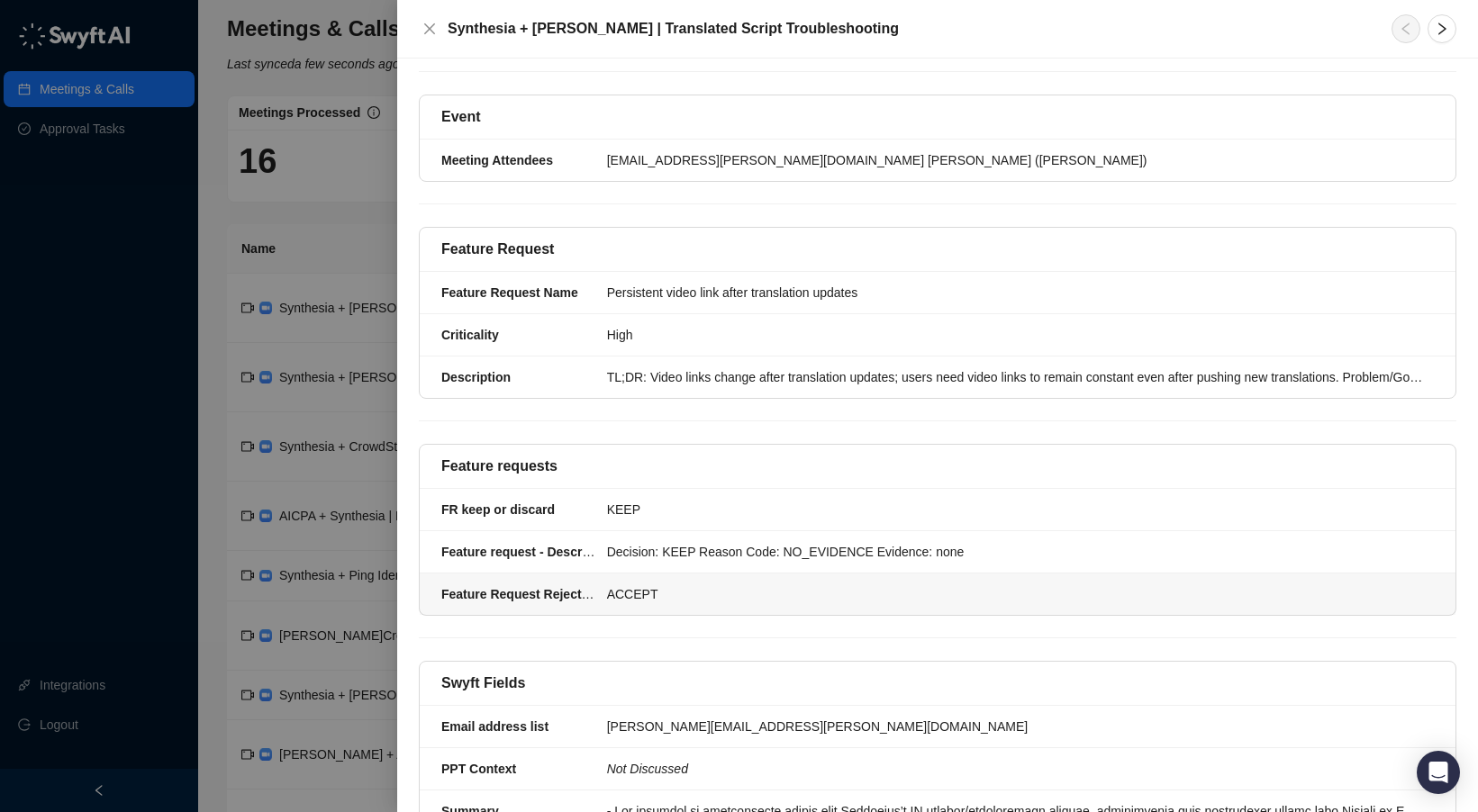
scroll to position [868, 0]
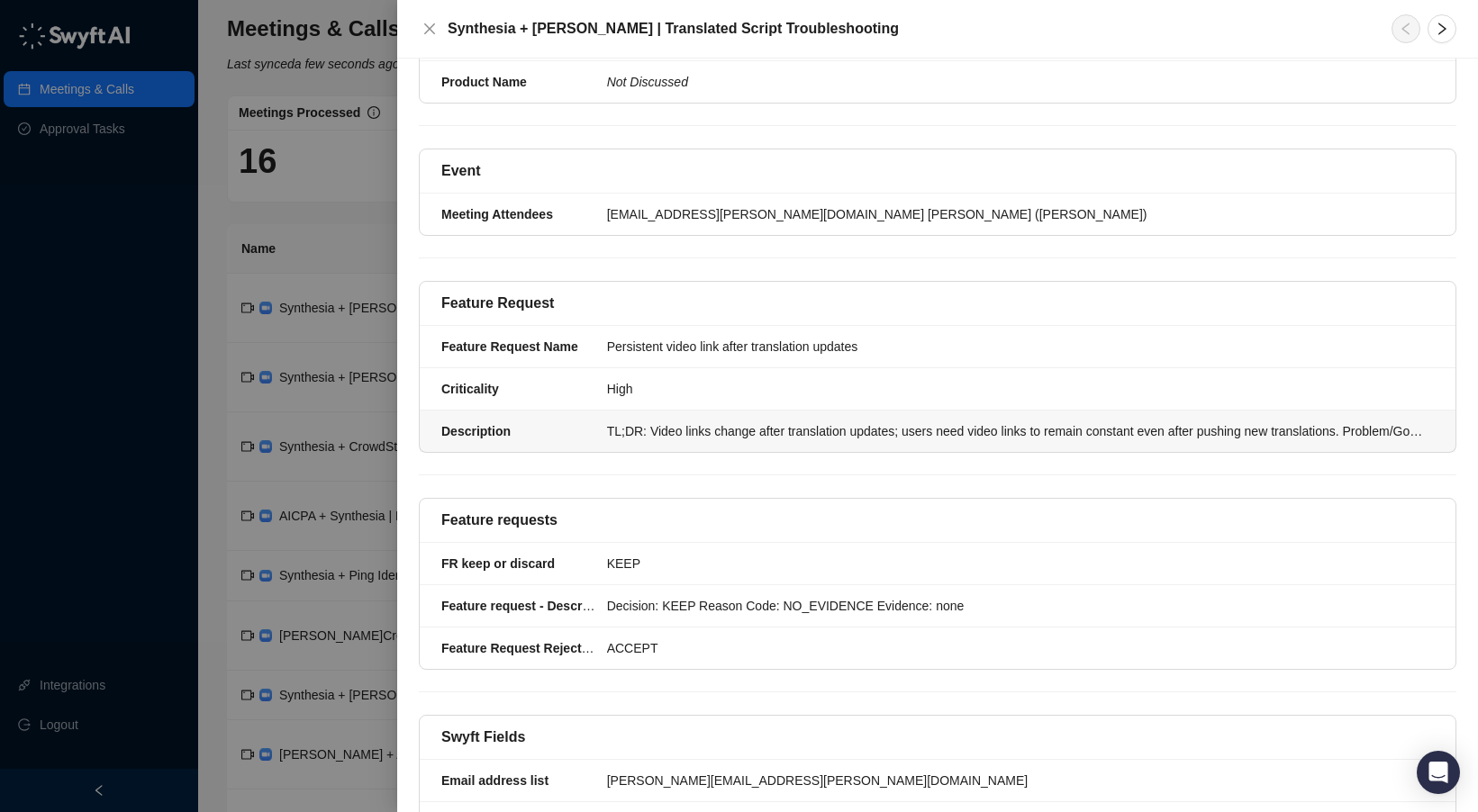
click at [695, 422] on div "TL;DR: Video links change after translation updates; users need video links to …" at bounding box center [1015, 431] width 816 height 19
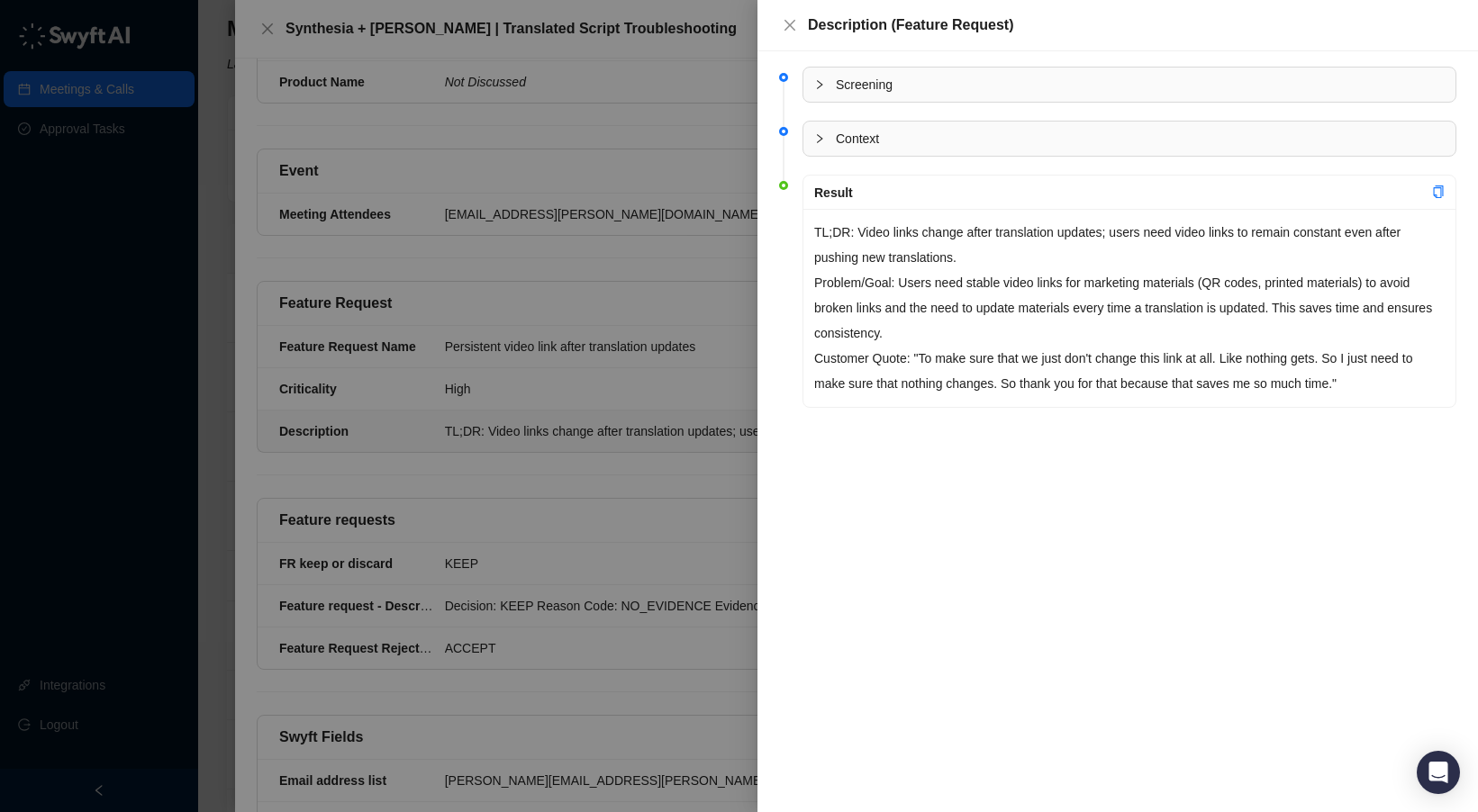
click at [616, 336] on div at bounding box center [739, 406] width 1478 height 812
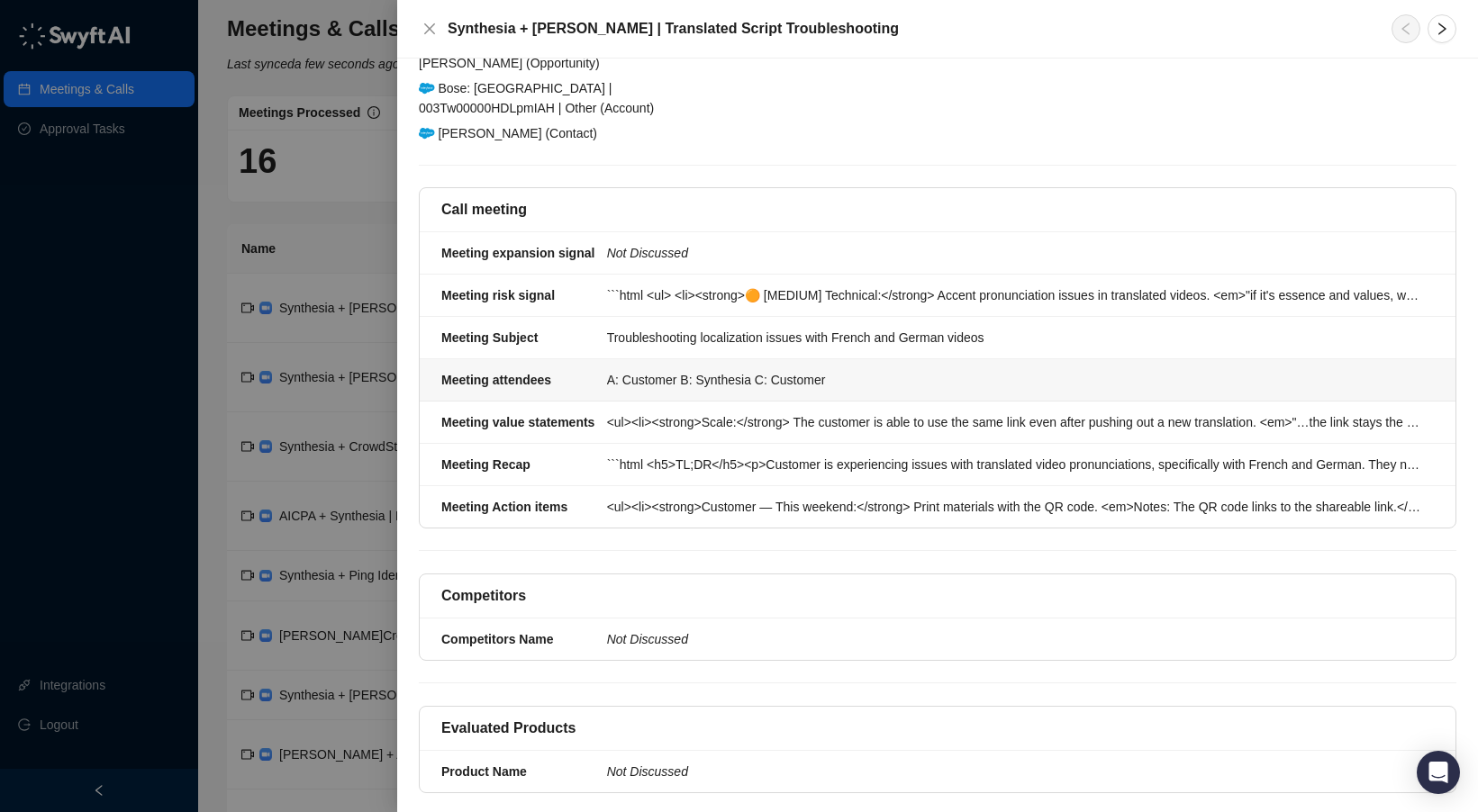
scroll to position [168, 0]
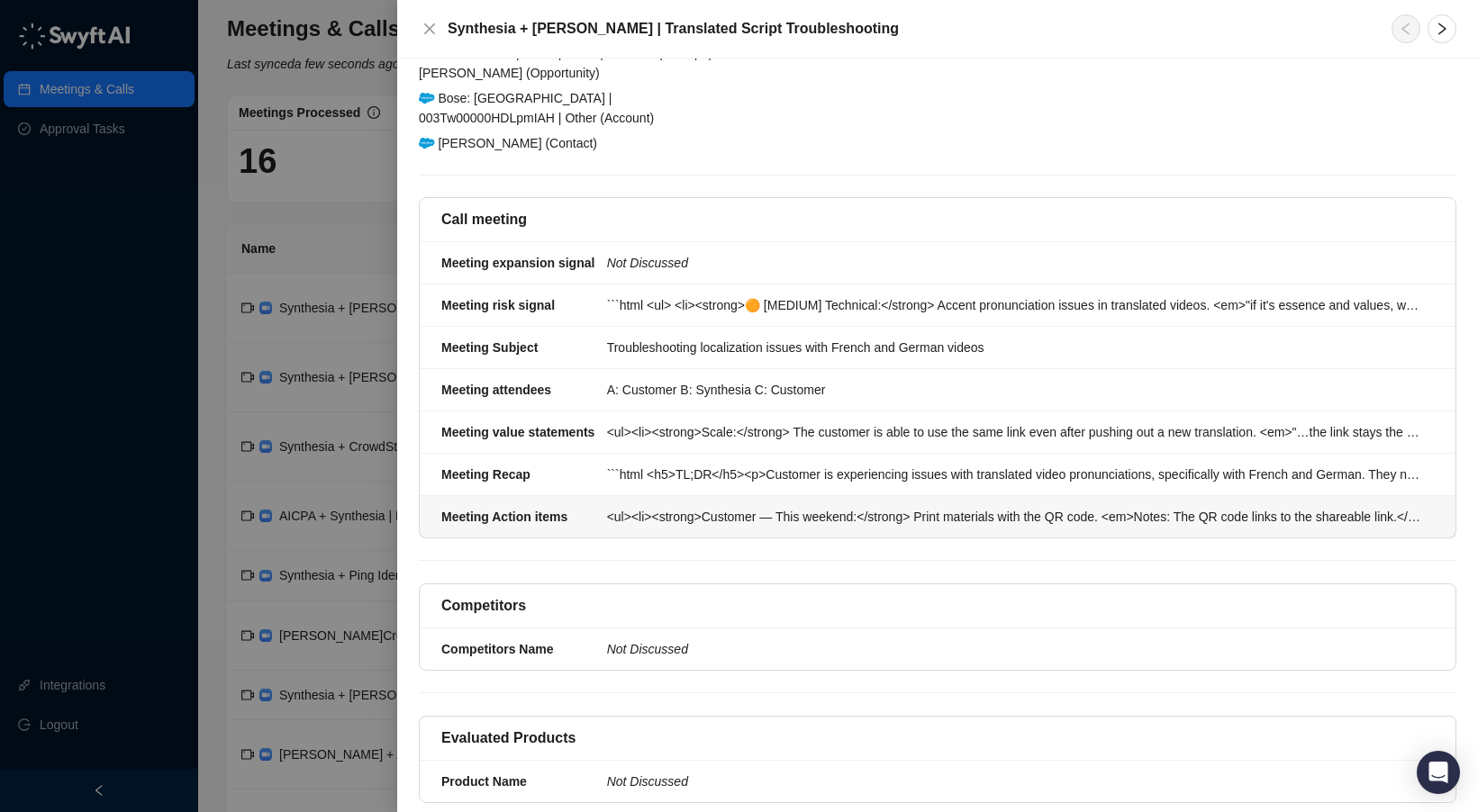
click at [667, 507] on div "<ul><li><strong>Customer — This weekend:</strong> Print materials with the QR c…" at bounding box center [1015, 516] width 816 height 19
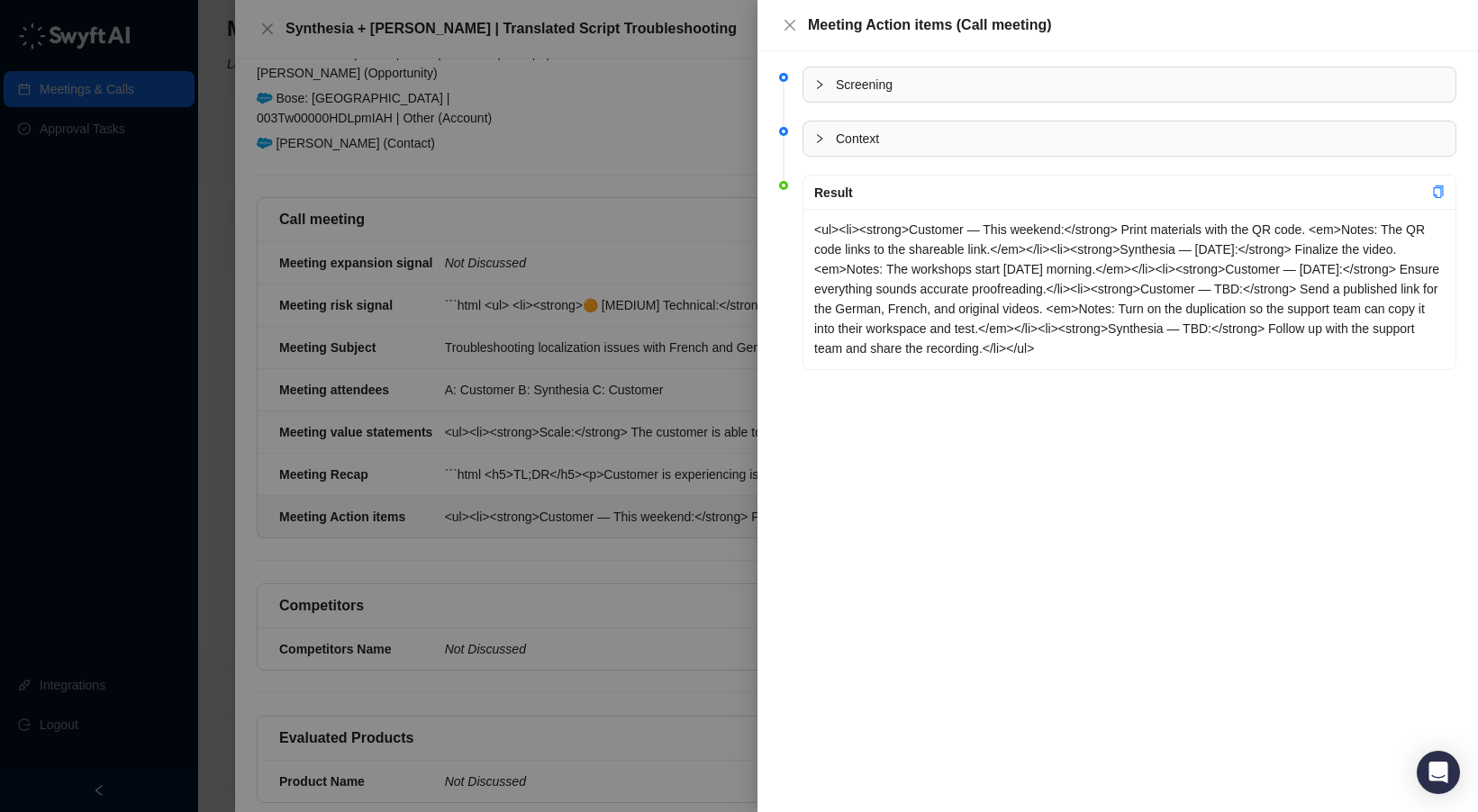
click at [633, 266] on div at bounding box center [739, 406] width 1478 height 812
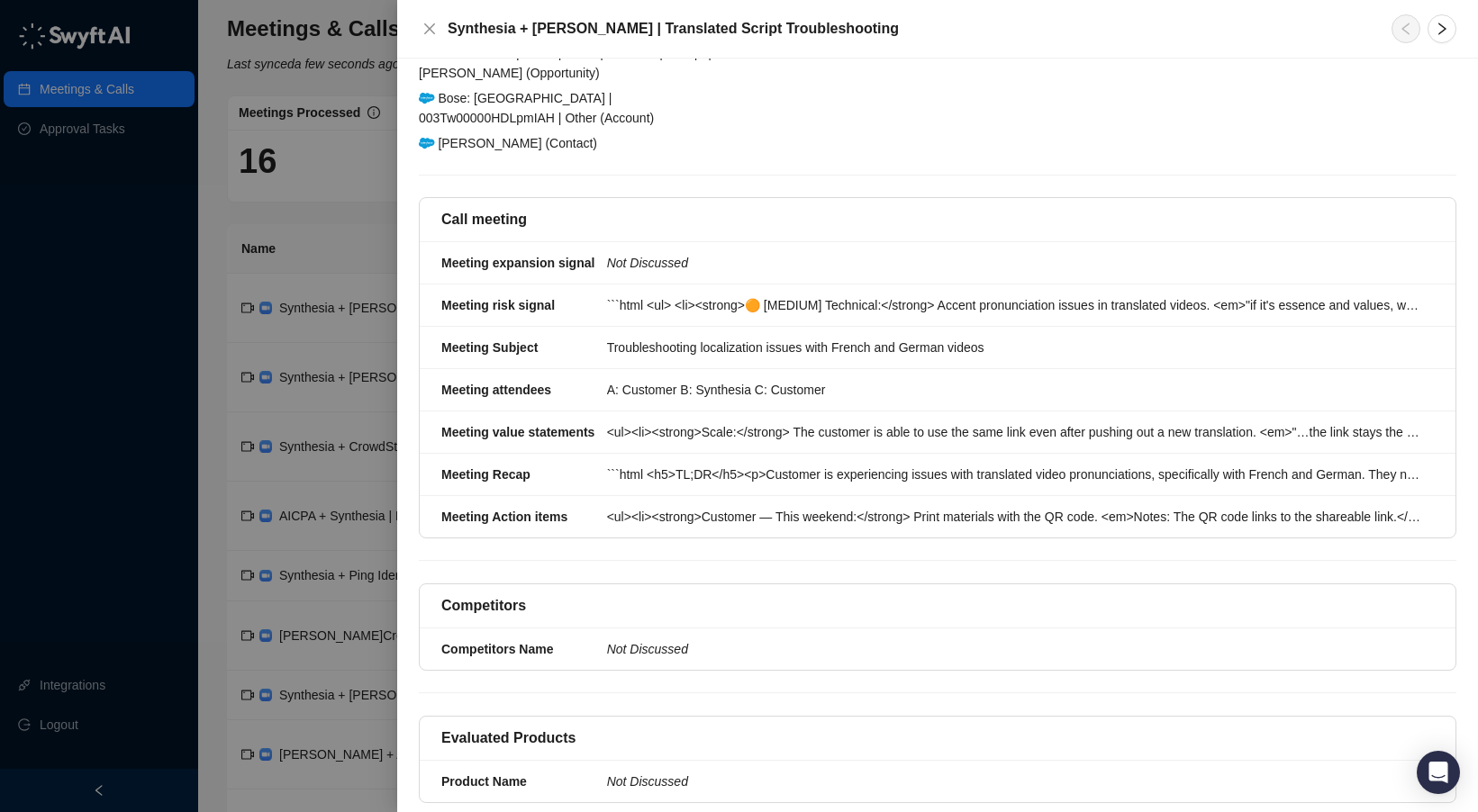
click at [386, 97] on div at bounding box center [739, 406] width 1478 height 812
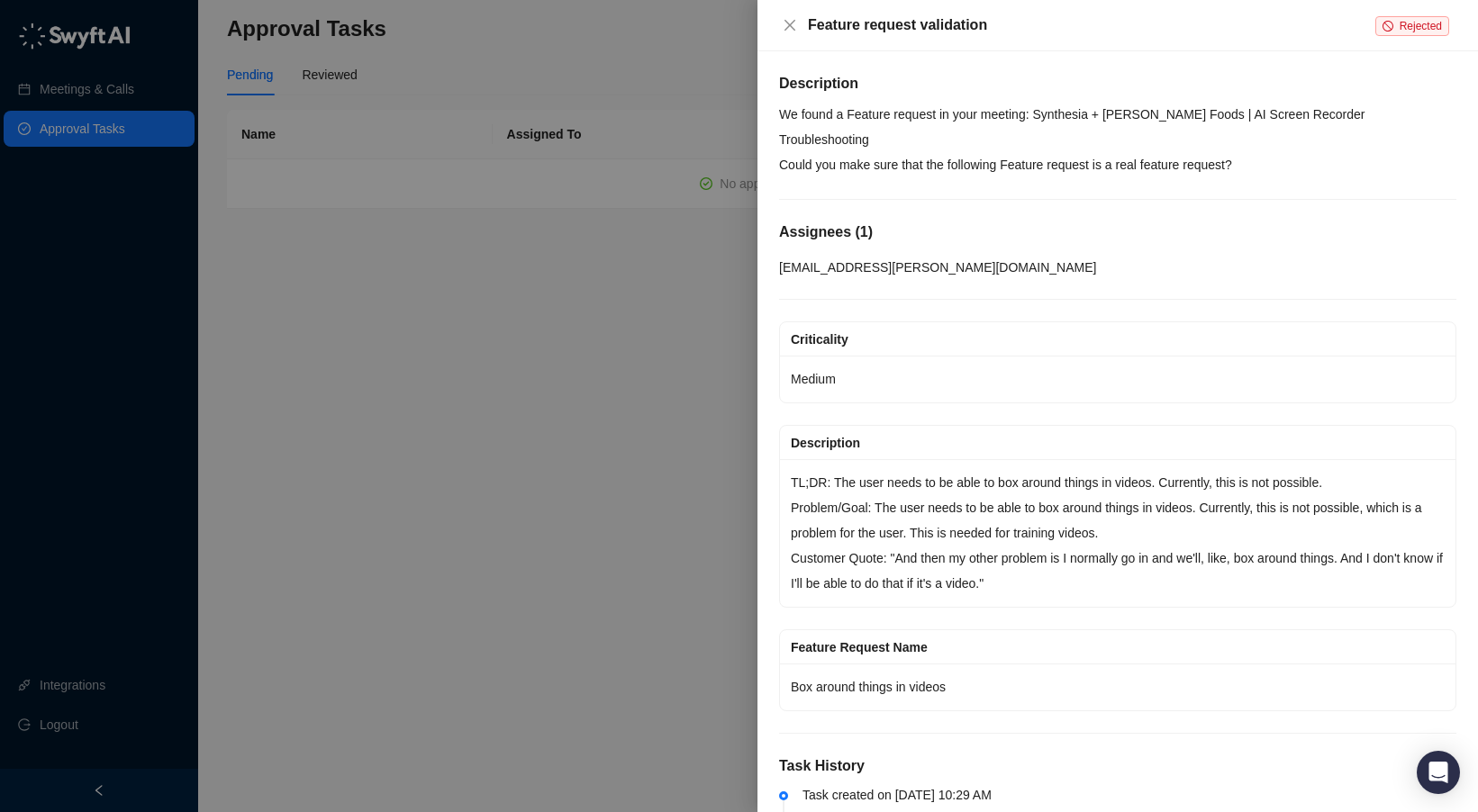
click at [793, 13] on div "Feature request validation Rejected" at bounding box center [1118, 26] width 721 height 52
click at [793, 19] on icon "close" at bounding box center [790, 26] width 15 height 15
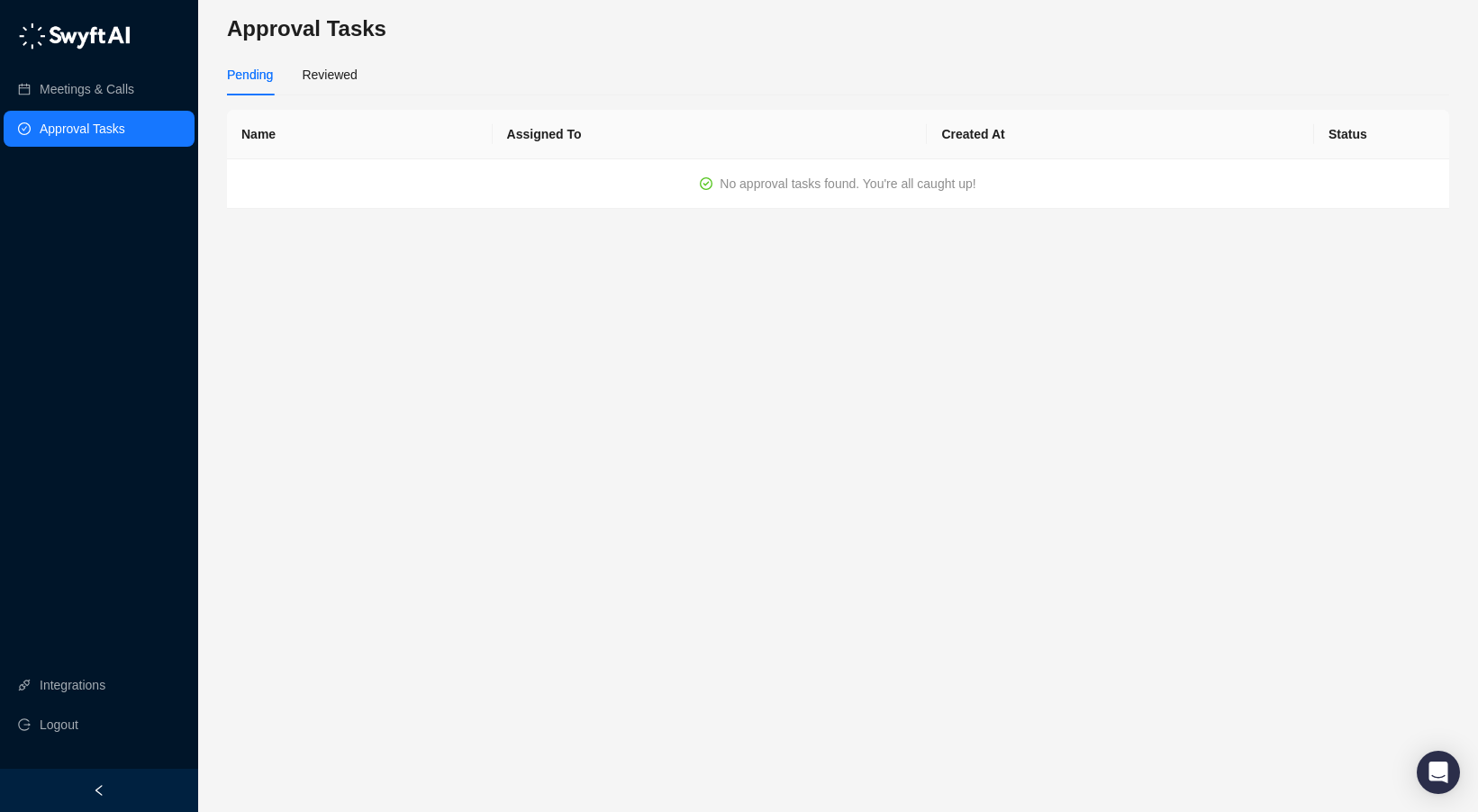
drag, startPoint x: 94, startPoint y: 53, endPoint x: 85, endPoint y: 40, distance: 15.8
click at [84, 40] on img at bounding box center [75, 35] width 113 height 27
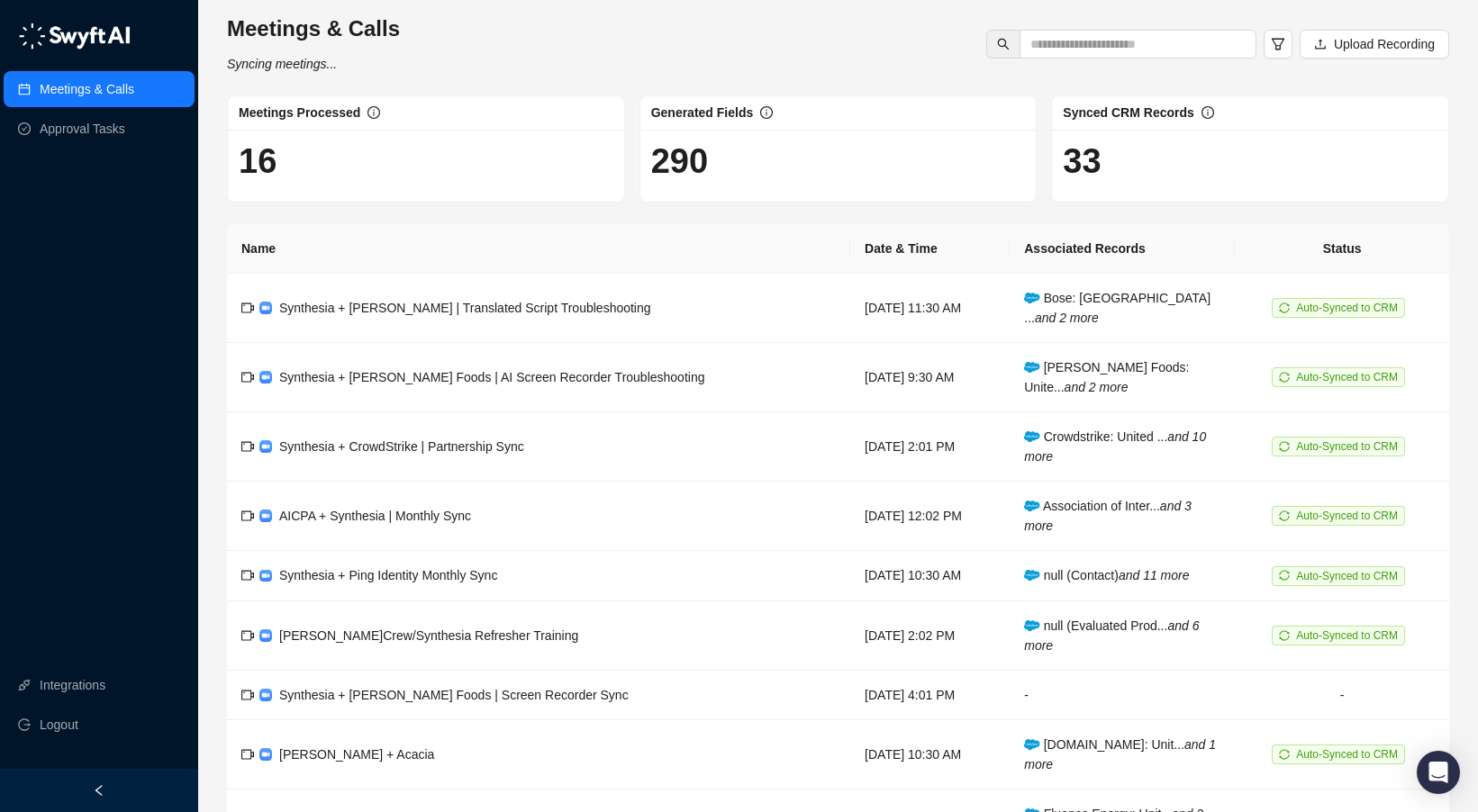
click at [838, 34] on div "Meetings & Calls Syncing meetings... Upload Recording" at bounding box center [838, 44] width 1233 height 59
click at [616, 74] on div "Meetings & Calls Last synced a few seconds ago Upload Recording Meetings Proces…" at bounding box center [838, 500] width 1222 height 972
click at [755, 45] on div "Meetings & Calls Last synced a few seconds ago Upload Recording" at bounding box center [838, 44] width 1233 height 59
click at [883, 48] on div "Meetings & Calls Last synced a few seconds ago Upload Recording" at bounding box center [838, 44] width 1233 height 59
click at [432, 299] on div "Synthesia + [PERSON_NAME] | Translated Script Troubleshooting" at bounding box center [465, 307] width 372 height 19
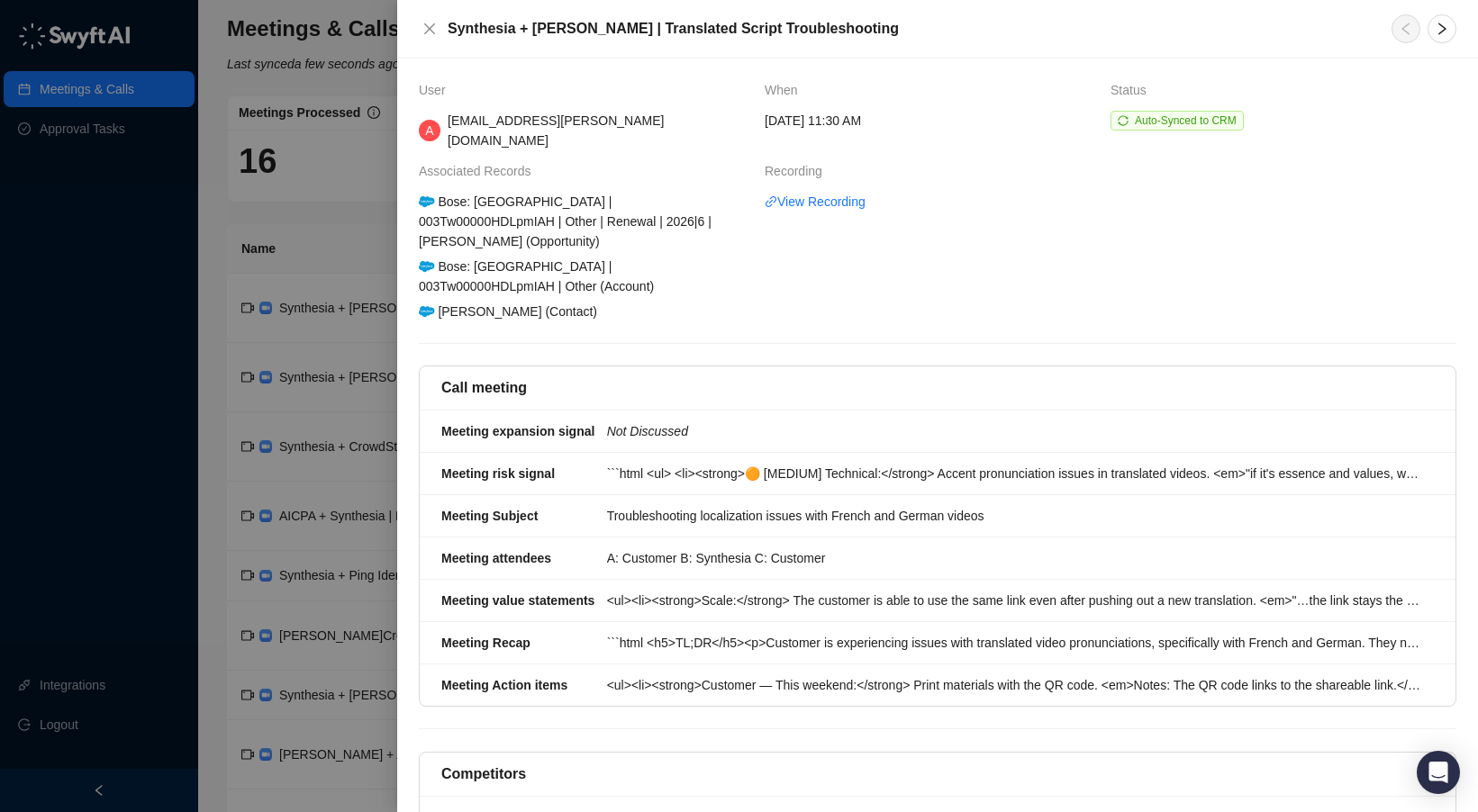
drag, startPoint x: 323, startPoint y: 615, endPoint x: 409, endPoint y: 626, distance: 86.7
click at [323, 615] on div at bounding box center [739, 406] width 1478 height 812
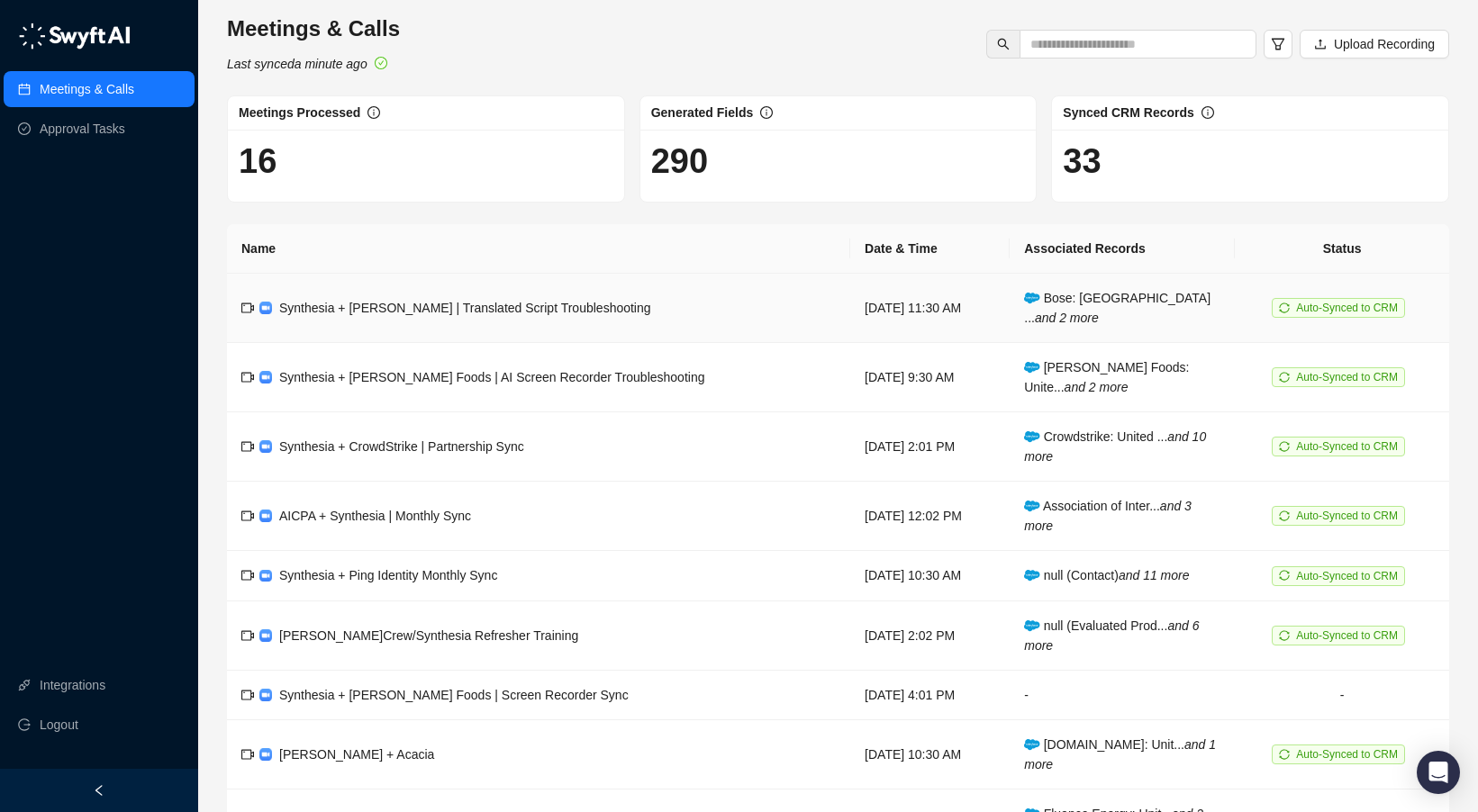
click at [666, 312] on td "Synthesia + [PERSON_NAME] | Translated Script Troubleshooting" at bounding box center [538, 308] width 623 height 69
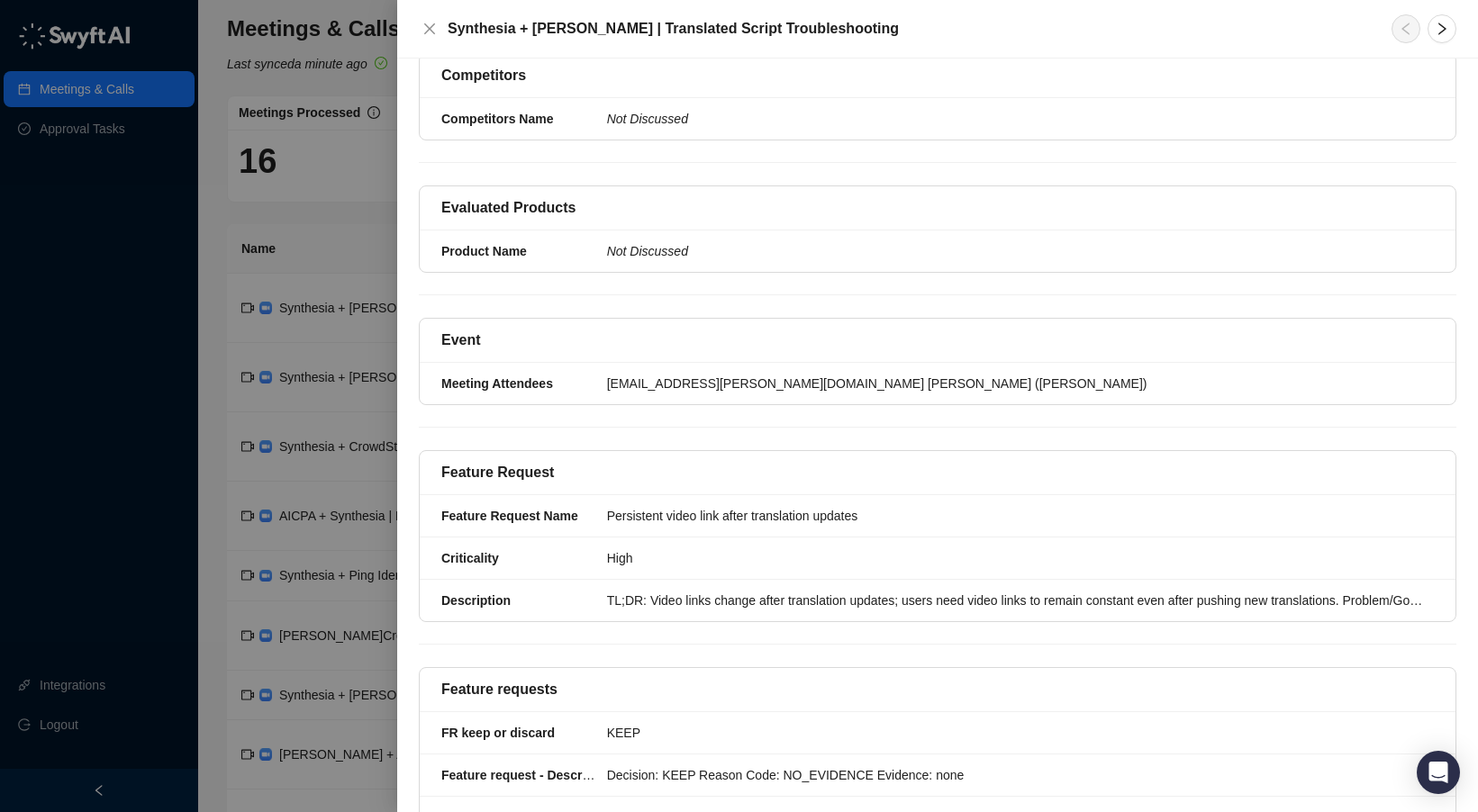
scroll to position [1140, 0]
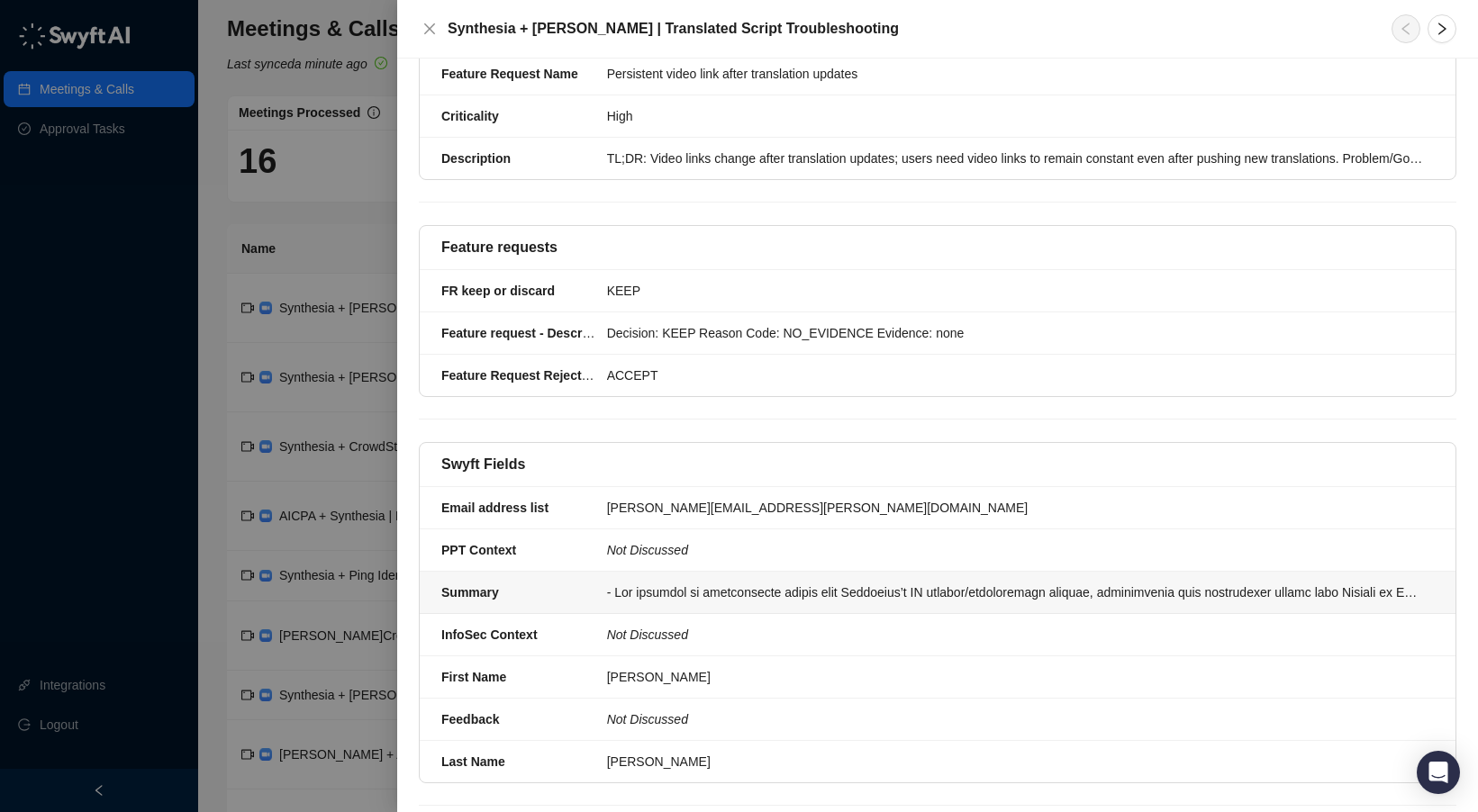
click at [714, 582] on div at bounding box center [1015, 591] width 816 height 19
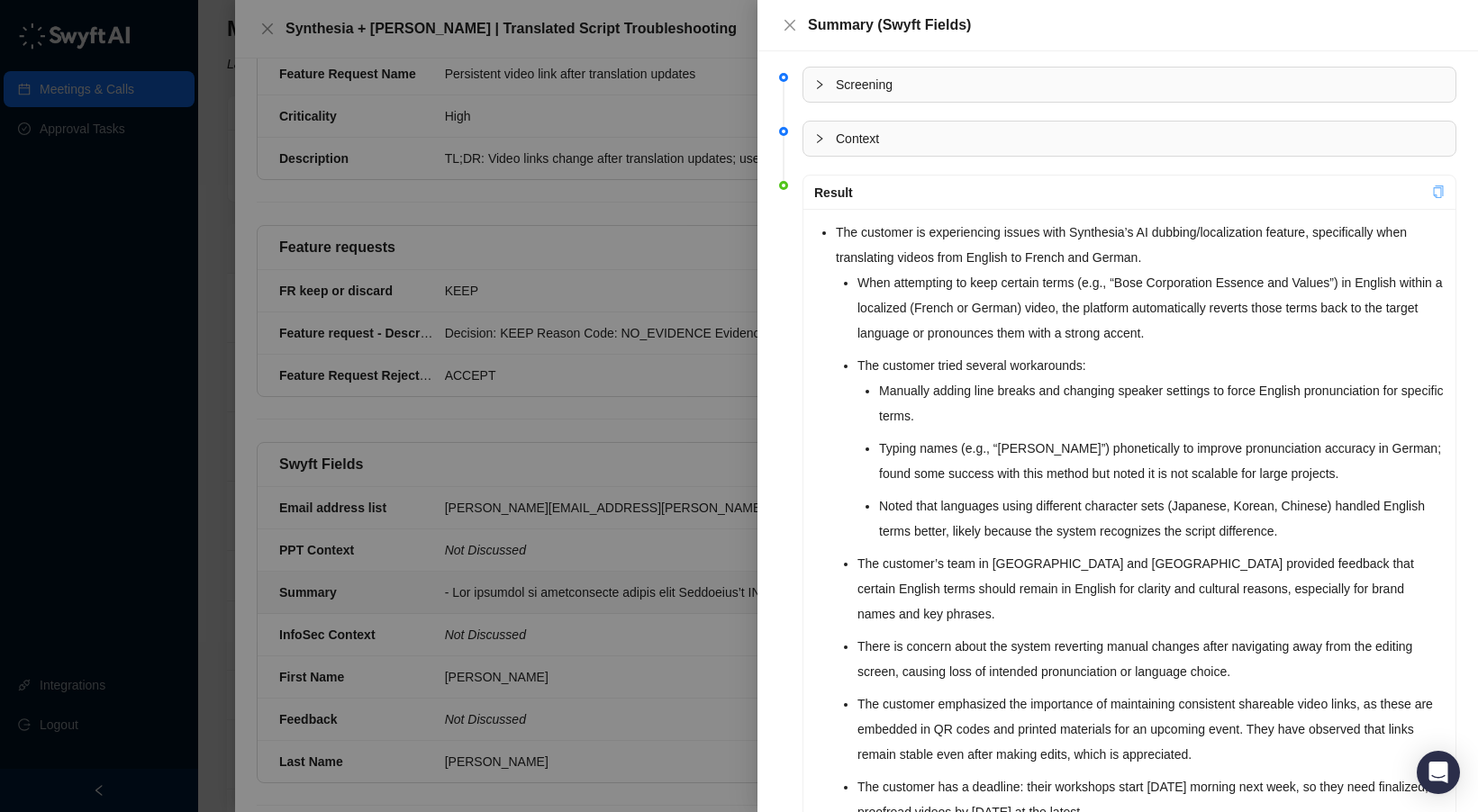
click at [1435, 198] on icon "copy" at bounding box center [1439, 192] width 13 height 13
click at [821, 87] on icon "collapsed" at bounding box center [820, 85] width 11 height 11
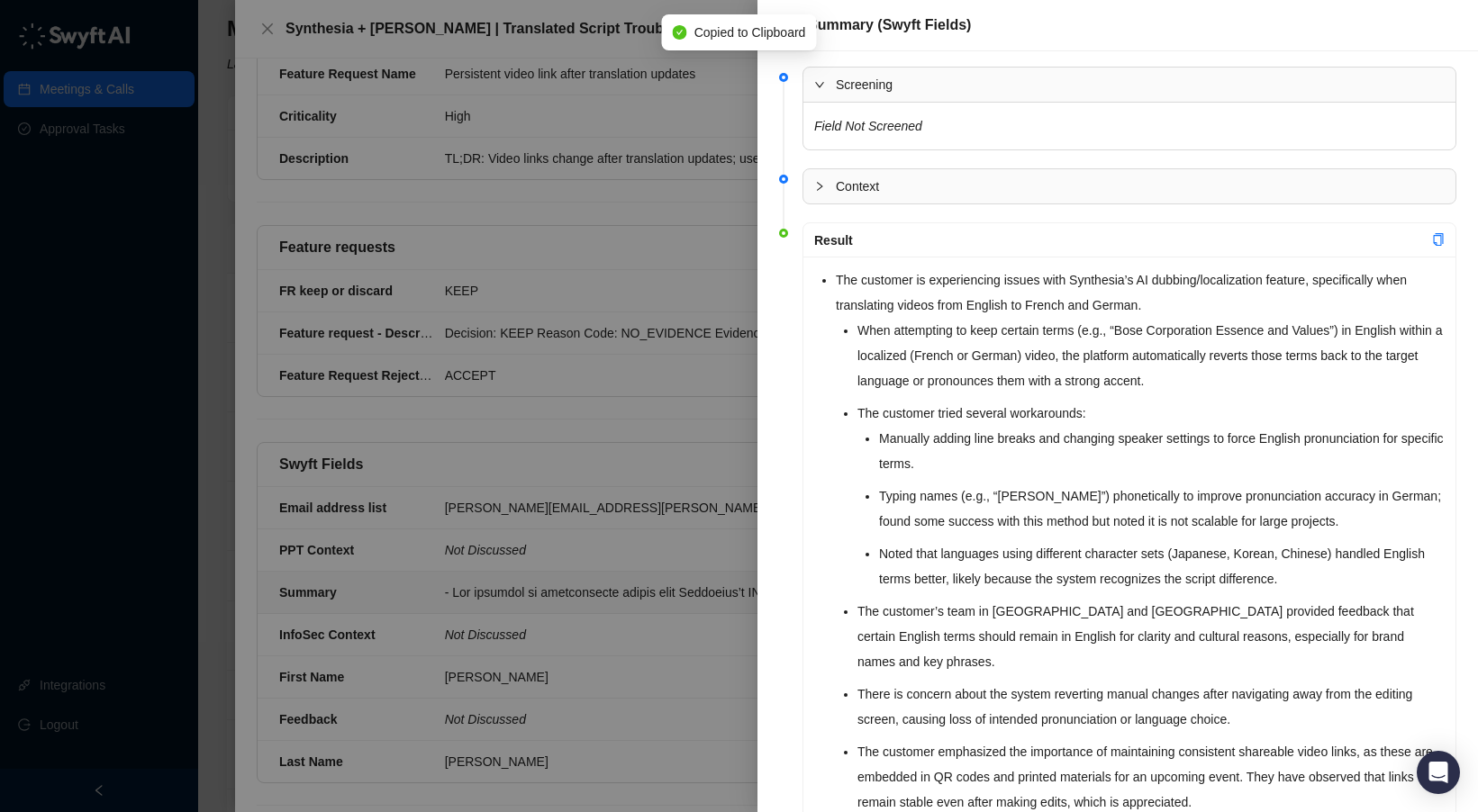
click at [819, 86] on icon "expanded" at bounding box center [820, 85] width 11 height 11
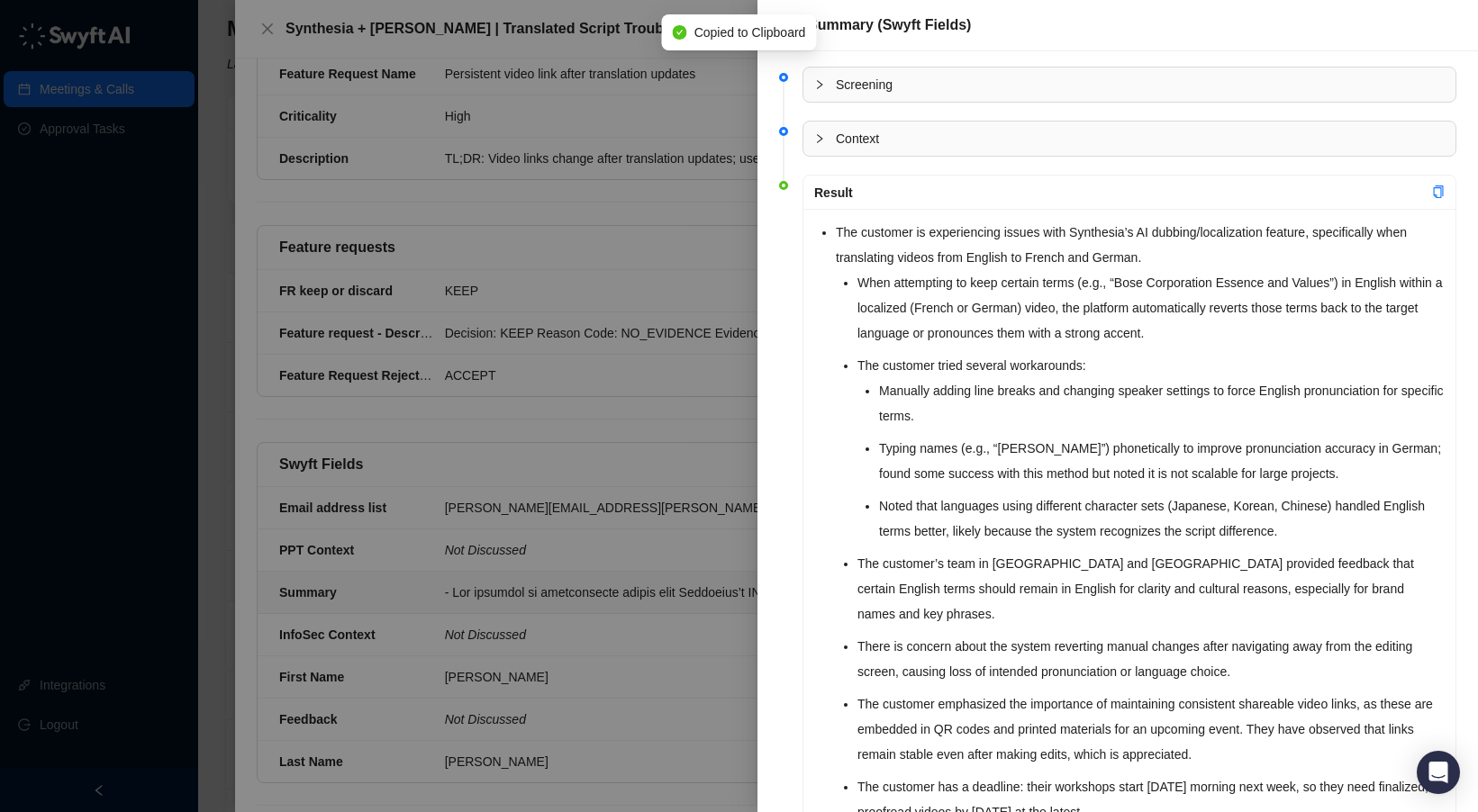
click at [824, 141] on icon "collapsed" at bounding box center [820, 138] width 11 height 11
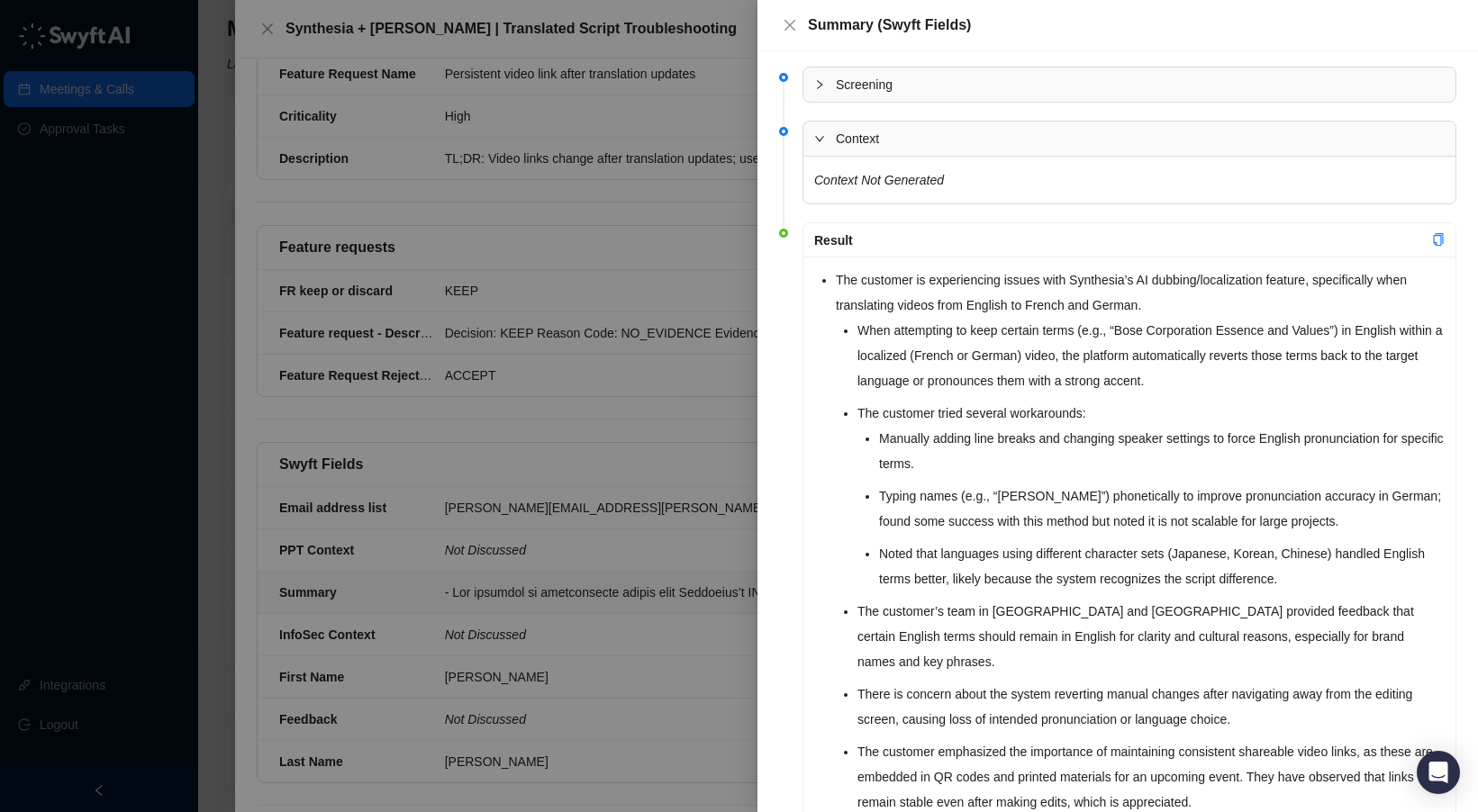
click at [821, 140] on icon "expanded" at bounding box center [820, 138] width 11 height 11
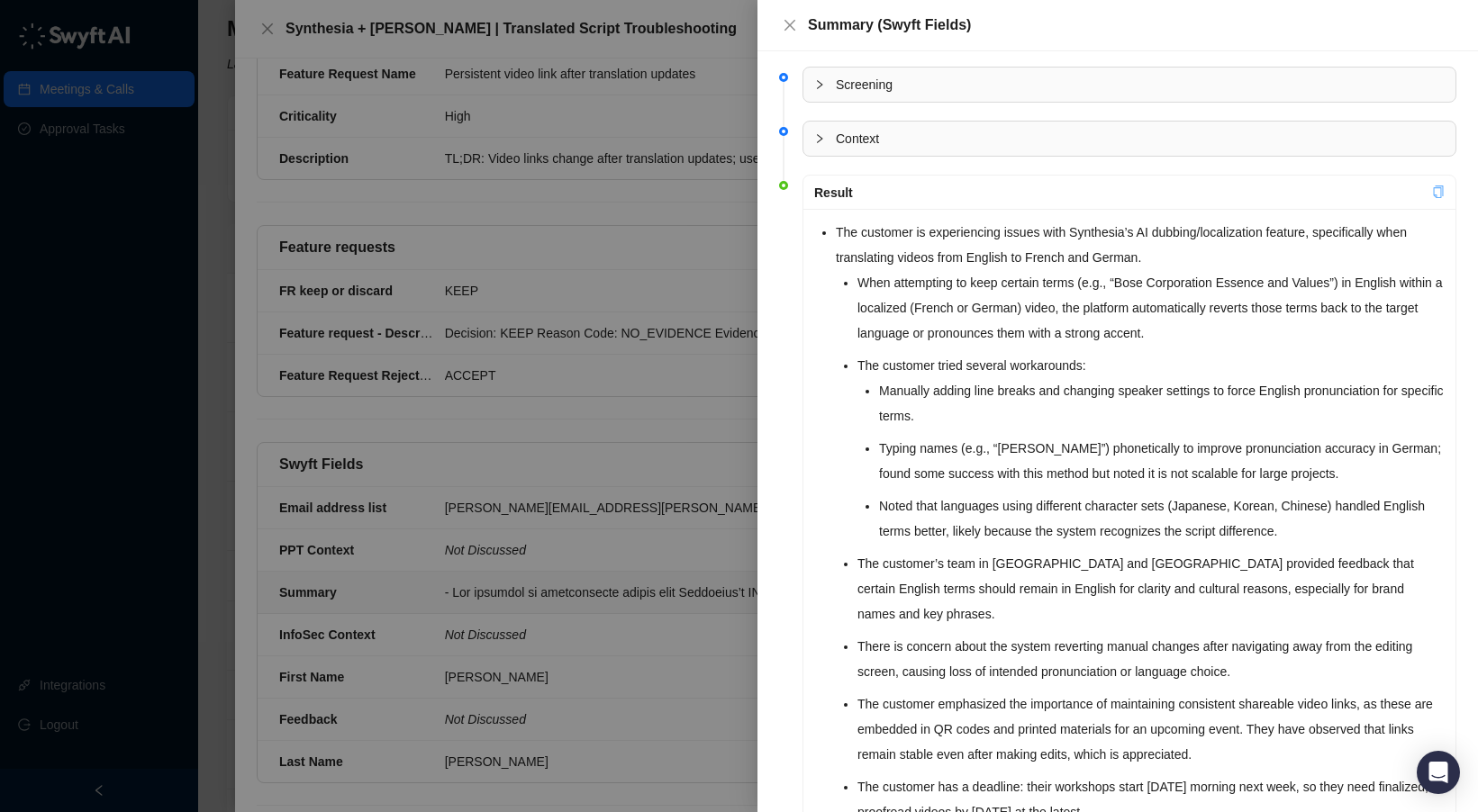
click at [1442, 189] on icon "copy" at bounding box center [1439, 192] width 10 height 13
drag, startPoint x: 678, startPoint y: 182, endPoint x: 677, endPoint y: 198, distance: 16.0
click at [677, 195] on div at bounding box center [739, 406] width 1478 height 812
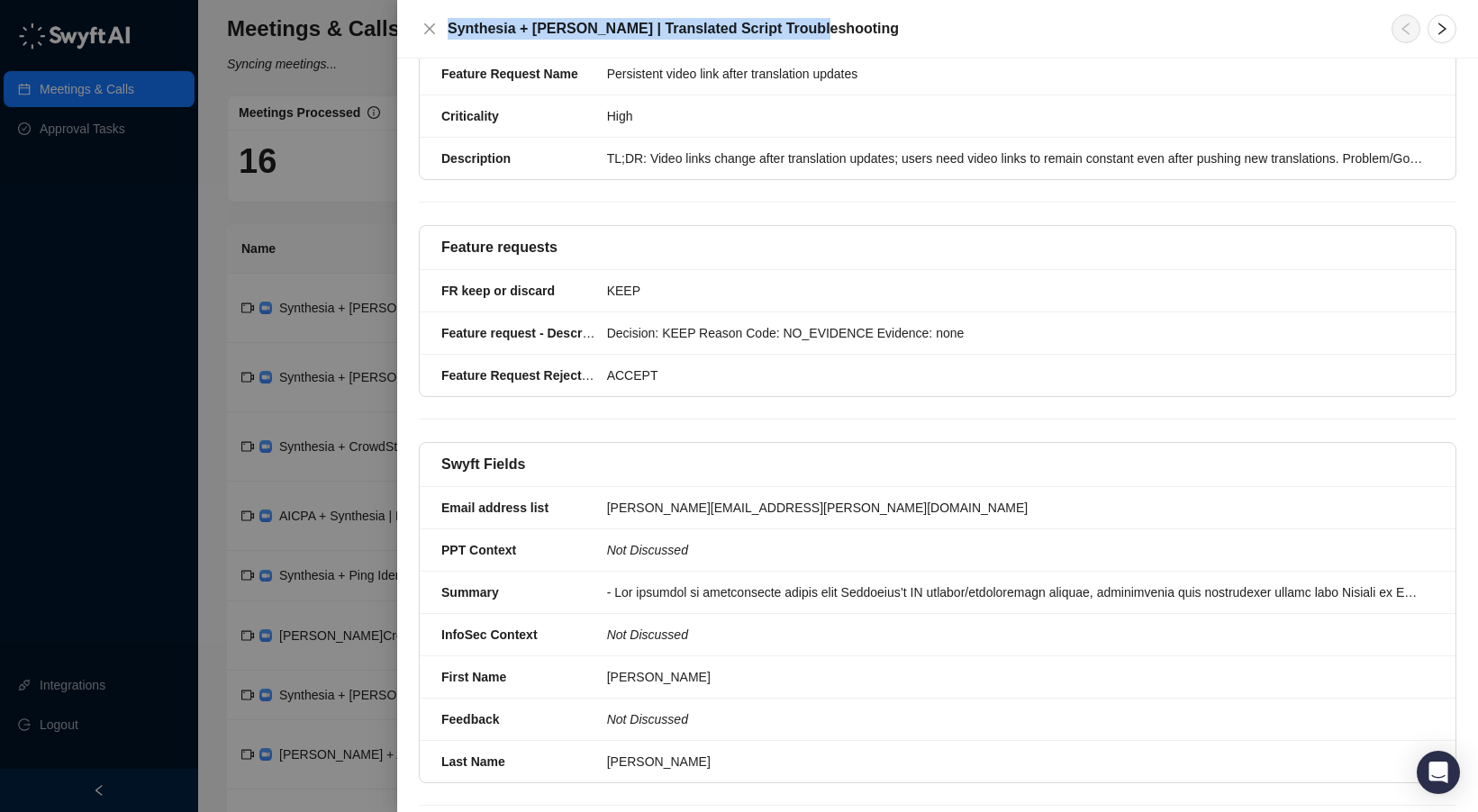
drag, startPoint x: 451, startPoint y: 30, endPoint x: 823, endPoint y: 30, distance: 372.0
click at [823, 30] on h5 "Synthesia + [PERSON_NAME] | Translated Script Troubleshooting" at bounding box center [908, 29] width 922 height 21
drag, startPoint x: 822, startPoint y: 29, endPoint x: 641, endPoint y: 11, distance: 181.9
click at [816, 28] on h5 "Synthesia + [PERSON_NAME] | Translated Script Troubleshooting" at bounding box center [908, 29] width 922 height 21
drag, startPoint x: 576, startPoint y: 27, endPoint x: 847, endPoint y: 30, distance: 271.0
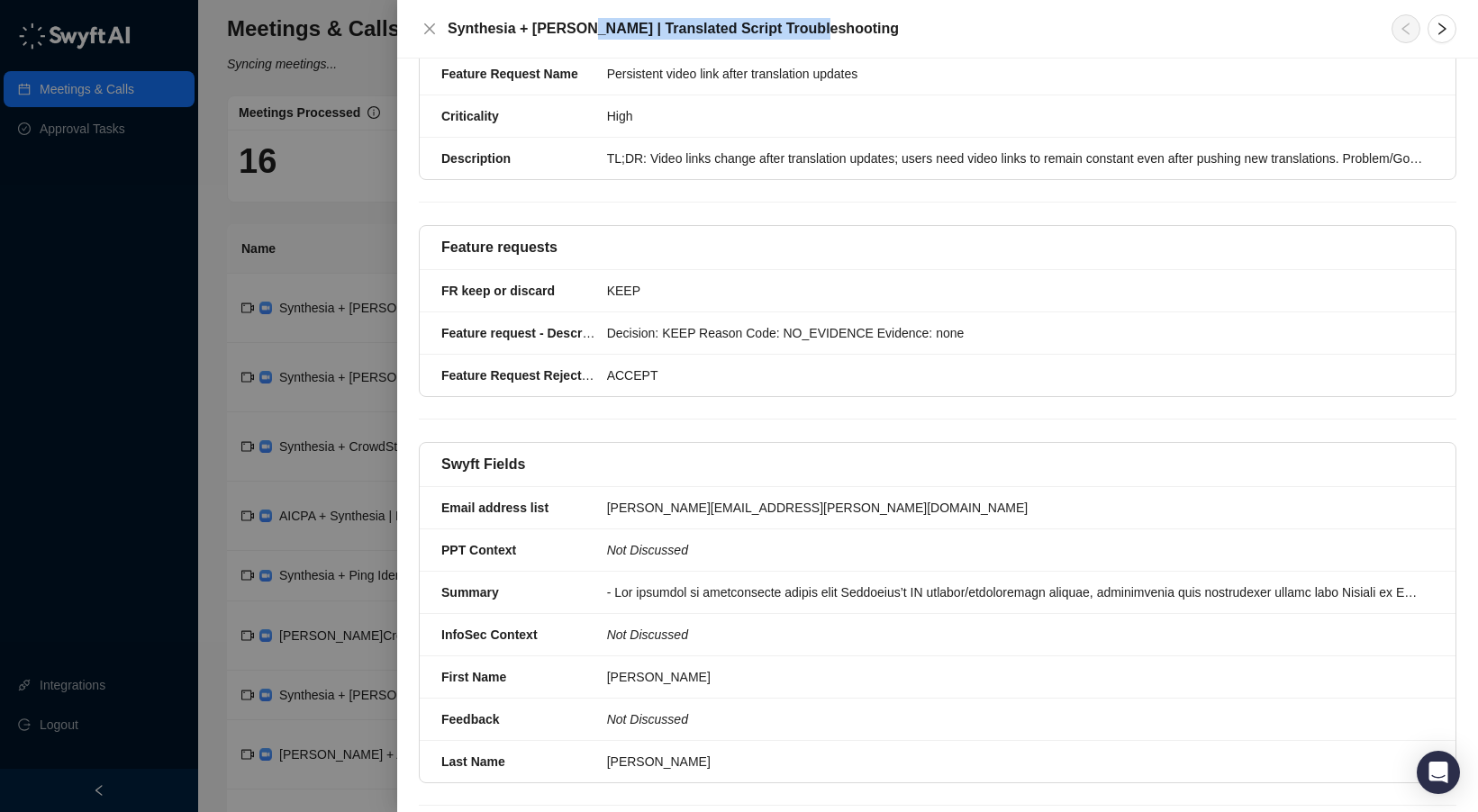
click at [847, 30] on h5 "Synthesia + [PERSON_NAME] | Translated Script Troubleshooting" at bounding box center [908, 29] width 922 height 21
copy h5 "Translated Script Troubleshooting"
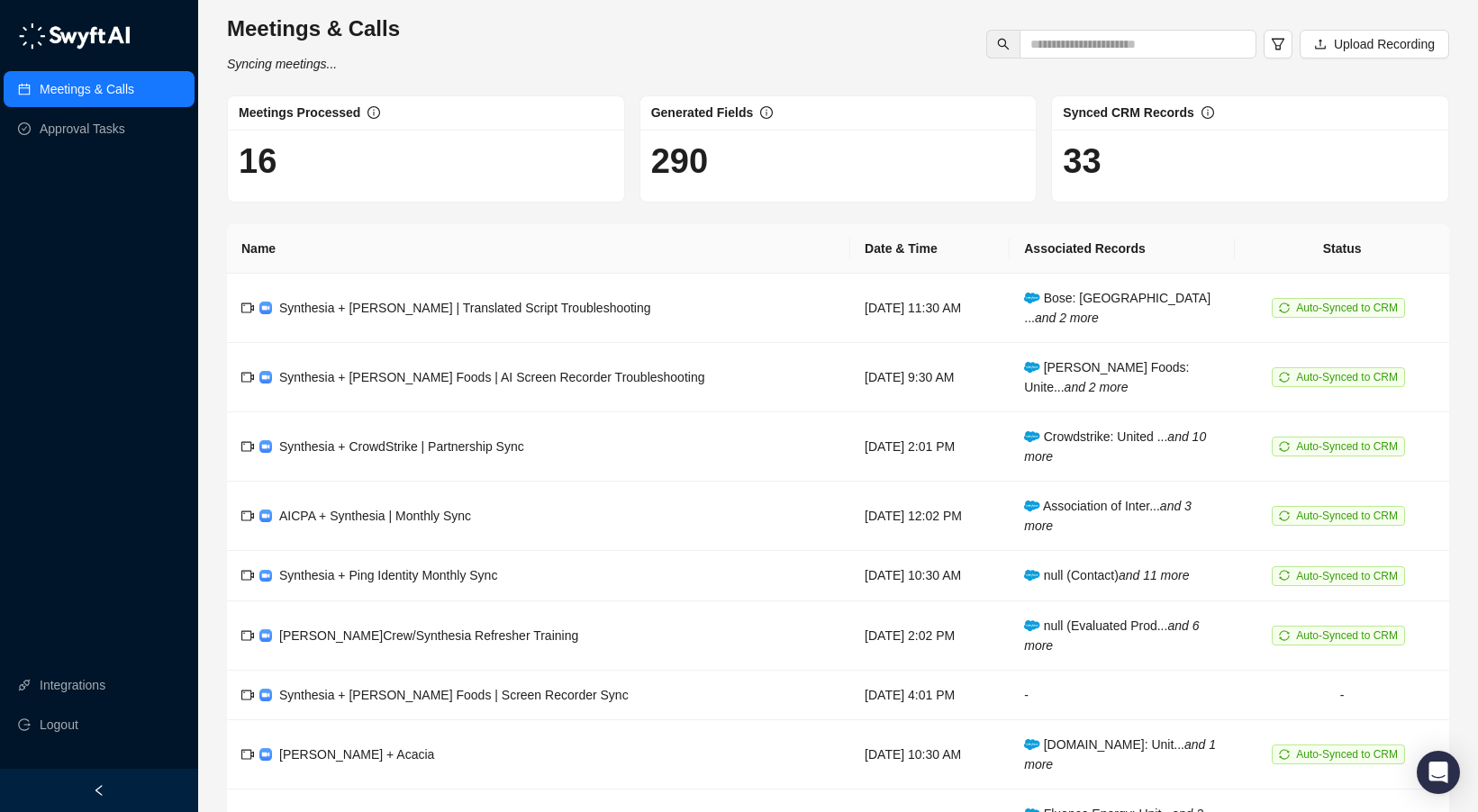
click at [870, 88] on div "Meetings & Calls Syncing meetings... Upload Recording Meetings Processed 16 Gen…" at bounding box center [838, 500] width 1222 height 972
